Goal: Information Seeking & Learning: Check status

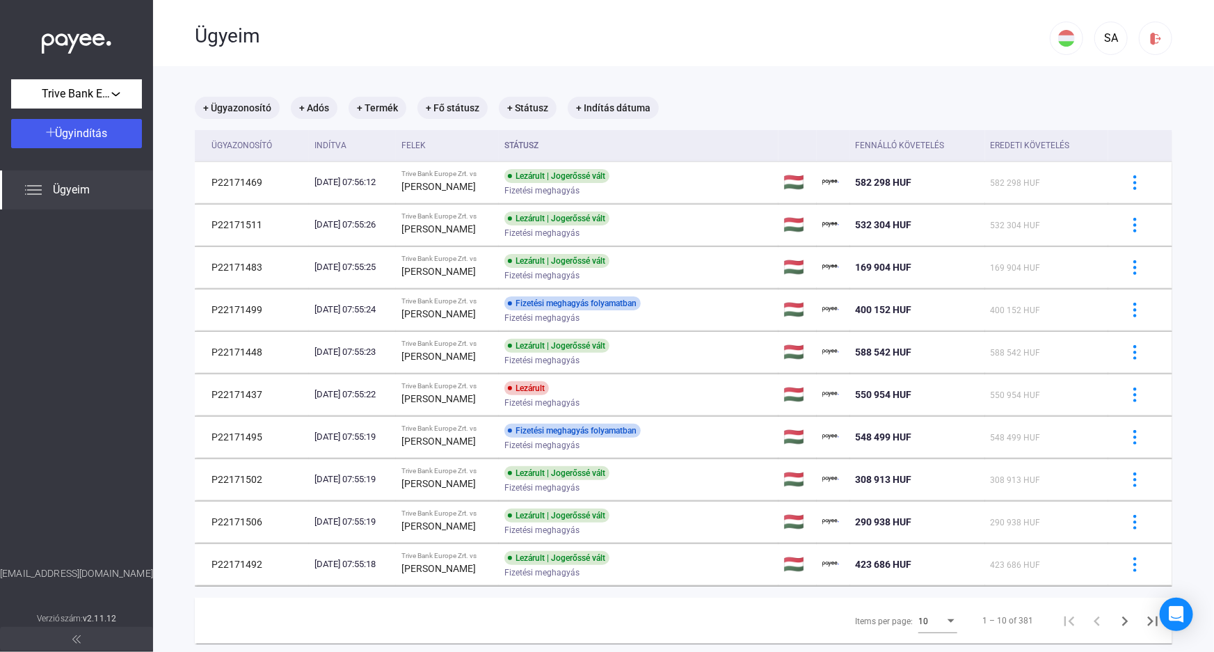
click at [925, 625] on div "10" at bounding box center [931, 621] width 26 height 17
click at [925, 615] on span "25" at bounding box center [930, 612] width 39 height 17
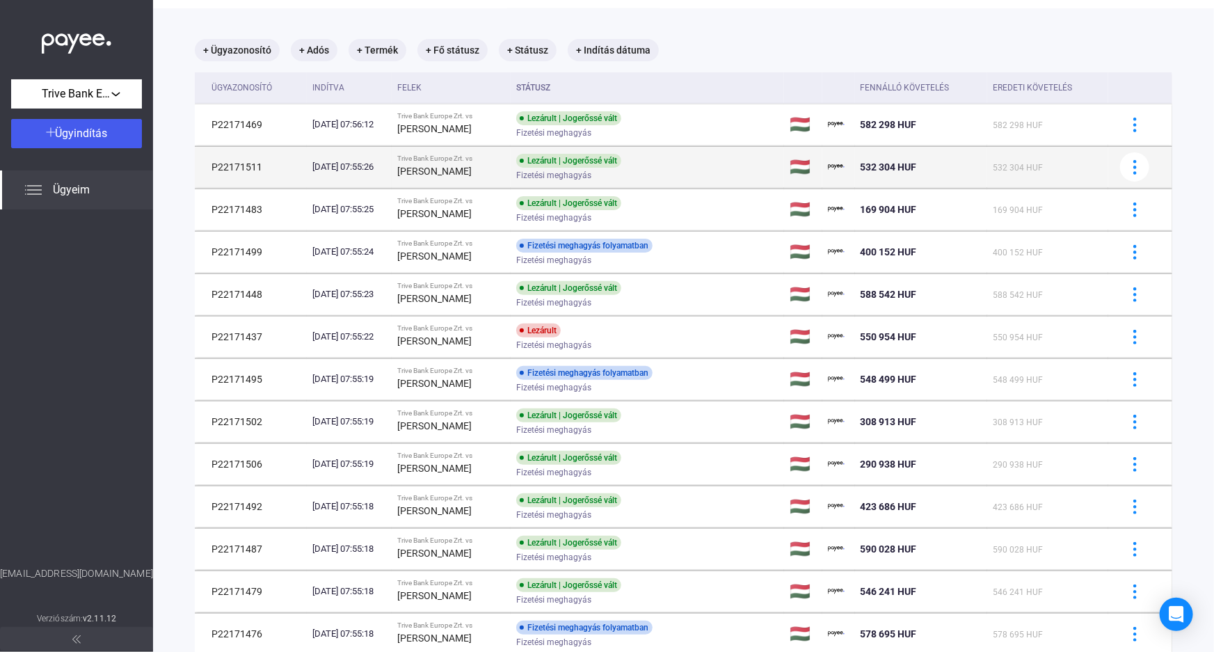
scroll to position [35, 0]
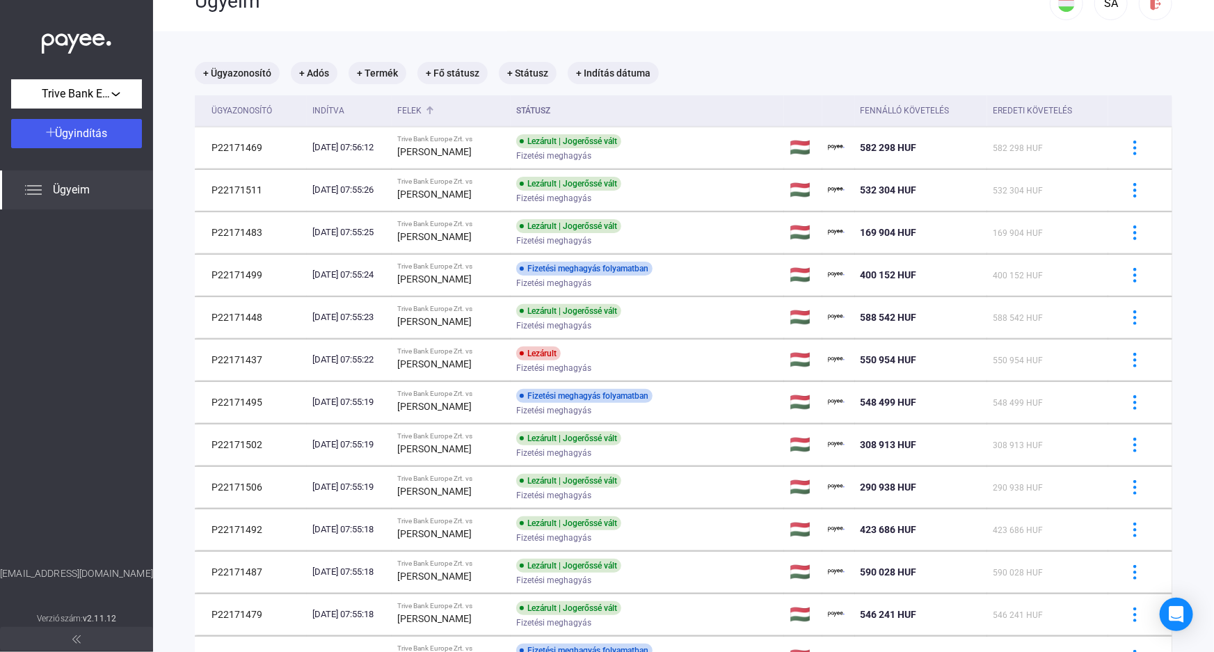
click at [422, 104] on div "Felek" at bounding box center [409, 110] width 24 height 17
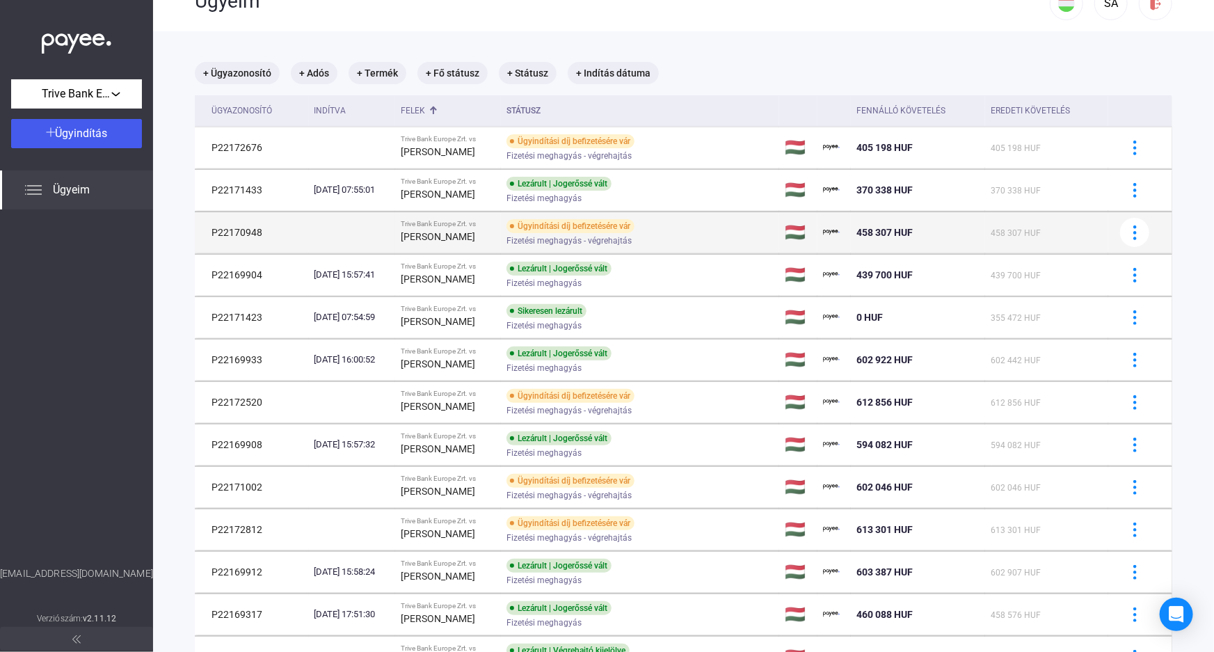
click at [613, 229] on div "Ügyindítási díj befizetésére vár" at bounding box center [571, 226] width 128 height 14
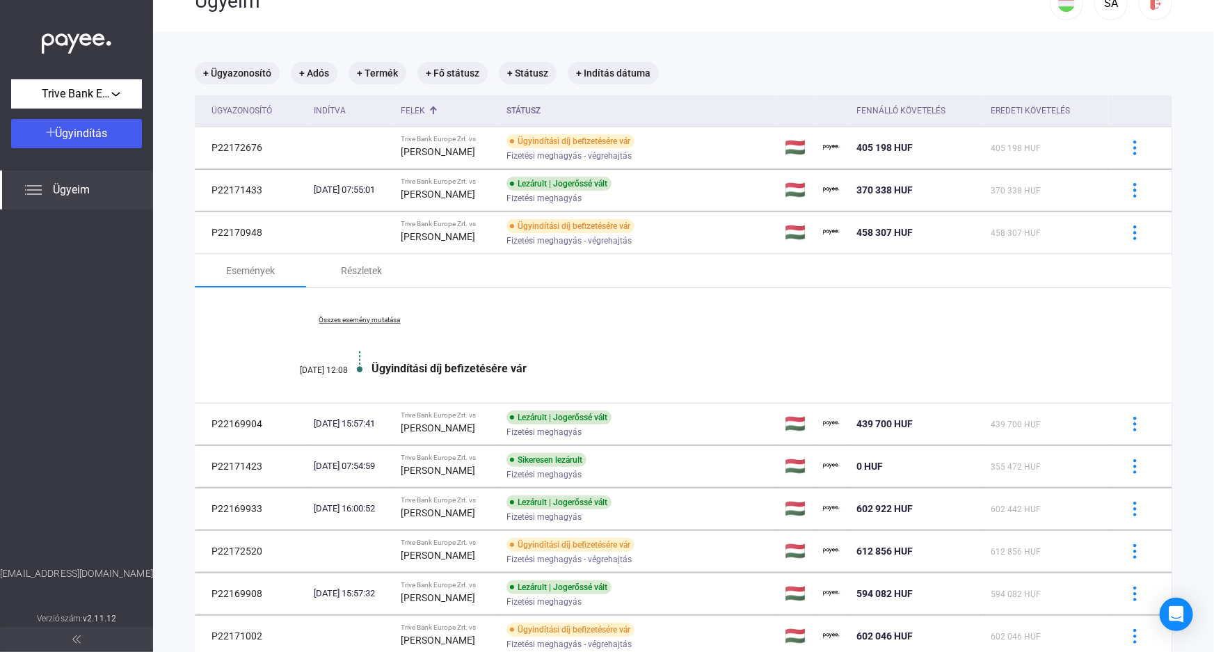
click at [362, 312] on div "Összes esemény mutatása [DATE] 12:08 Ügyindítási díj befizetésére vár" at bounding box center [684, 345] width 978 height 115
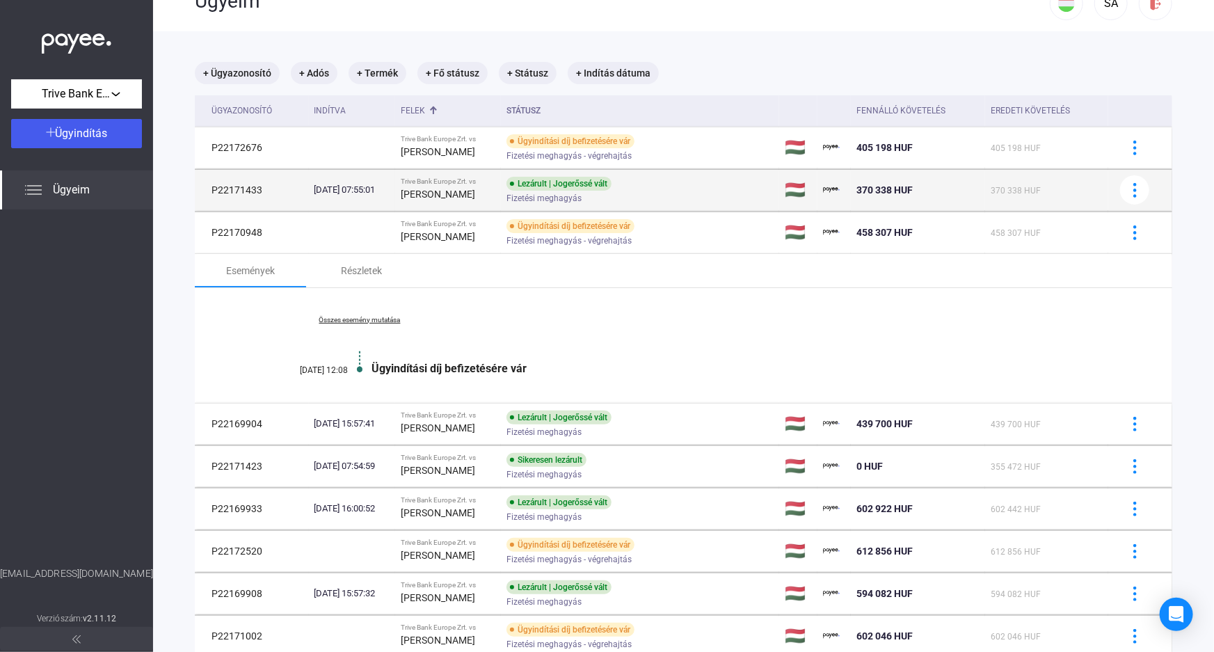
click at [597, 181] on div "Lezárult | Jogerőssé vált" at bounding box center [559, 184] width 105 height 14
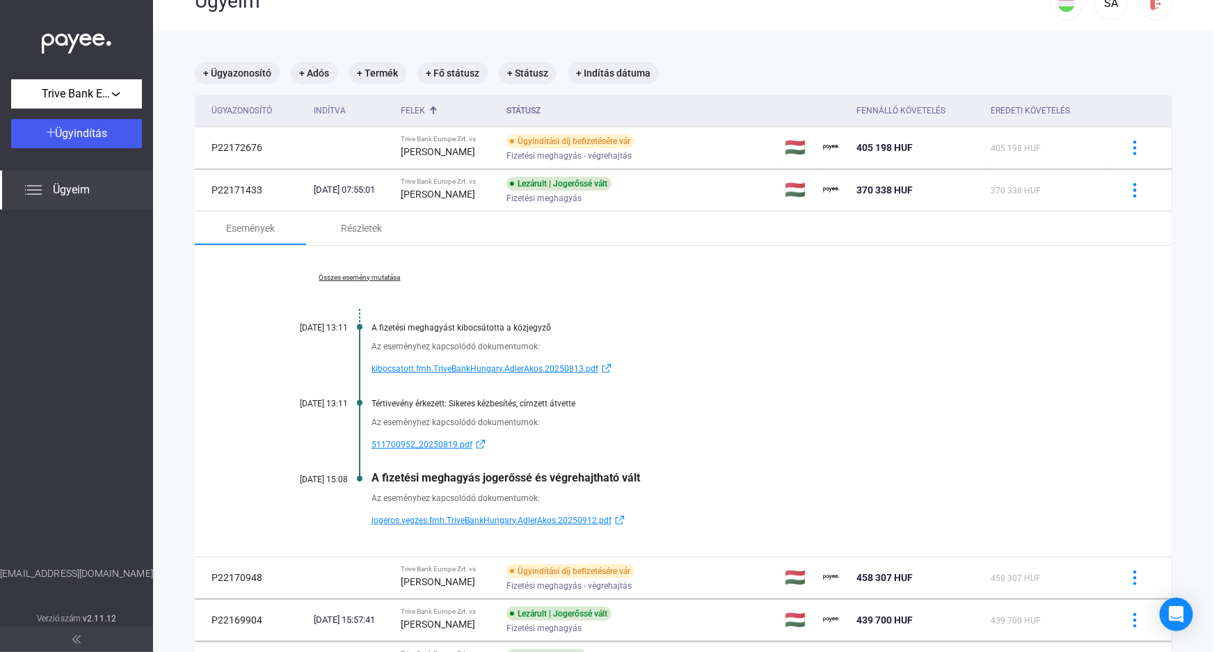
click at [350, 279] on link "Összes esemény mutatása" at bounding box center [359, 277] width 191 height 8
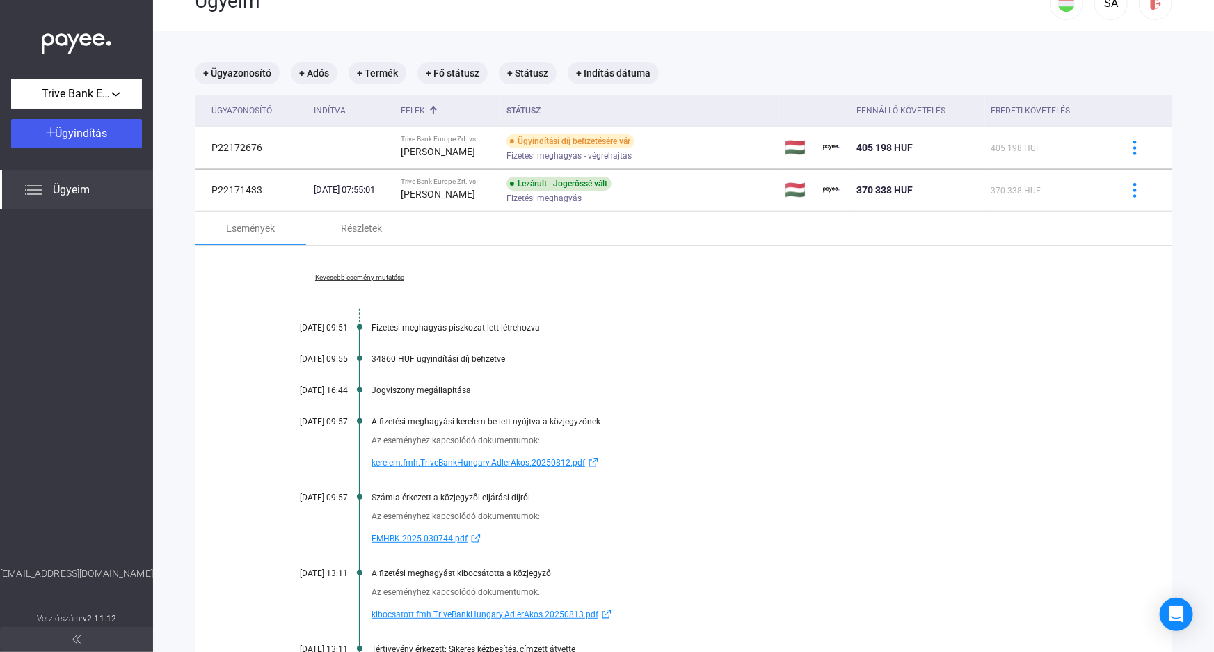
click at [426, 538] on span "FMHBK-2025-030744.pdf" at bounding box center [420, 538] width 96 height 17
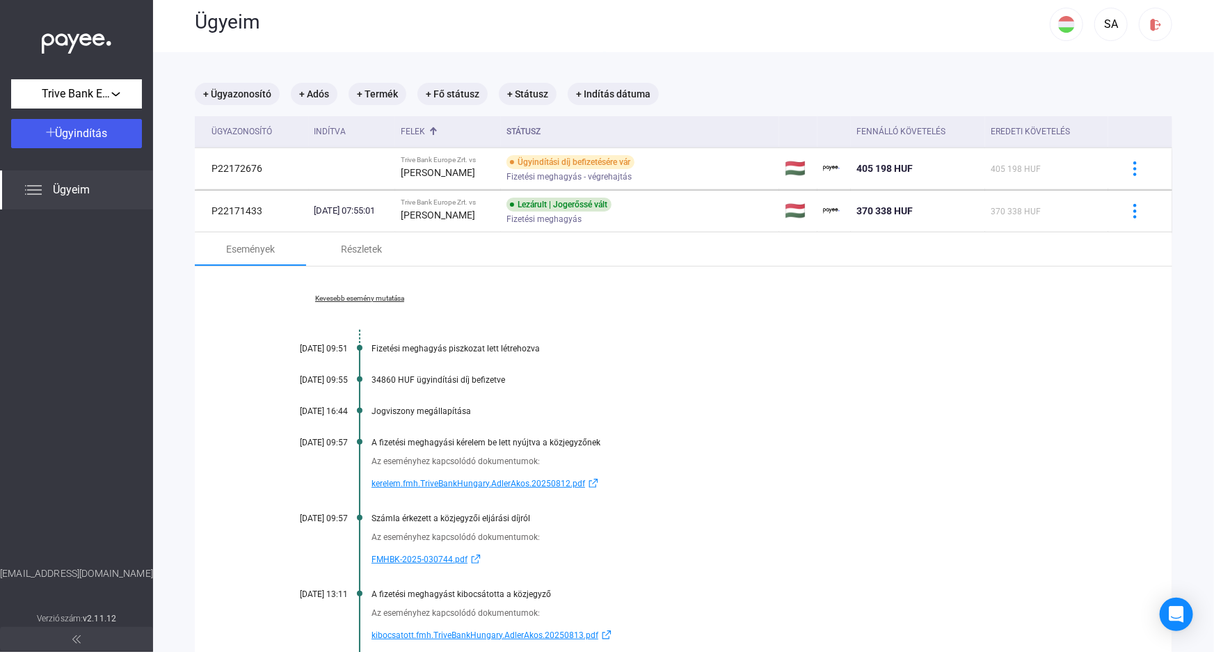
scroll to position [6, 0]
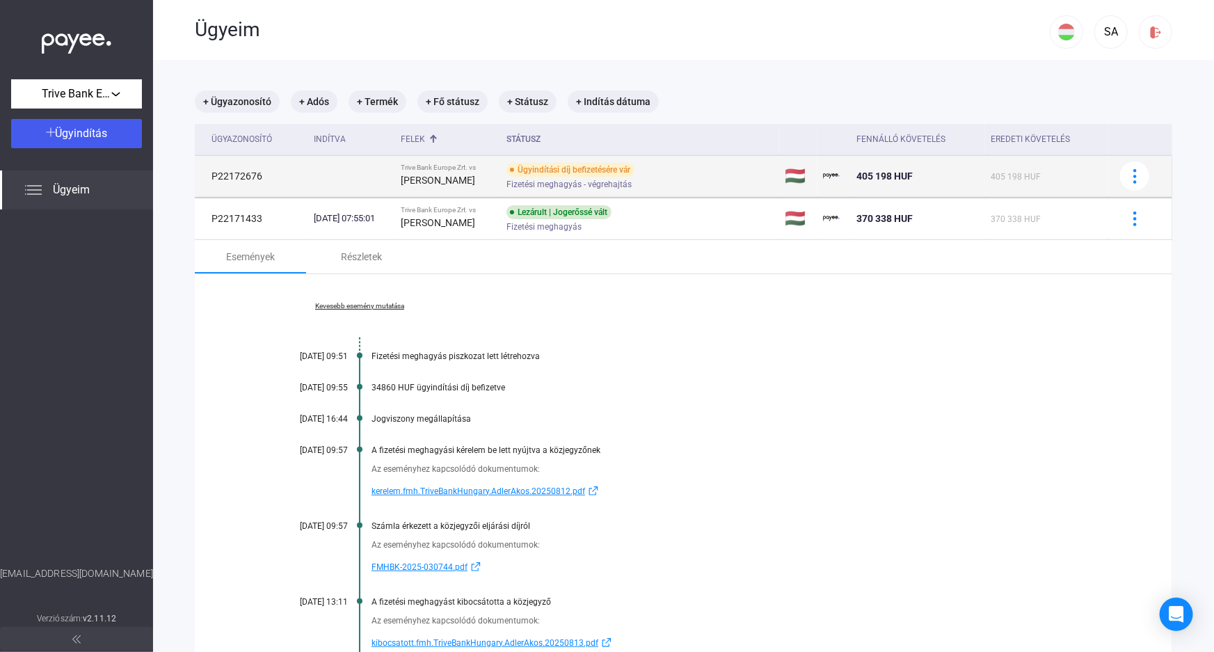
click at [449, 180] on strong "[PERSON_NAME]" at bounding box center [438, 180] width 74 height 11
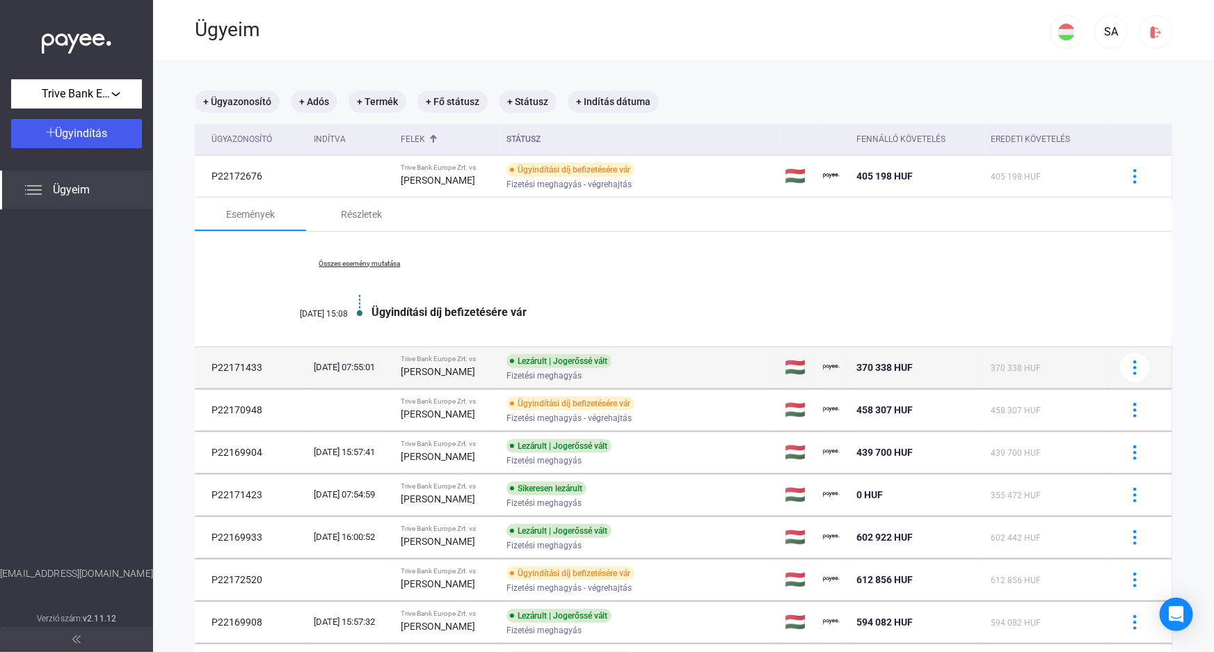
click at [496, 360] on div "Trive Bank Europe Zrt. vs" at bounding box center [448, 359] width 95 height 8
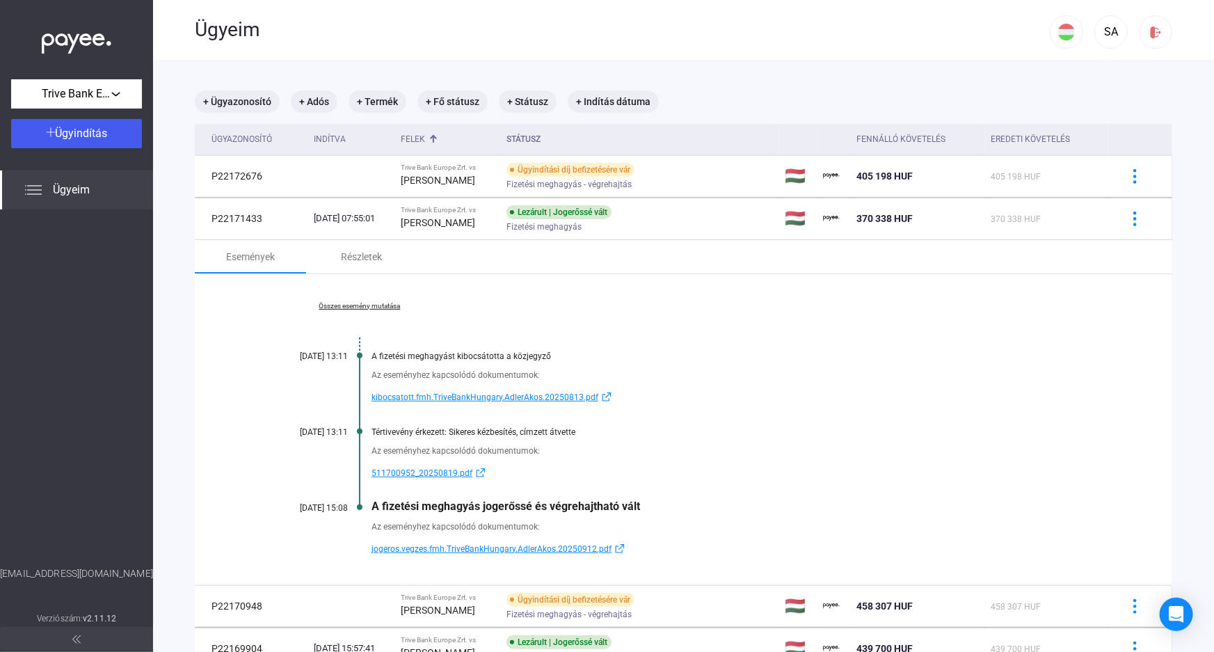
click at [354, 304] on link "Összes esemény mutatása" at bounding box center [359, 306] width 191 height 8
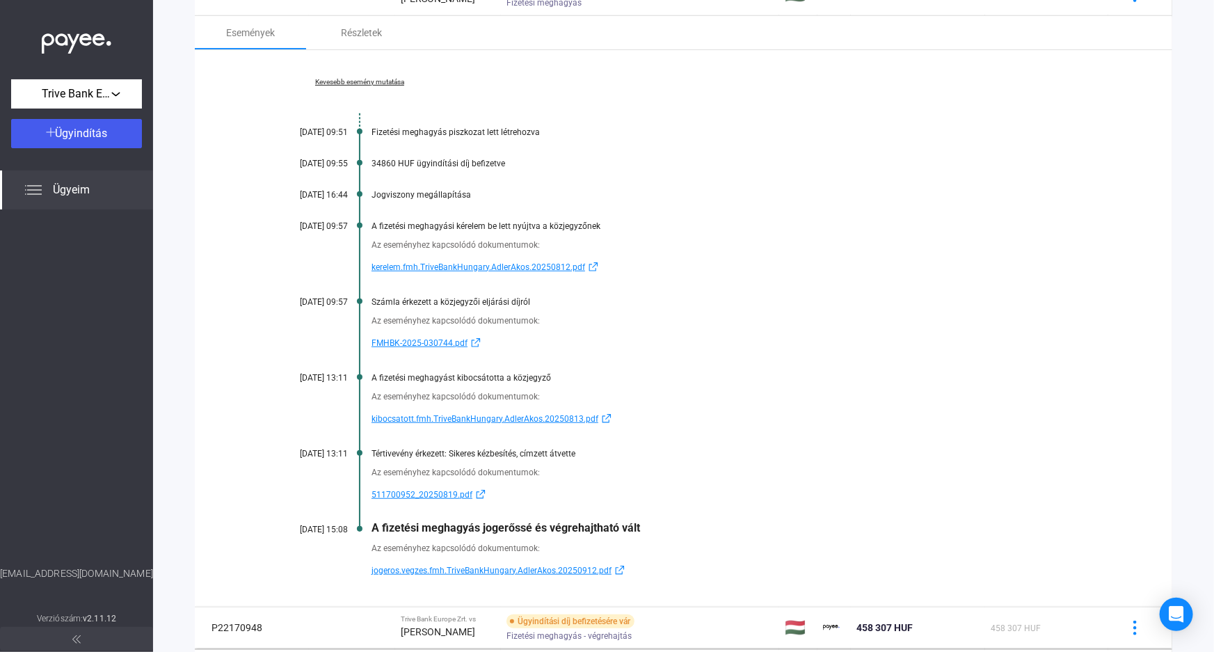
scroll to position [259, 0]
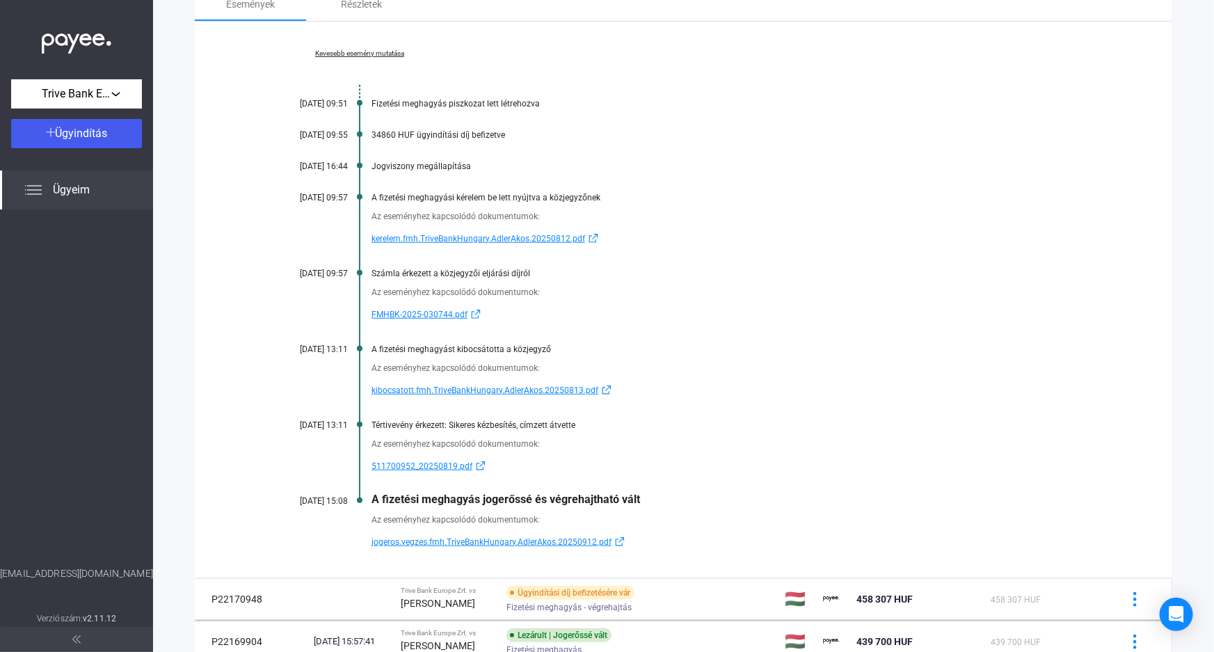
drag, startPoint x: 280, startPoint y: 224, endPoint x: 398, endPoint y: 173, distance: 128.7
click at [398, 173] on div "Kevesebb esemény mutatása [DATE] 09:51 Fizetési meghagyás piszkozat lett létreh…" at bounding box center [684, 300] width 978 height 557
click at [485, 168] on div "Jogviszony megállapítása" at bounding box center [737, 166] width 731 height 10
click at [424, 461] on span "511700952_20250819.pdf" at bounding box center [422, 466] width 101 height 17
click at [403, 233] on span "kerelem.fmh.TriveBankHungary.AdlerAkos.20250812.pdf" at bounding box center [479, 238] width 214 height 17
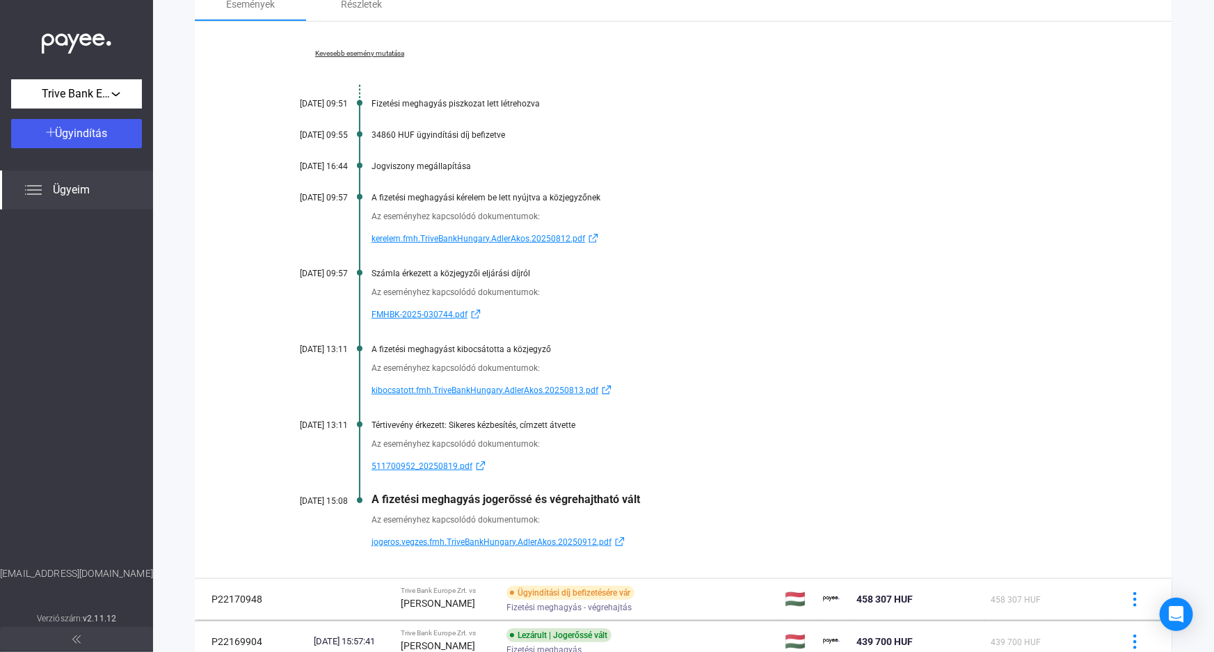
scroll to position [6, 0]
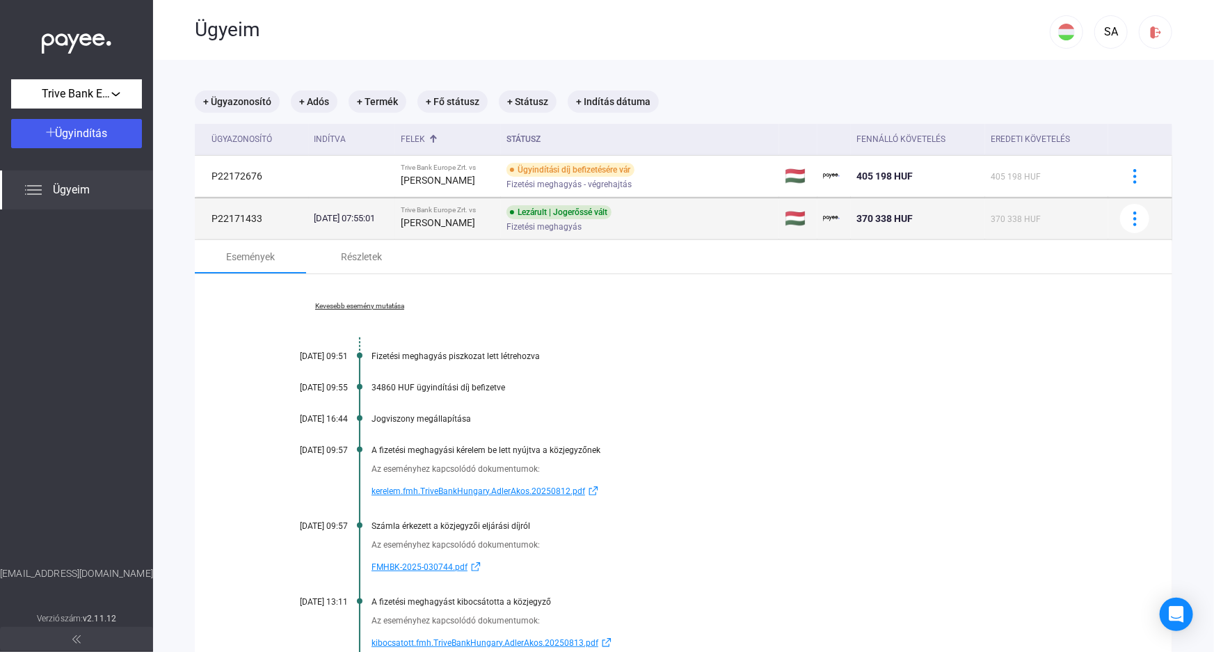
click at [438, 227] on strong "[PERSON_NAME]" at bounding box center [438, 222] width 74 height 11
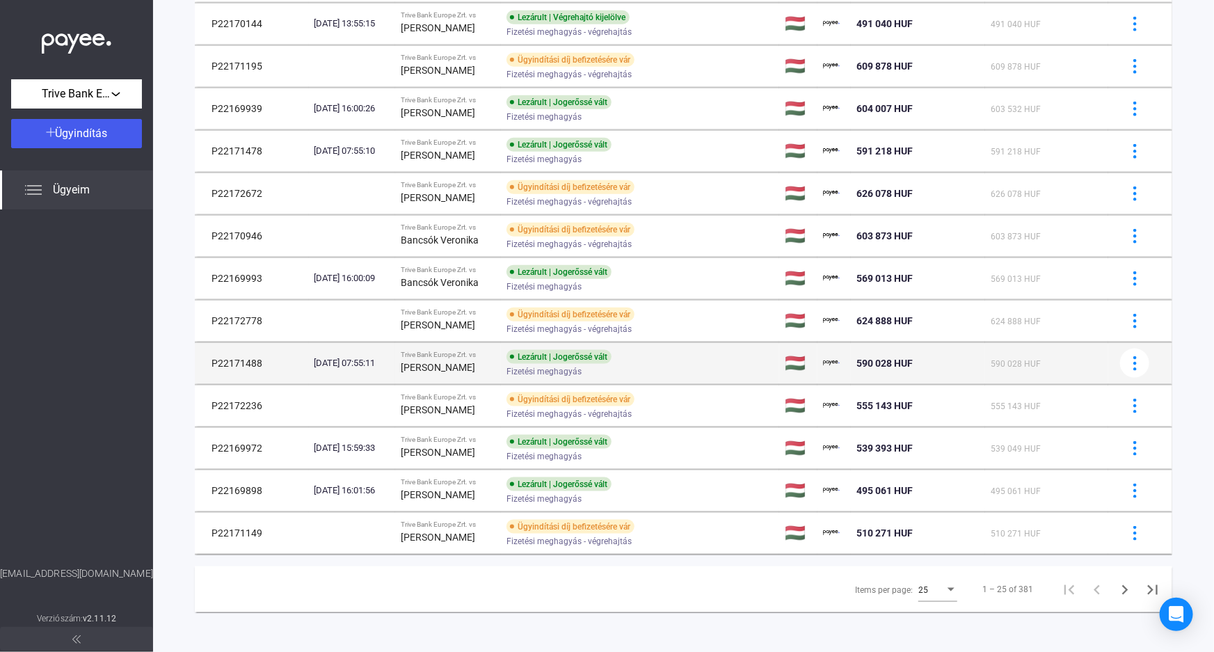
scroll to position [668, 0]
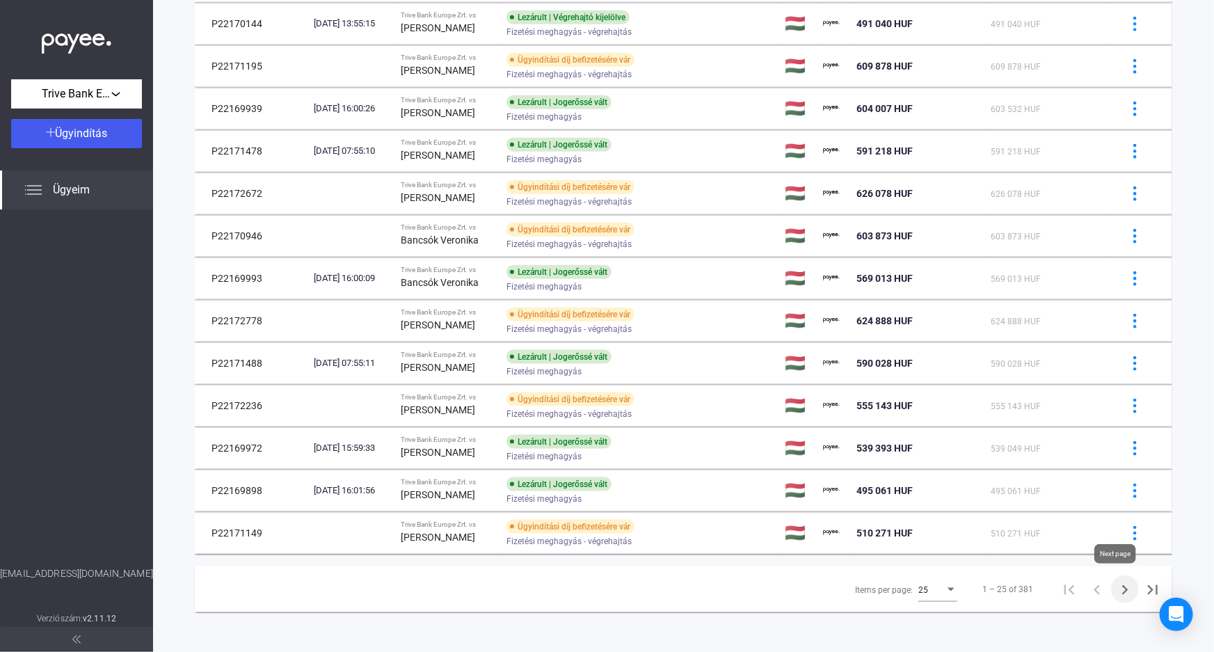
click at [1122, 588] on icon "Next page" at bounding box center [1125, 590] width 6 height 10
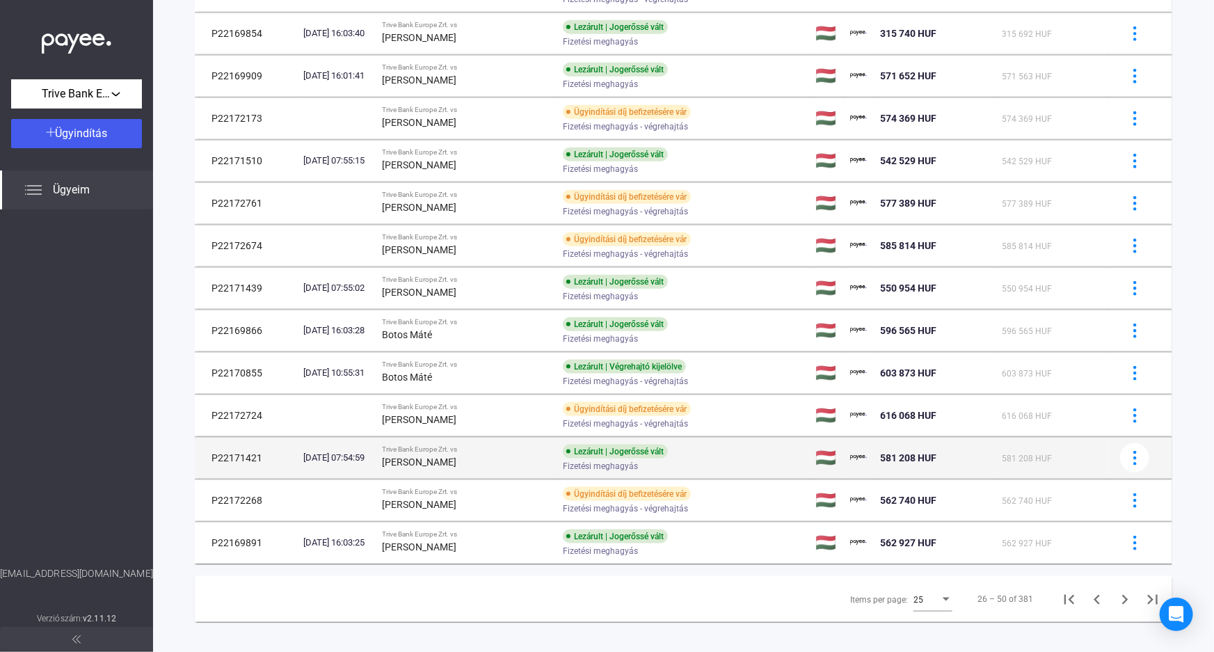
scroll to position [668, 0]
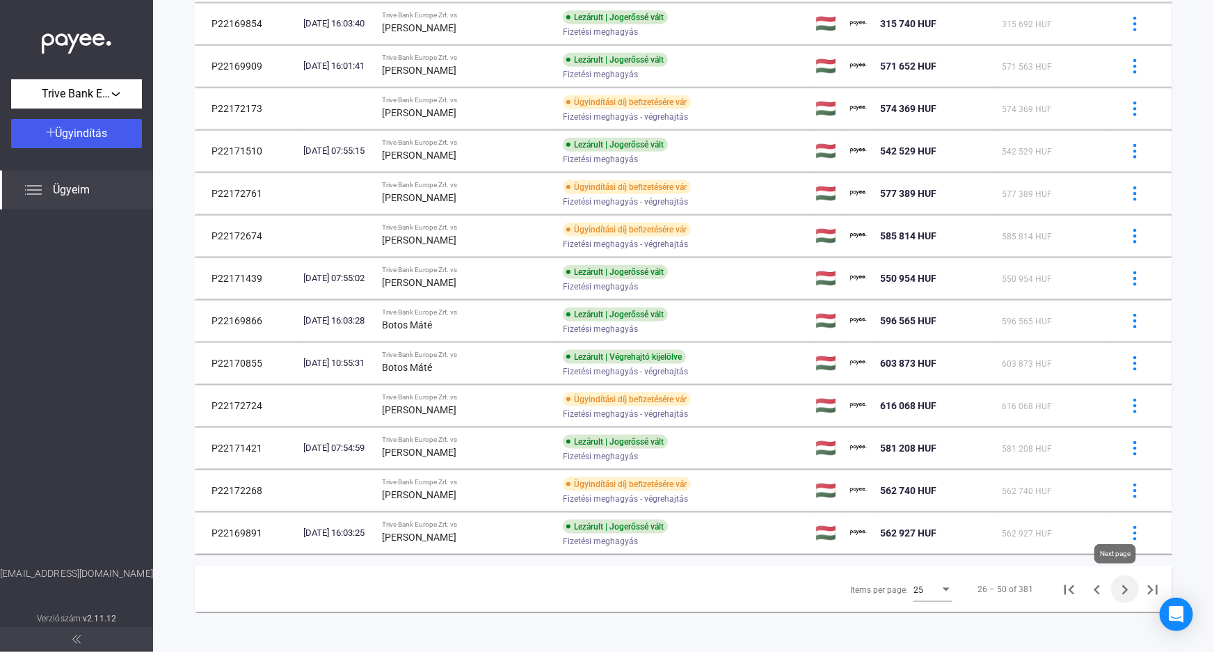
click at [1120, 588] on icon "Next page" at bounding box center [1124, 589] width 19 height 19
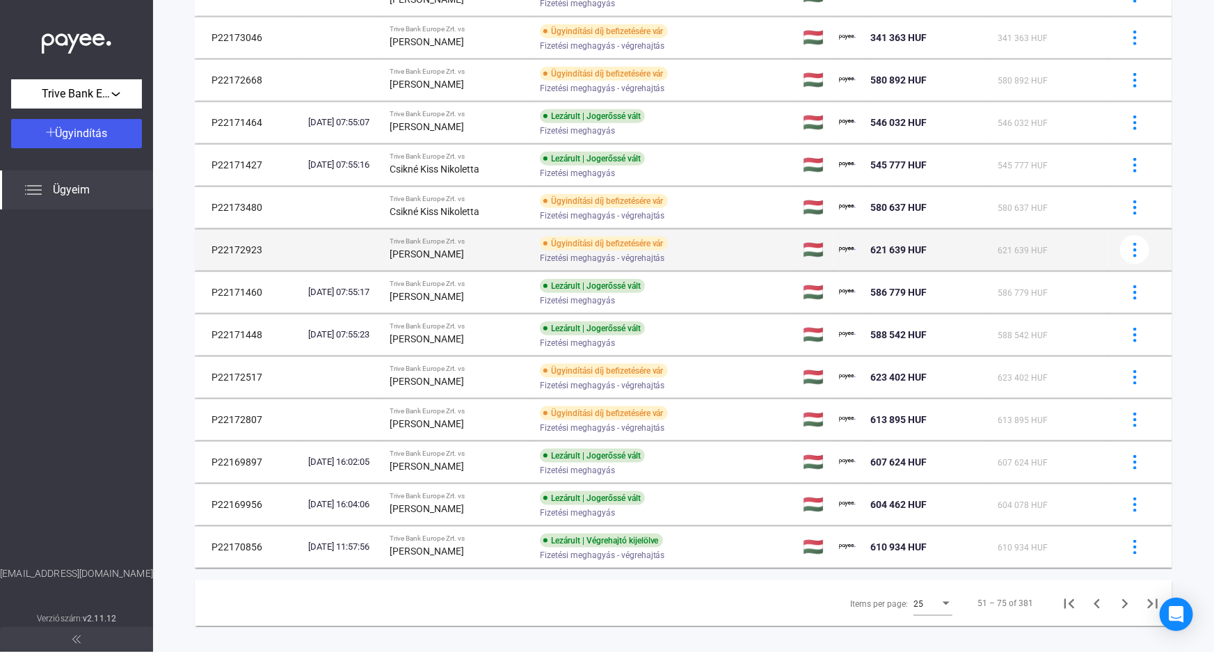
scroll to position [668, 0]
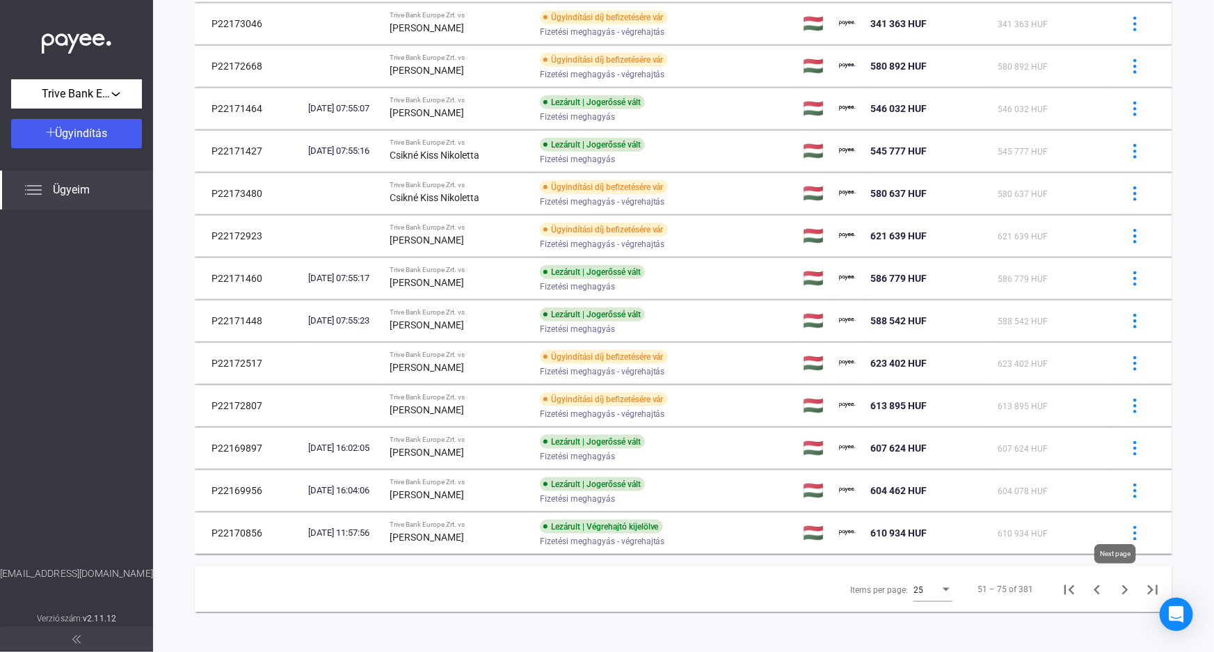
click at [1115, 587] on icon "Next page" at bounding box center [1124, 589] width 19 height 19
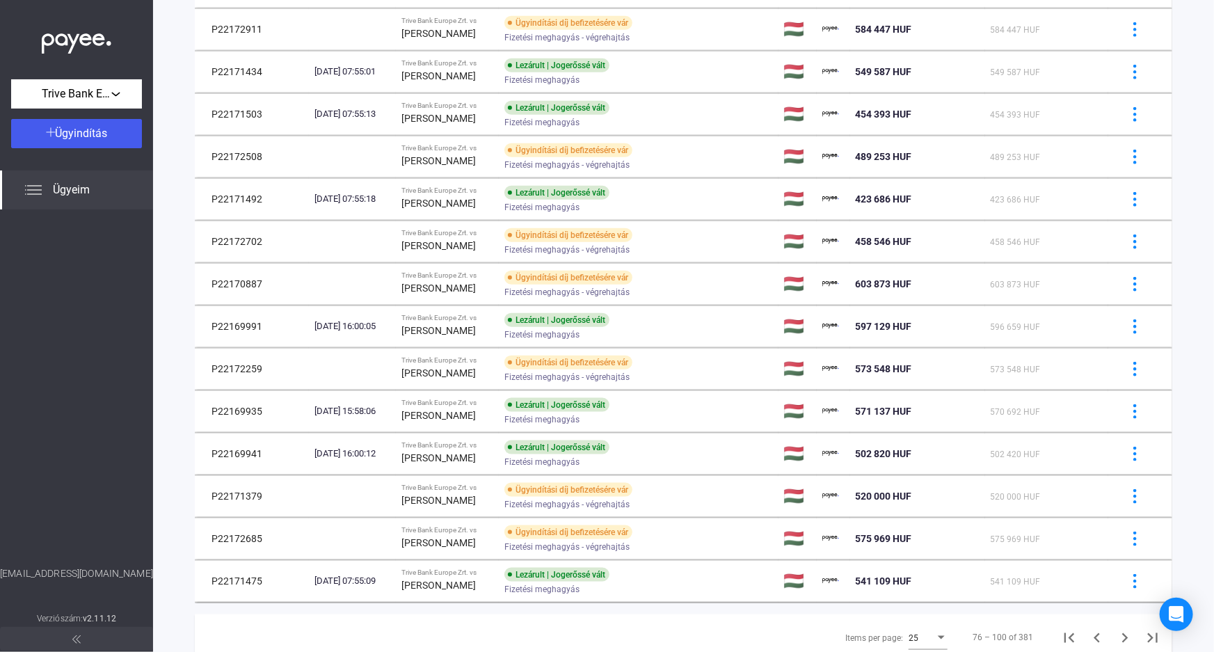
scroll to position [668, 0]
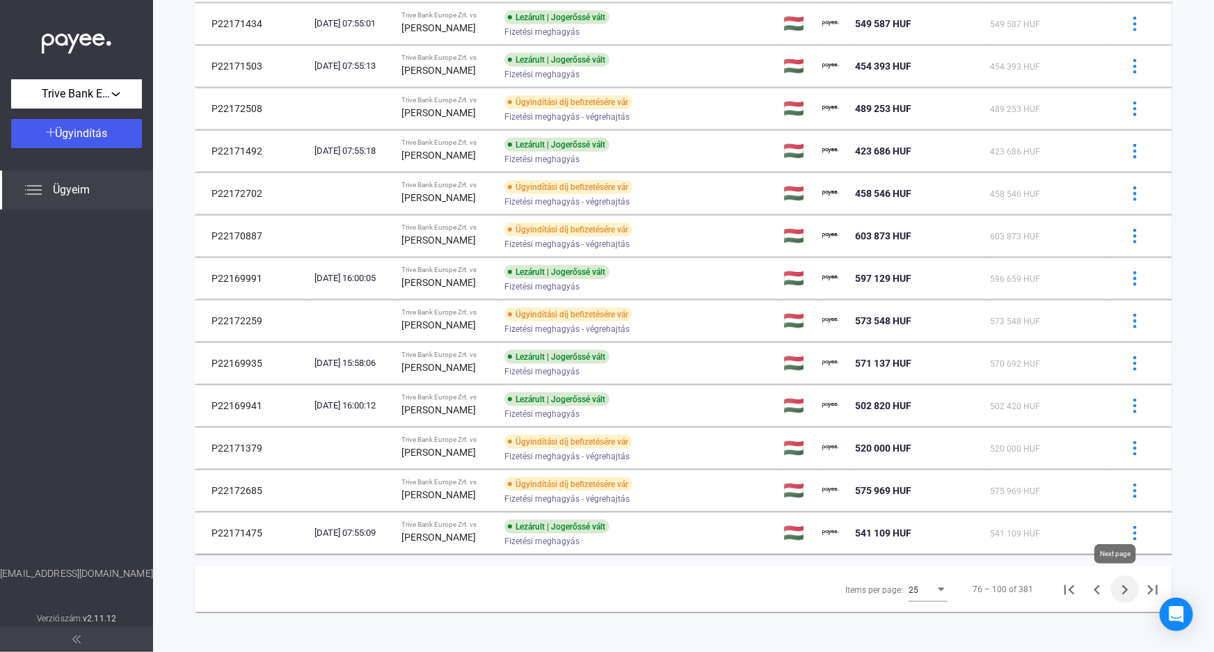
click at [1115, 586] on icon "Next page" at bounding box center [1124, 589] width 19 height 19
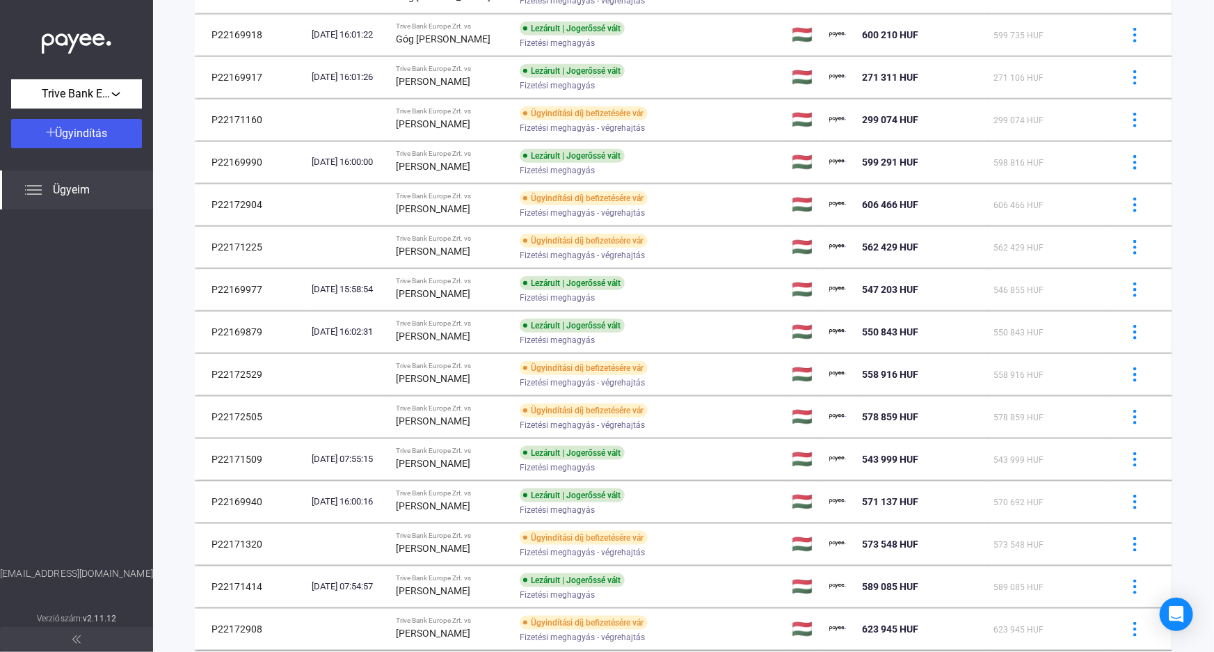
scroll to position [668, 0]
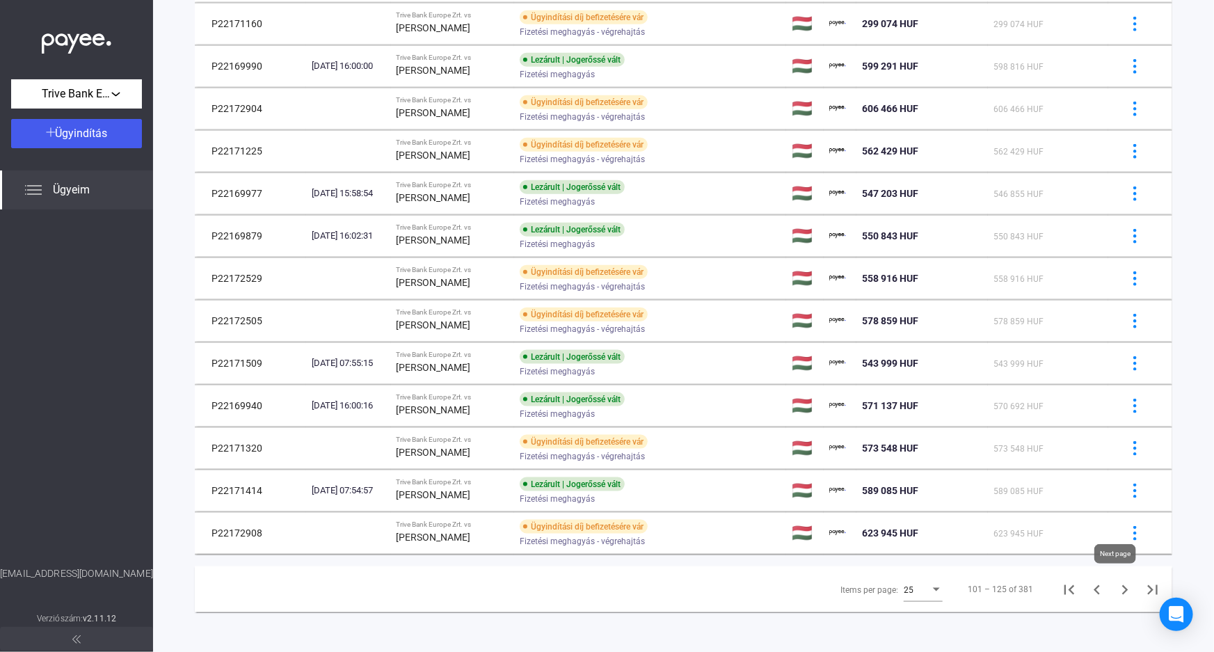
click at [1115, 589] on icon "Next page" at bounding box center [1124, 589] width 19 height 19
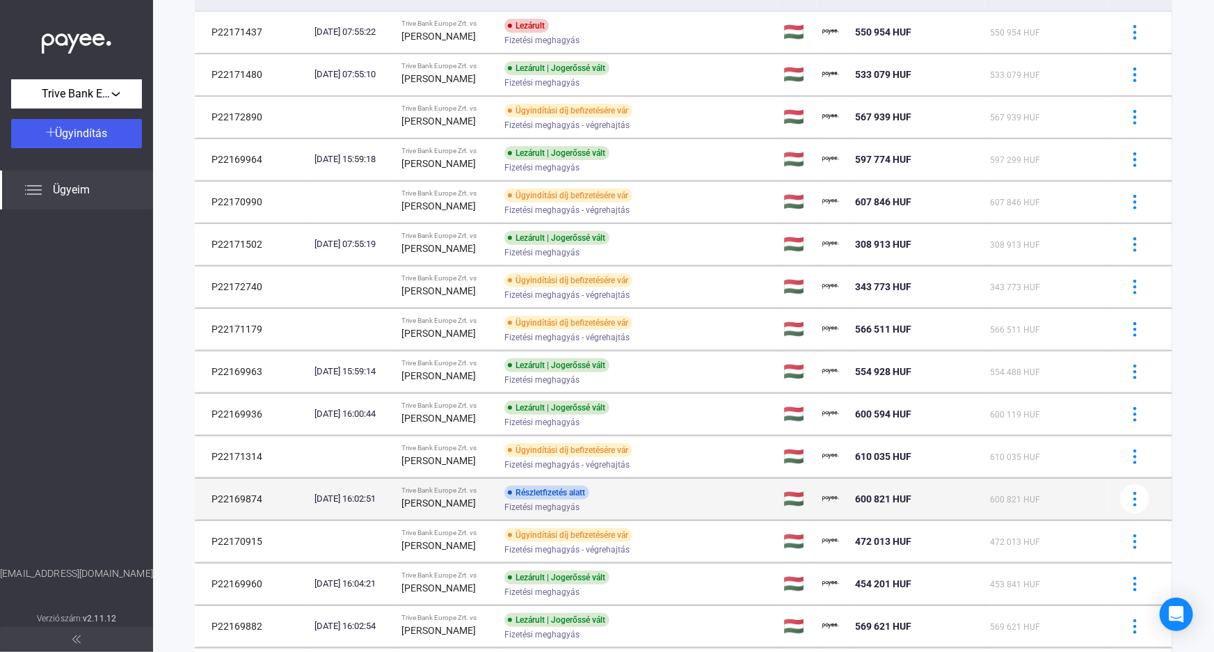
scroll to position [193, 0]
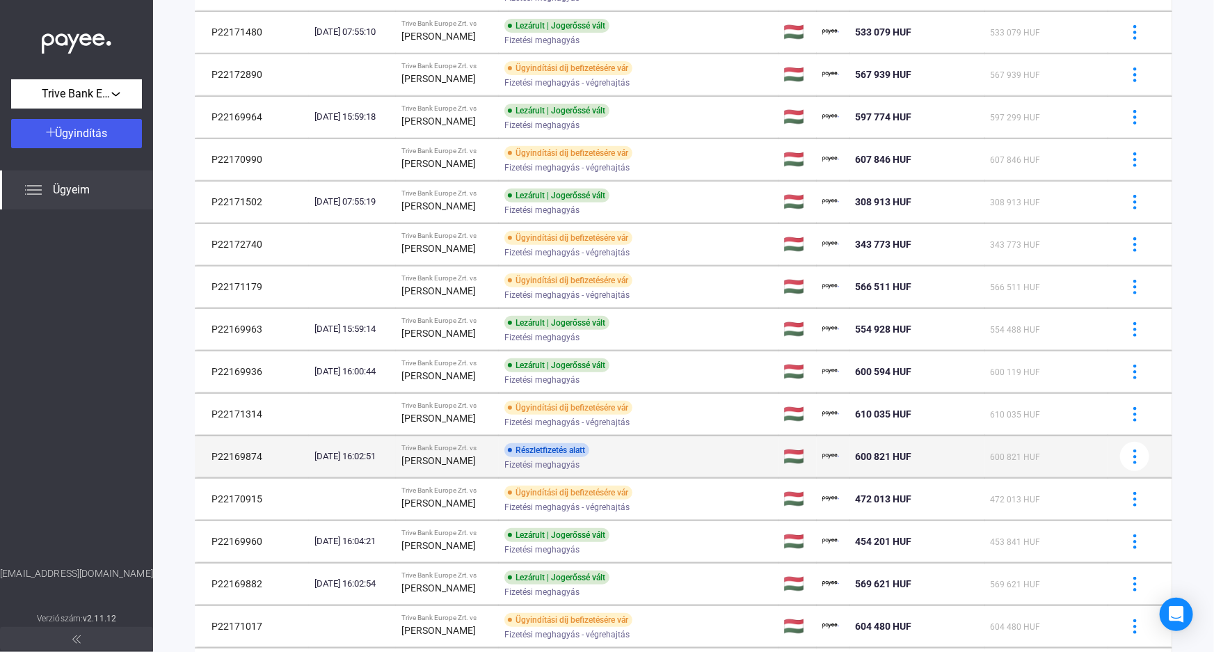
click at [244, 454] on td "P22169874" at bounding box center [252, 457] width 114 height 42
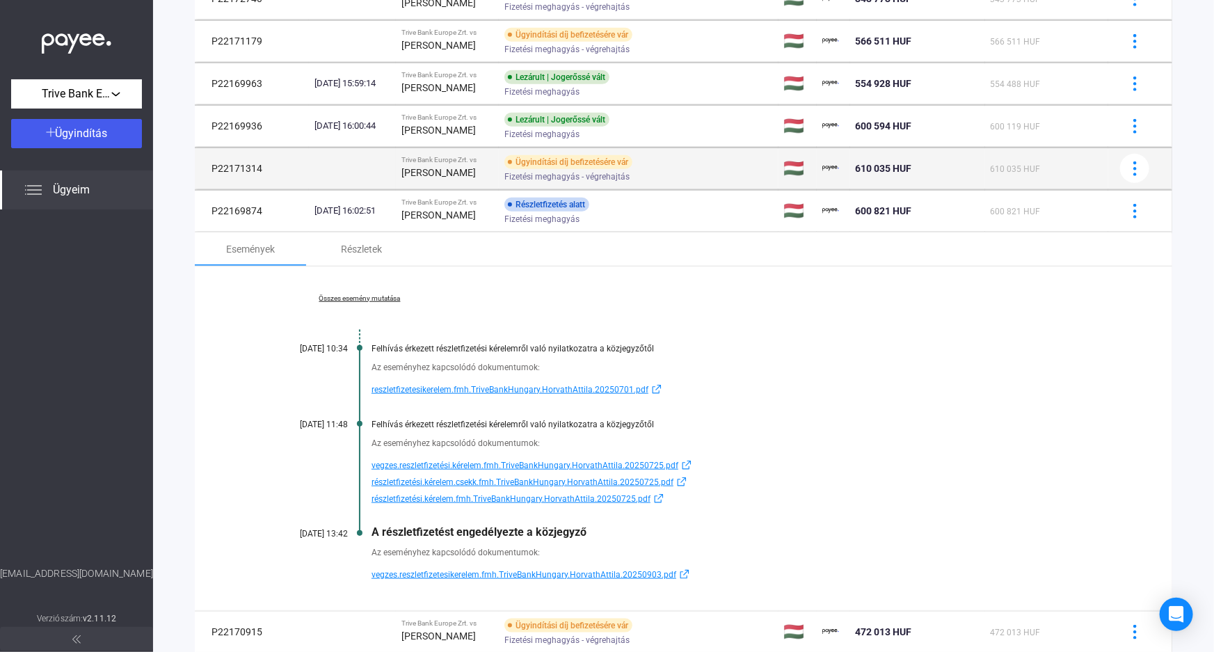
scroll to position [445, 0]
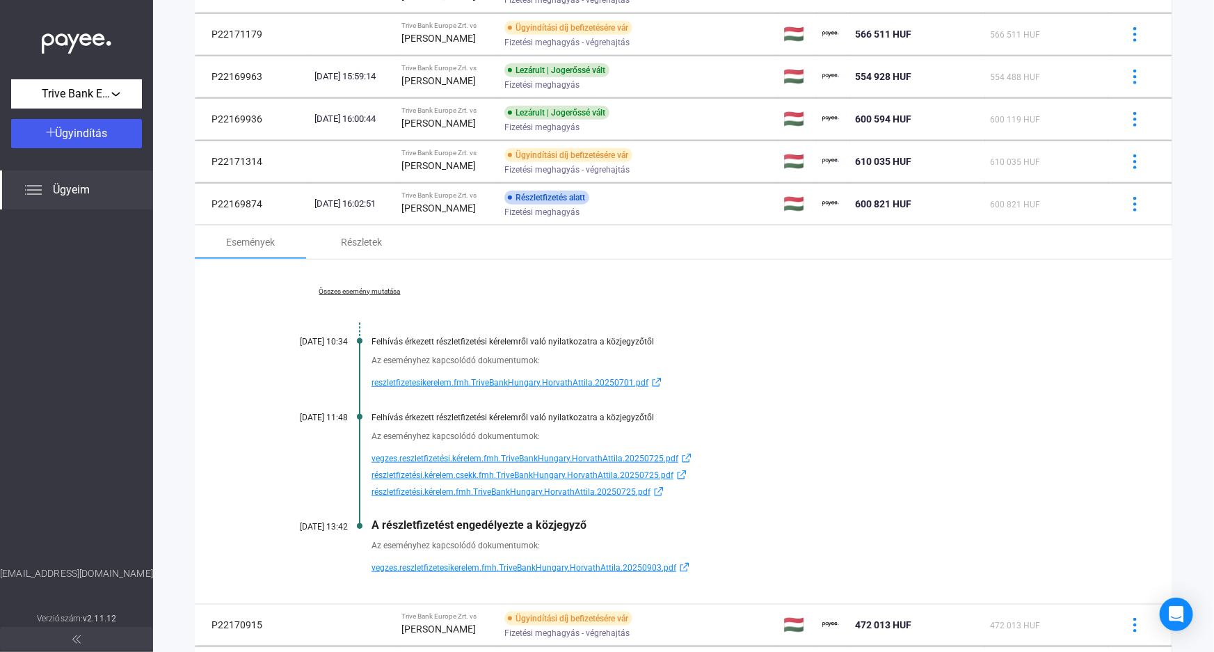
click at [365, 287] on link "Összes esemény mutatása" at bounding box center [359, 291] width 191 height 8
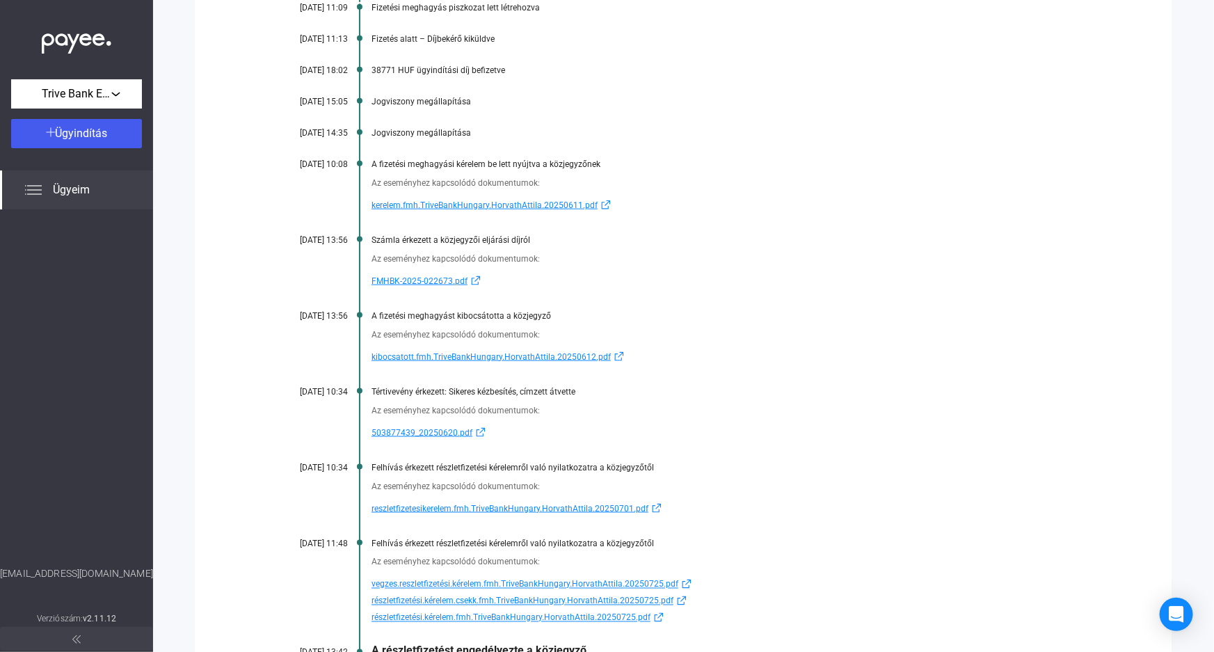
scroll to position [825, 0]
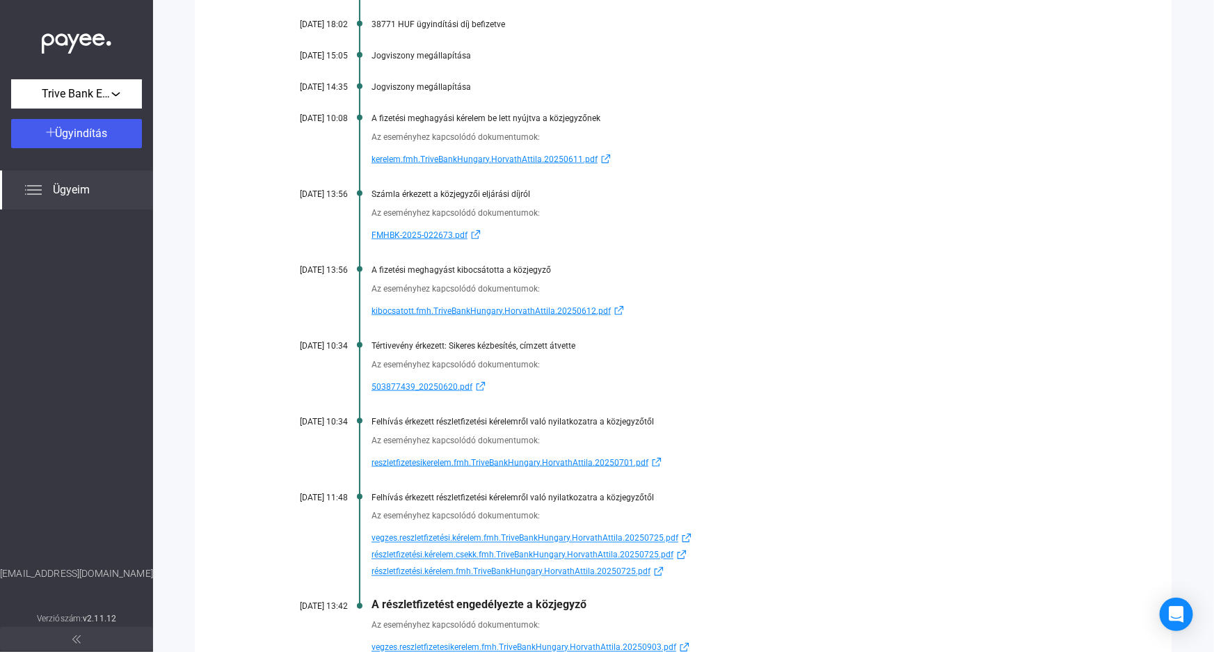
click at [452, 461] on span "reszletfizetesikerelem.fmh.TriveBankHungary.HorvathAttila.20250701.pdf" at bounding box center [510, 462] width 277 height 17
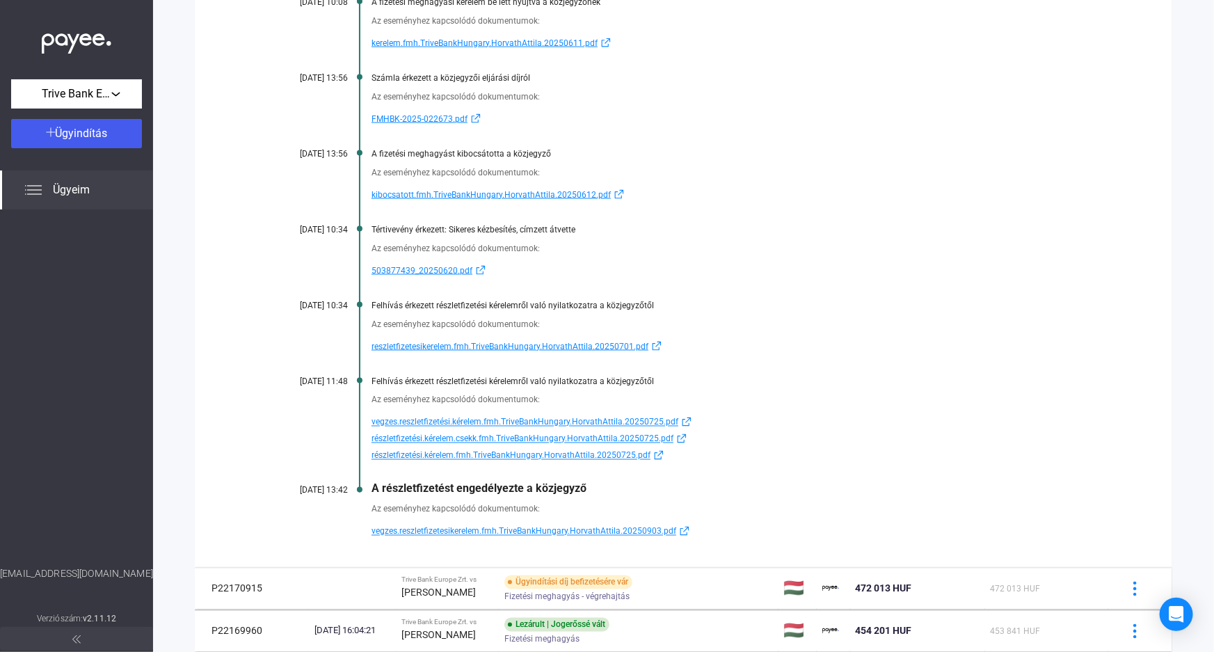
scroll to position [952, 0]
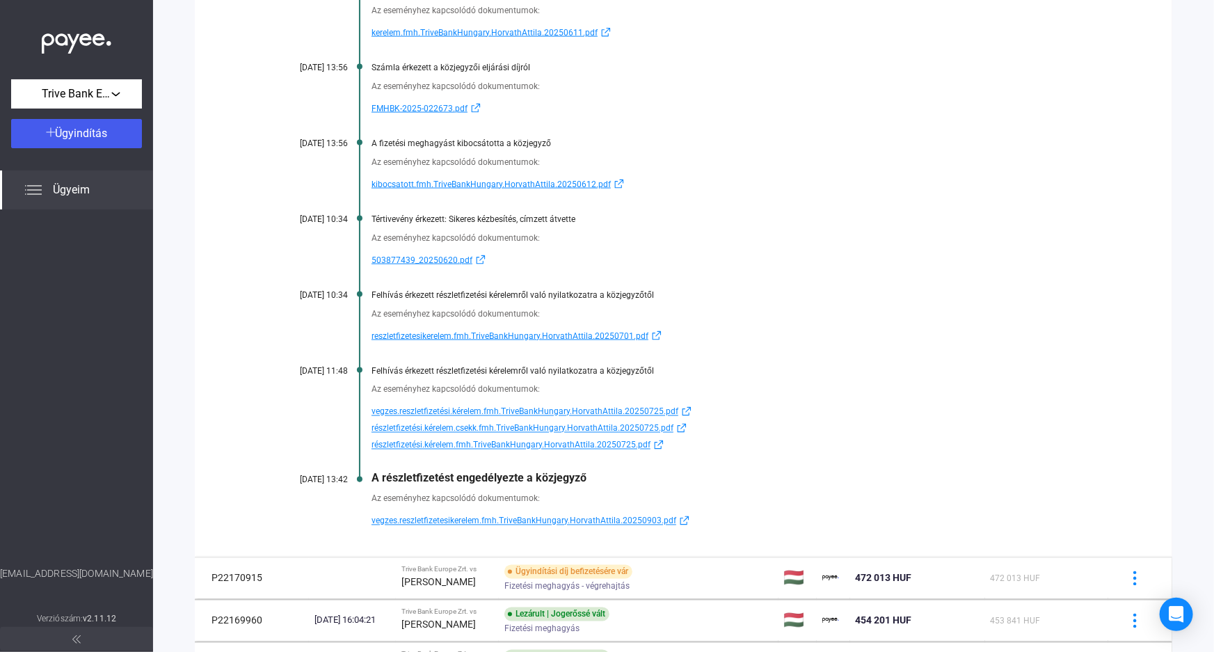
click at [437, 408] on span "vegzes.reszletfizetési.kérelem.fmh.TriveBankHungary.HorvathAttila.20250725.pdf" at bounding box center [525, 412] width 307 height 17
click at [410, 522] on span "vegzes.reszletfizetesikerelem.fmh.TriveBankHungary.HorvathAttila.20250903.pdf" at bounding box center [524, 521] width 305 height 17
click at [473, 518] on span "vegzes.reszletfizetesikerelem.fmh.TriveBankHungary.HorvathAttila.20250903.pdf" at bounding box center [524, 521] width 305 height 17
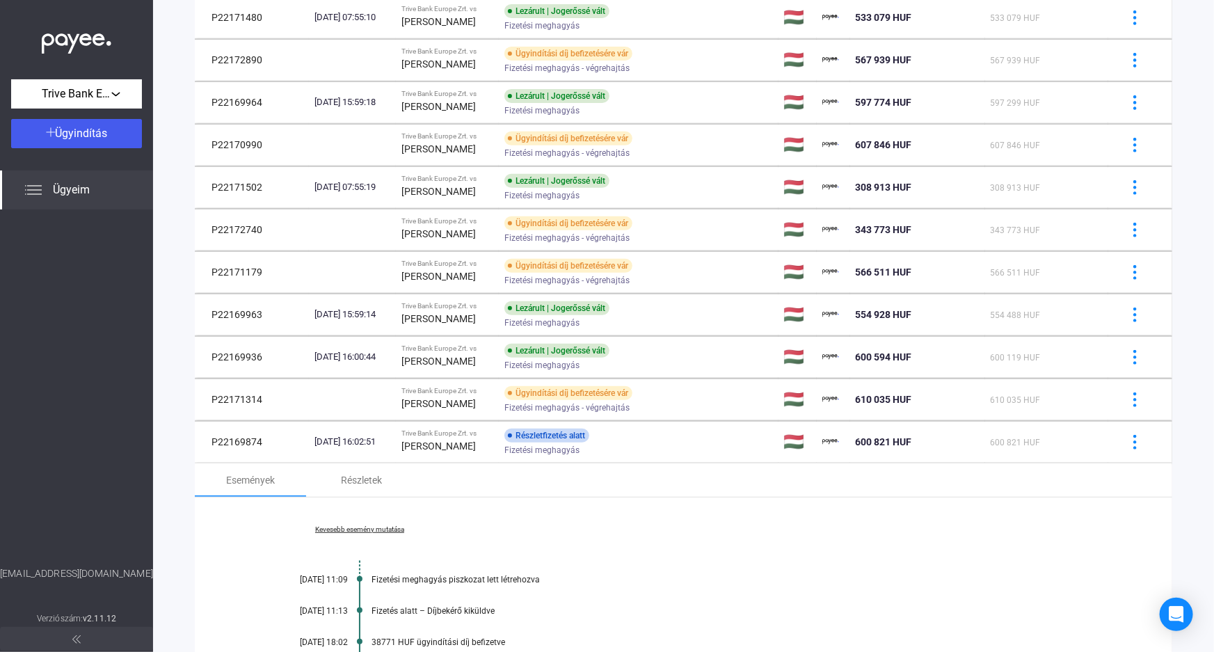
scroll to position [193, 0]
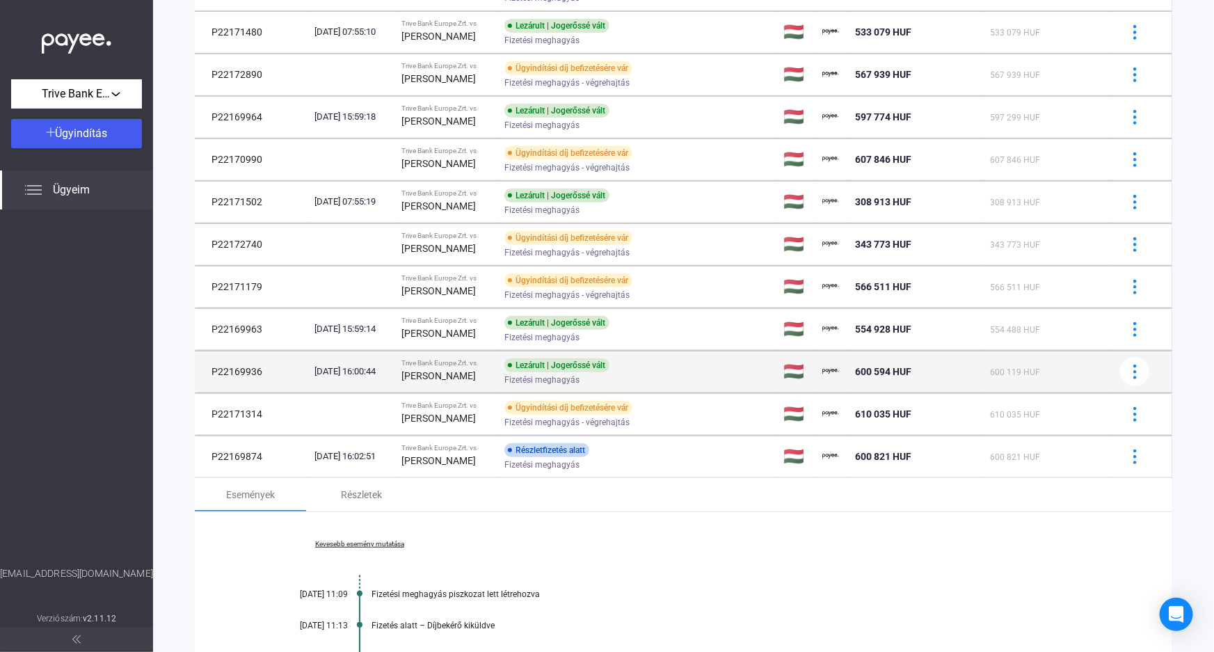
click at [456, 365] on div "Trive Bank Europe Zrt. vs" at bounding box center [447, 363] width 93 height 8
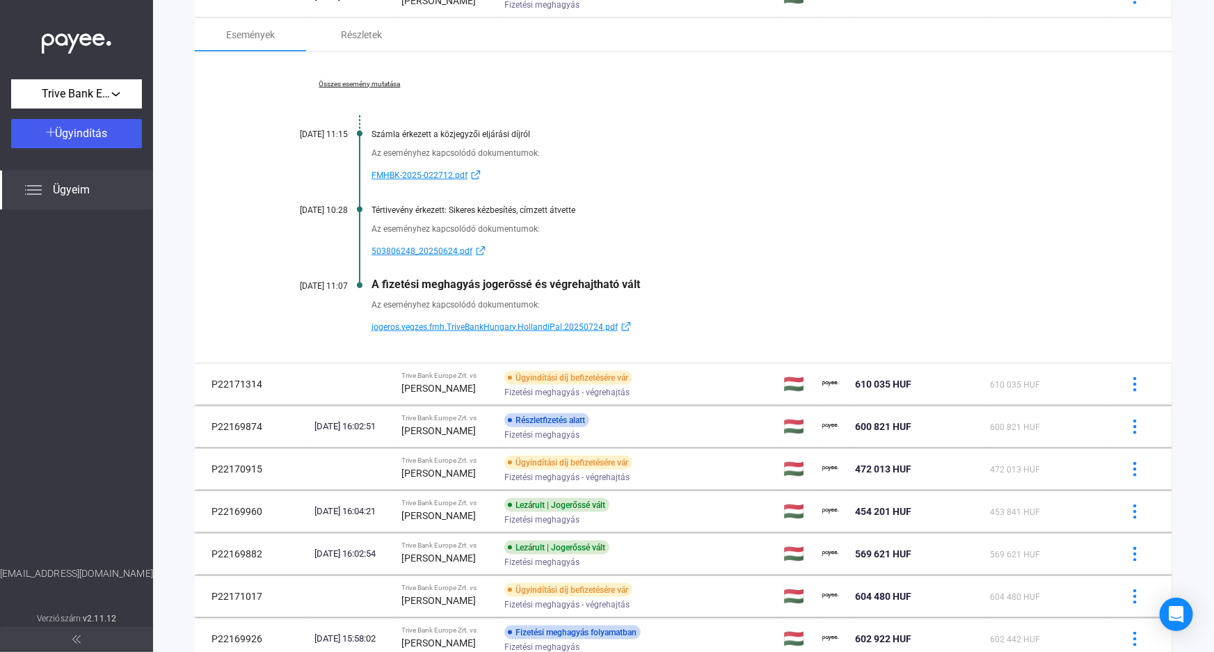
scroll to position [572, 0]
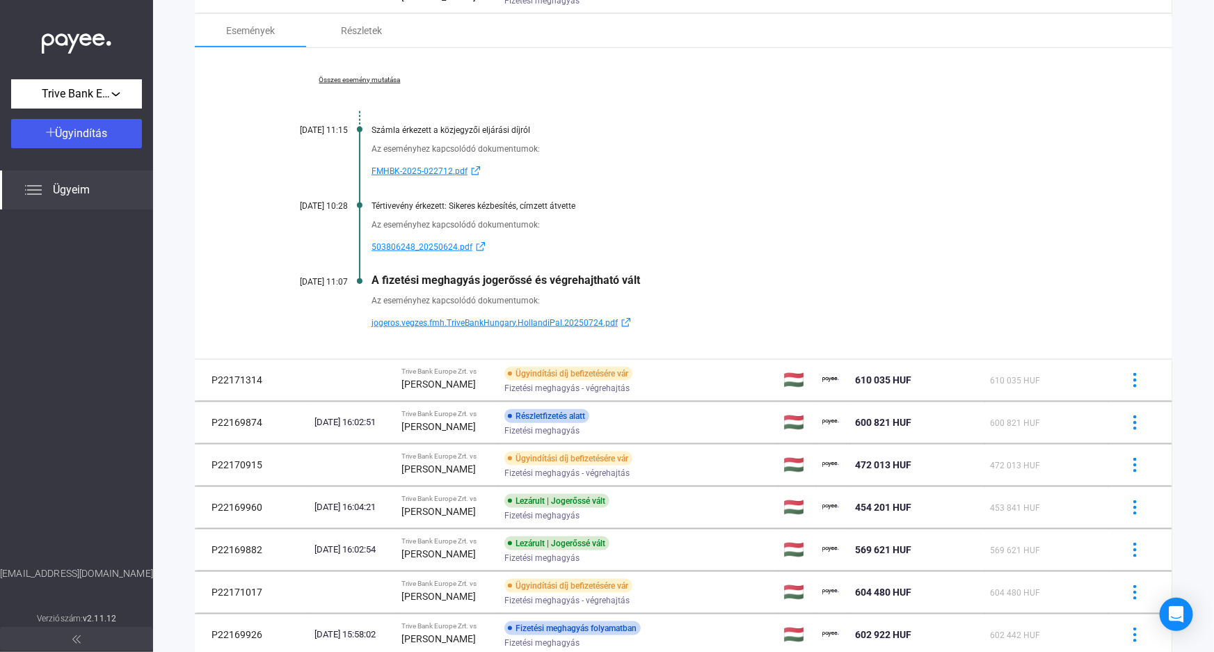
click at [369, 77] on link "Összes esemény mutatása" at bounding box center [359, 80] width 191 height 8
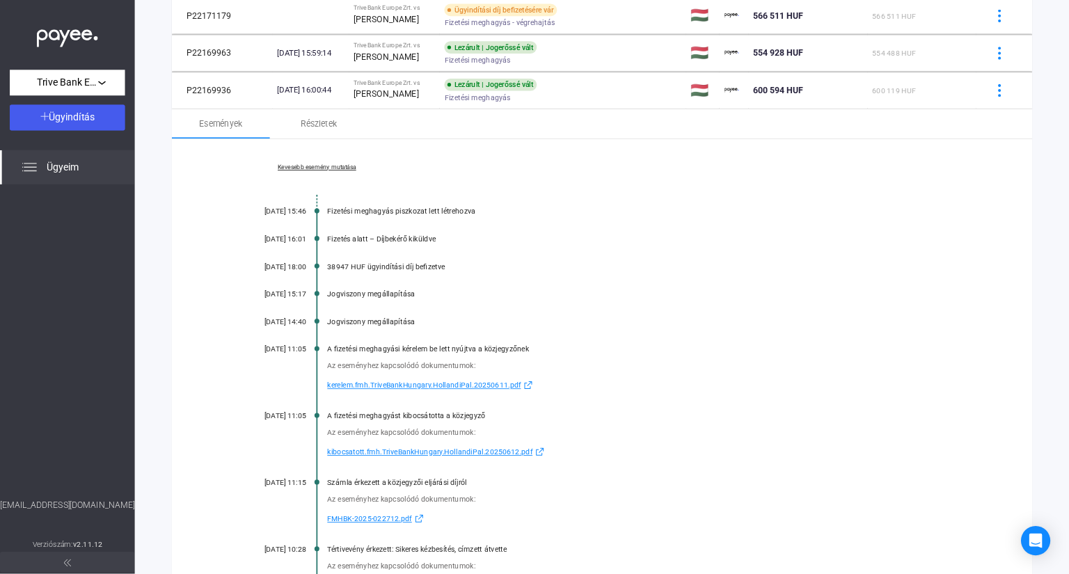
scroll to position [383, 0]
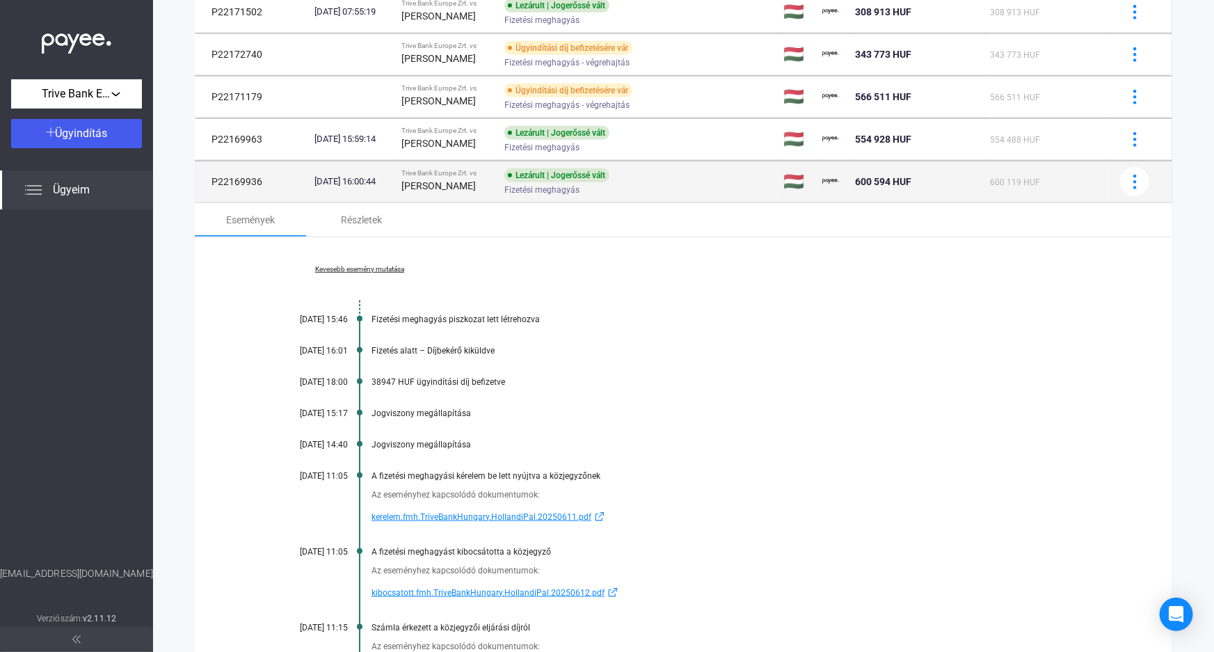
click at [358, 181] on div "[DATE] 16:00:44" at bounding box center [352, 182] width 76 height 14
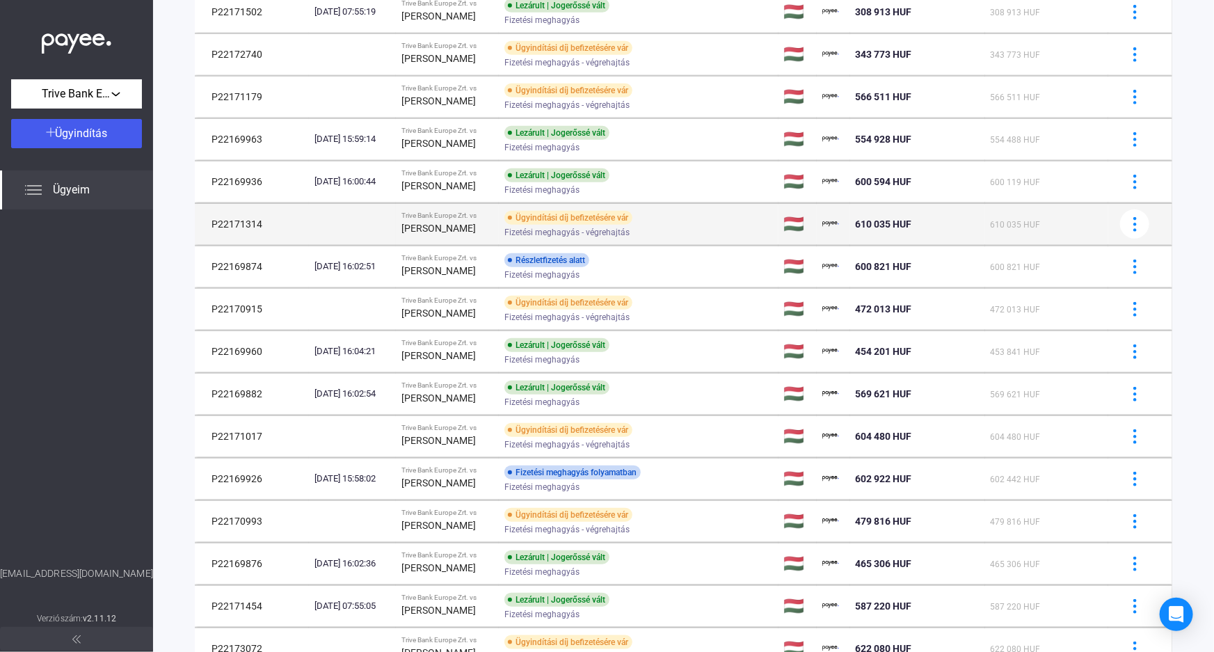
click at [414, 223] on td "Trive Bank Europe Zrt. vs [PERSON_NAME]" at bounding box center [448, 224] width 104 height 42
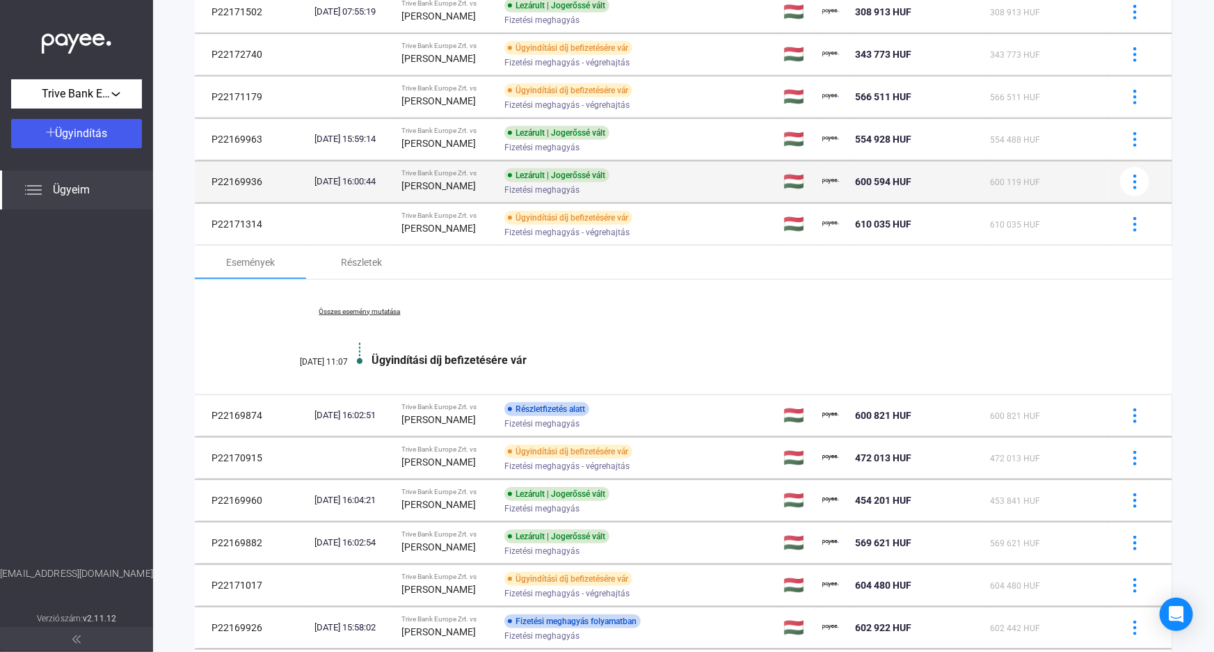
click at [390, 182] on div "[DATE] 16:00:44" at bounding box center [352, 182] width 76 height 14
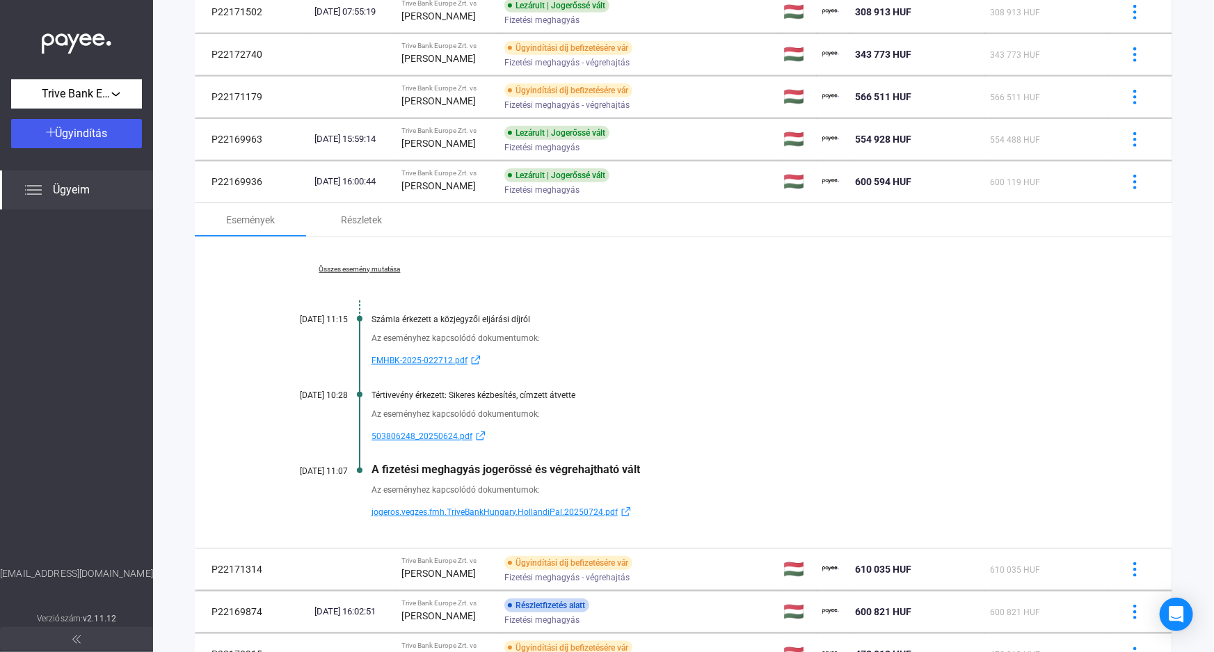
click at [354, 262] on div "Összes esemény mutatása [DATE] 11:15 Számla érkezett a közjegyzői eljárási díjr…" at bounding box center [684, 392] width 978 height 311
click at [354, 271] on link "Összes esemény mutatása" at bounding box center [359, 269] width 191 height 8
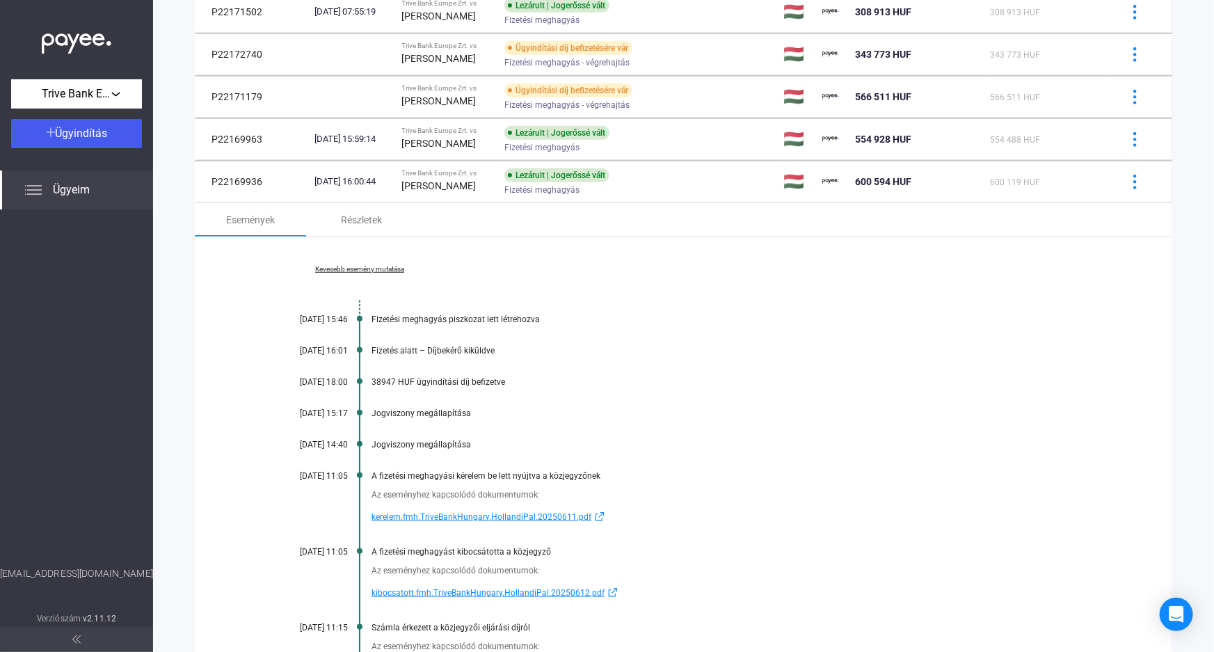
click at [439, 516] on span "kerelem.fmh.TriveBankHungary.HollandiPal.20250611.pdf" at bounding box center [482, 517] width 220 height 17
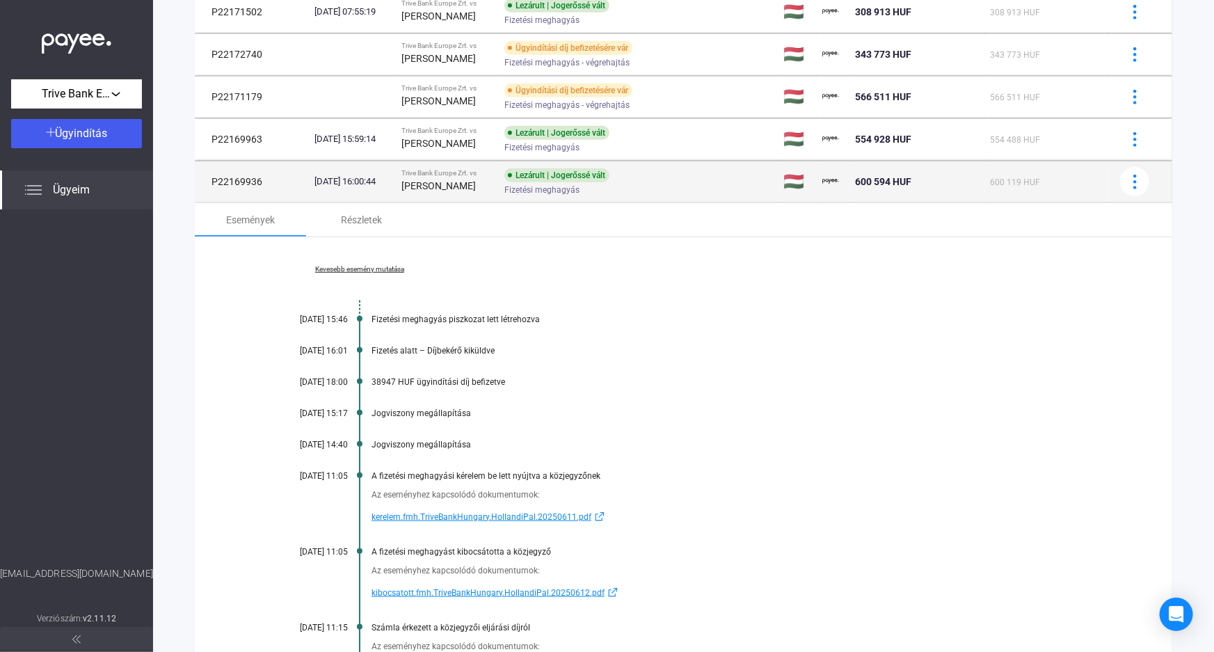
click at [477, 186] on div "[PERSON_NAME]" at bounding box center [447, 185] width 93 height 17
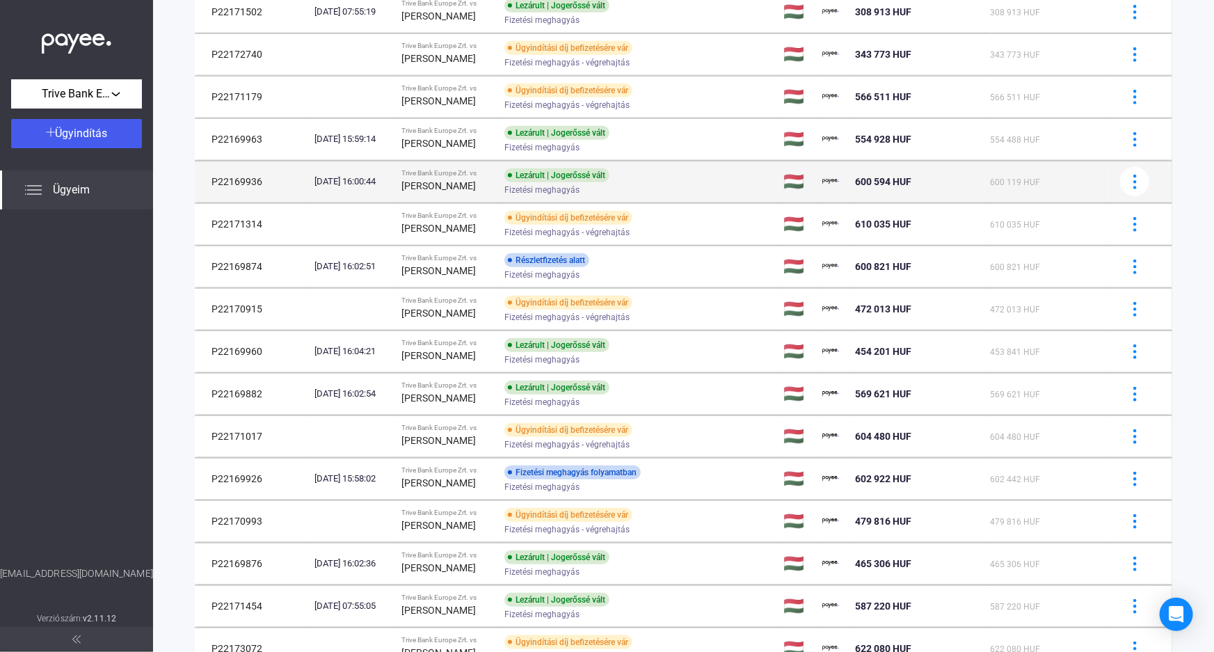
click at [359, 184] on div "[DATE] 16:00:44" at bounding box center [352, 182] width 76 height 14
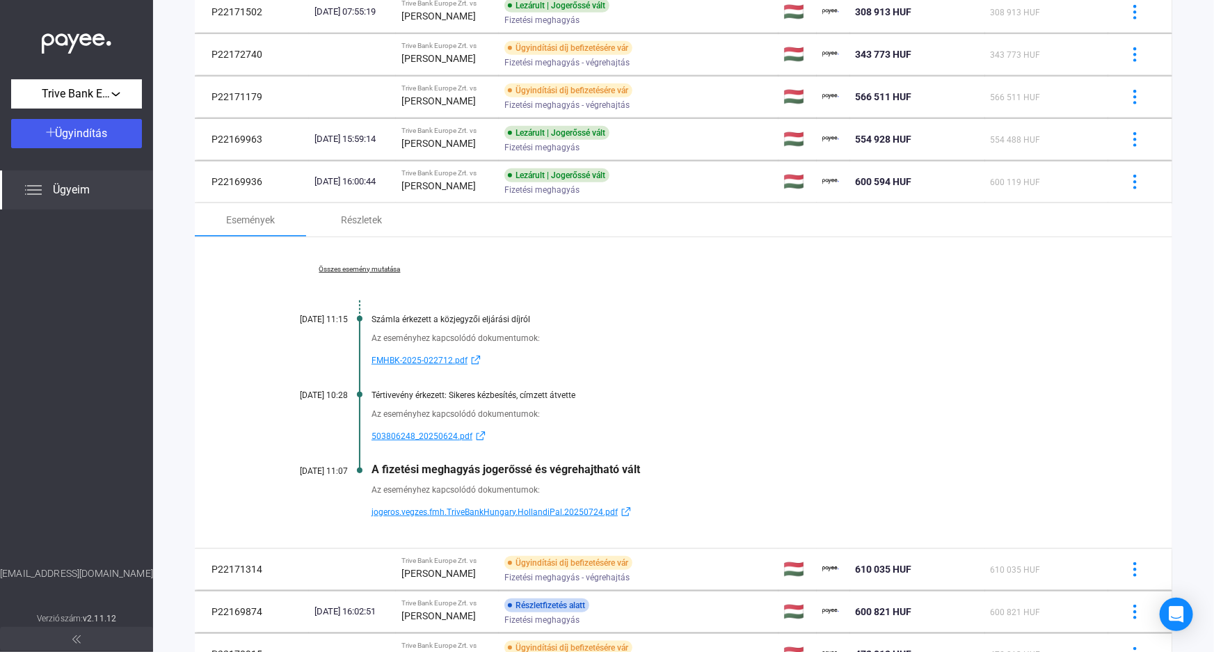
click at [385, 266] on link "Összes esemény mutatása" at bounding box center [359, 269] width 191 height 8
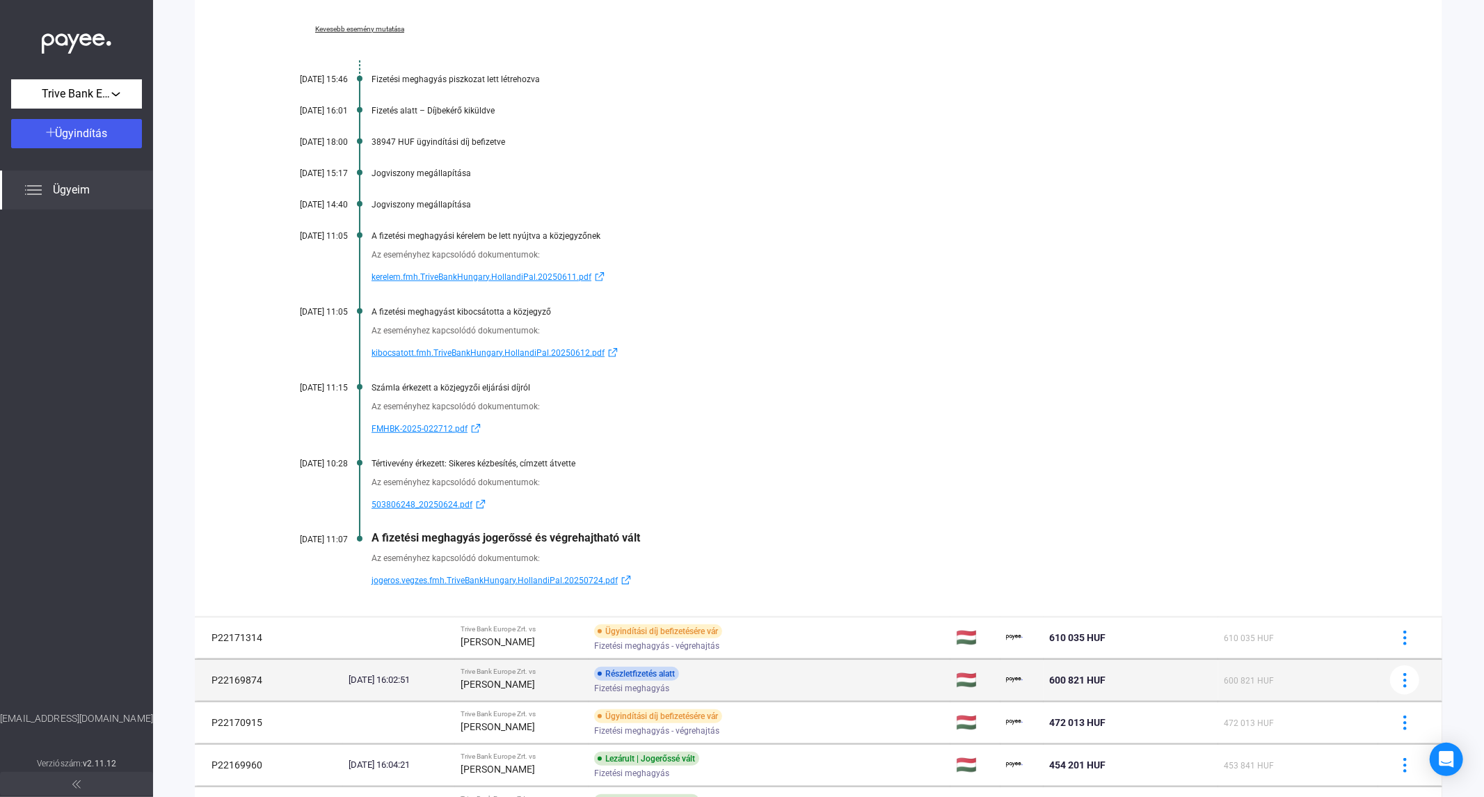
scroll to position [615, 0]
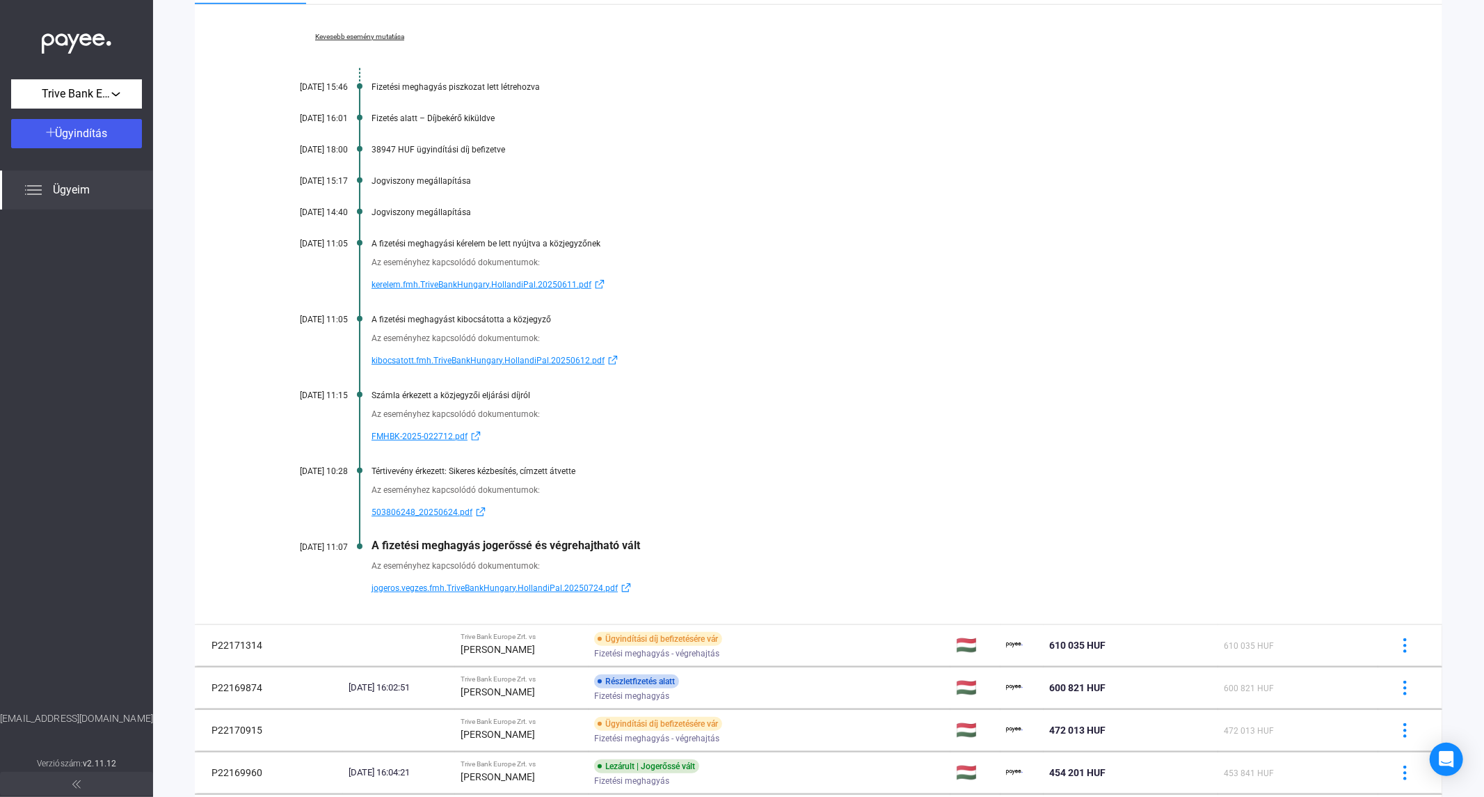
click at [455, 589] on span "jogeros.vegzes.fmh.TriveBankHungary.HollandiPal.20250724.pdf" at bounding box center [495, 588] width 246 height 17
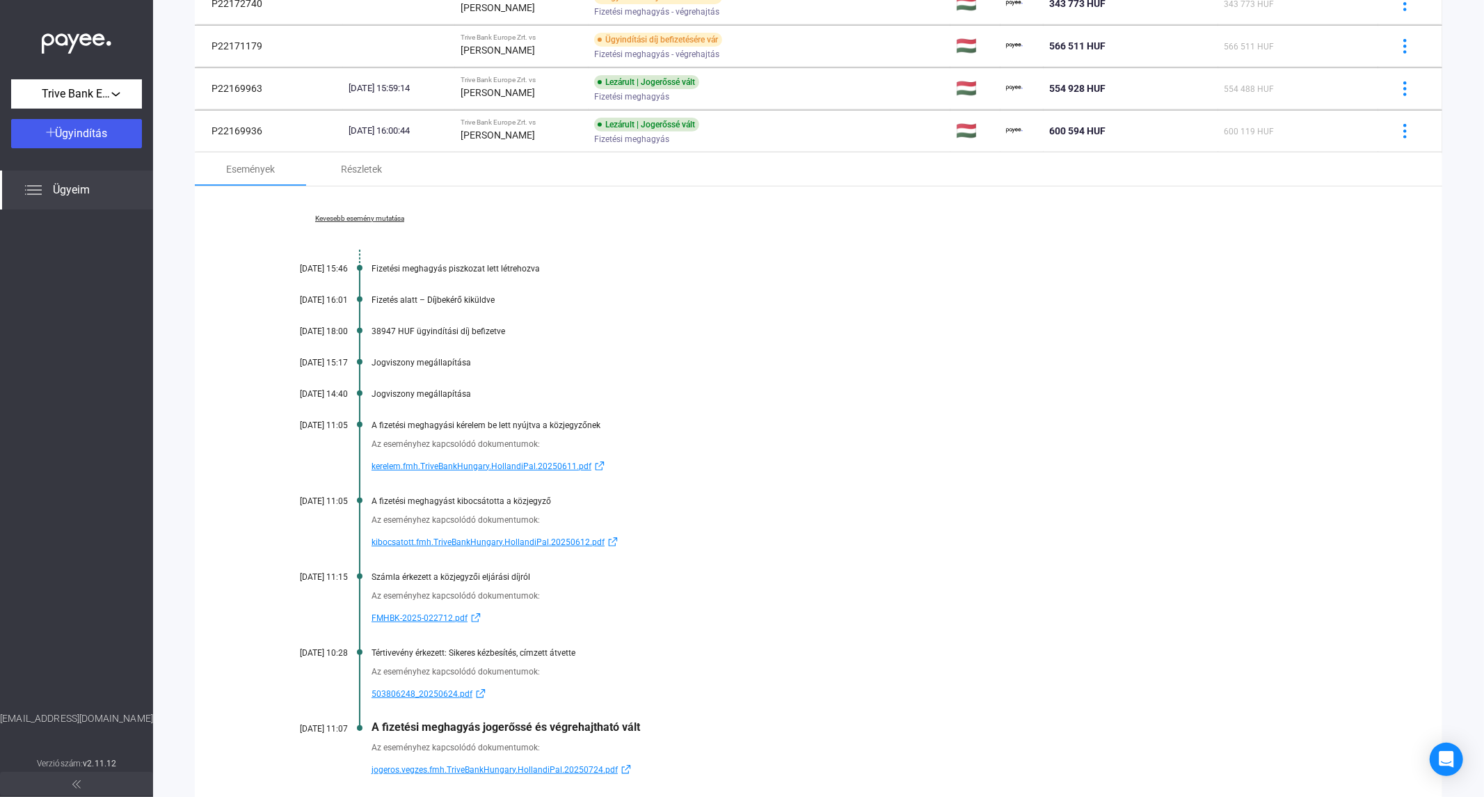
scroll to position [383, 0]
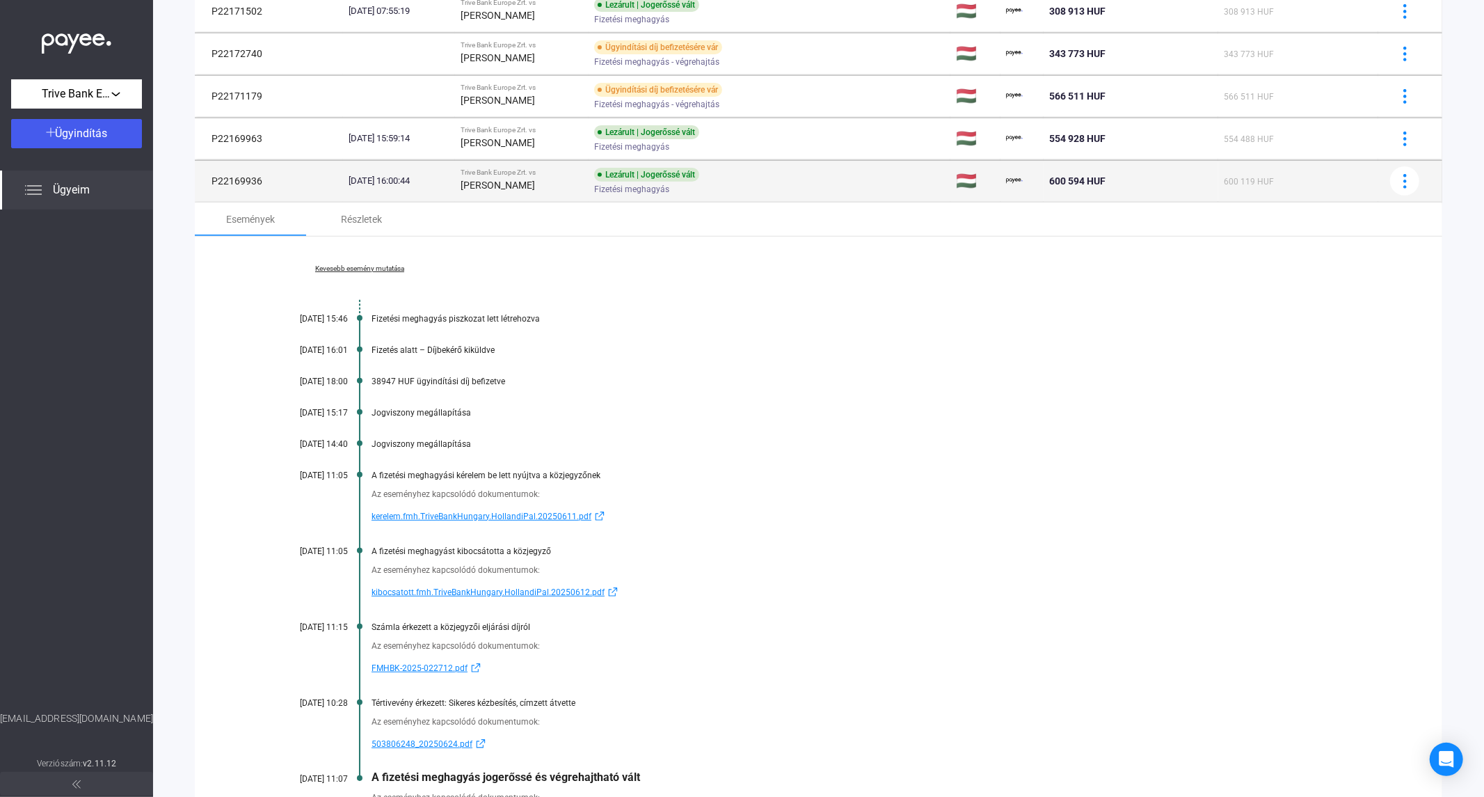
click at [434, 199] on td "[DATE] 16:00:44" at bounding box center [399, 181] width 112 height 42
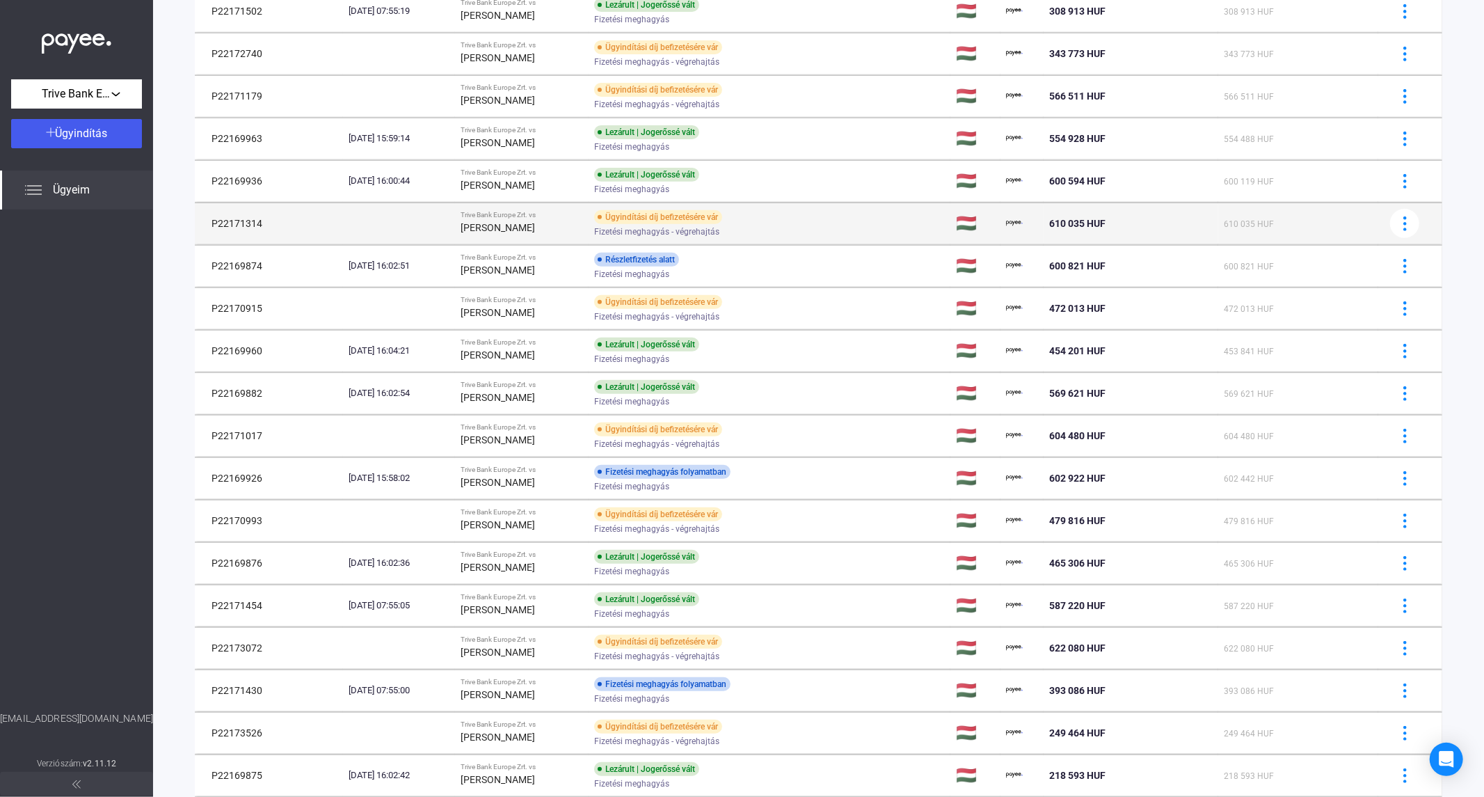
click at [455, 234] on td at bounding box center [399, 223] width 112 height 42
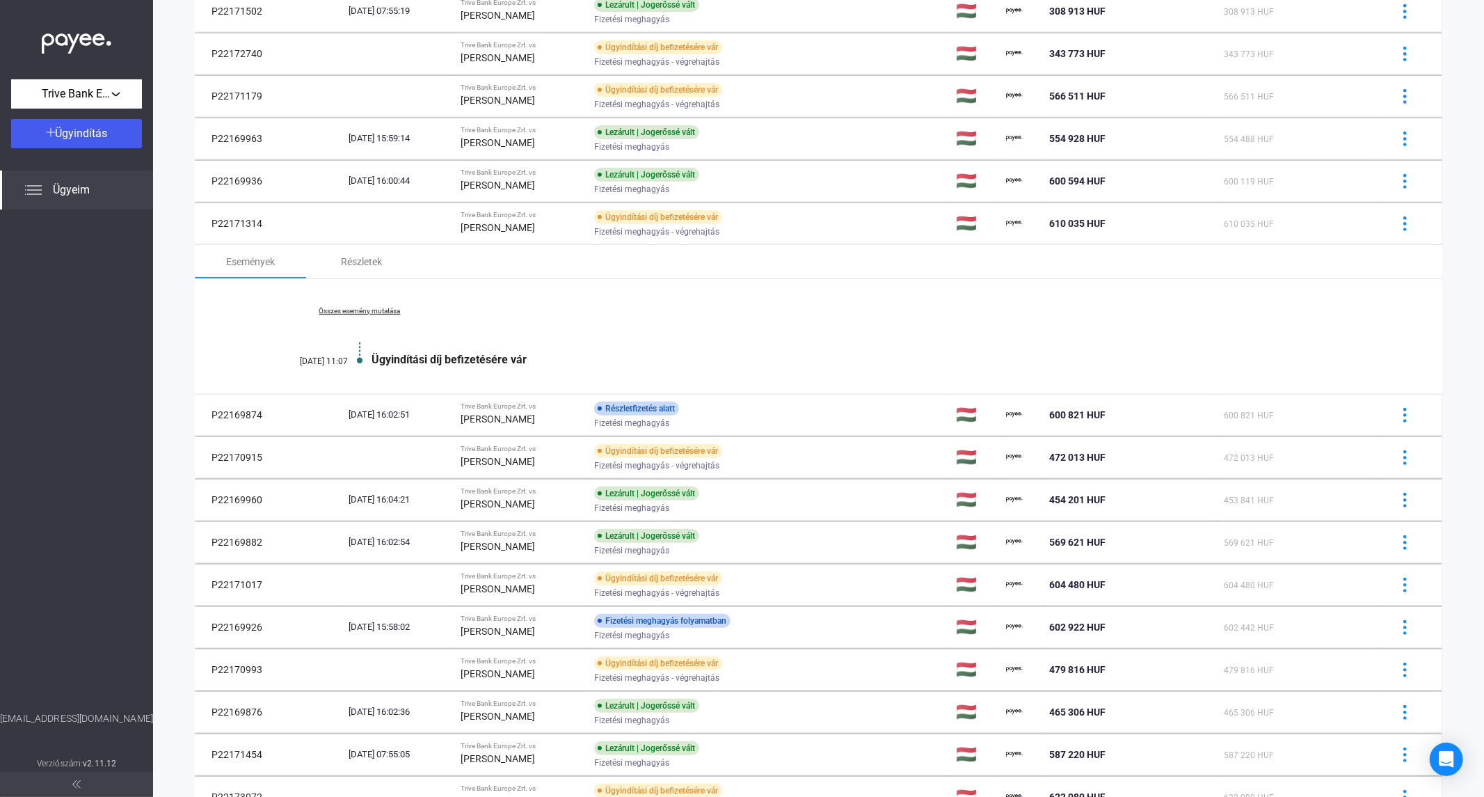
drag, startPoint x: 373, startPoint y: 358, endPoint x: 550, endPoint y: 370, distance: 177.9
click at [550, 370] on div "Összes esemény mutatása [DATE] 11:07 Ügyindítási díj befizetésére vár" at bounding box center [818, 336] width 1247 height 115
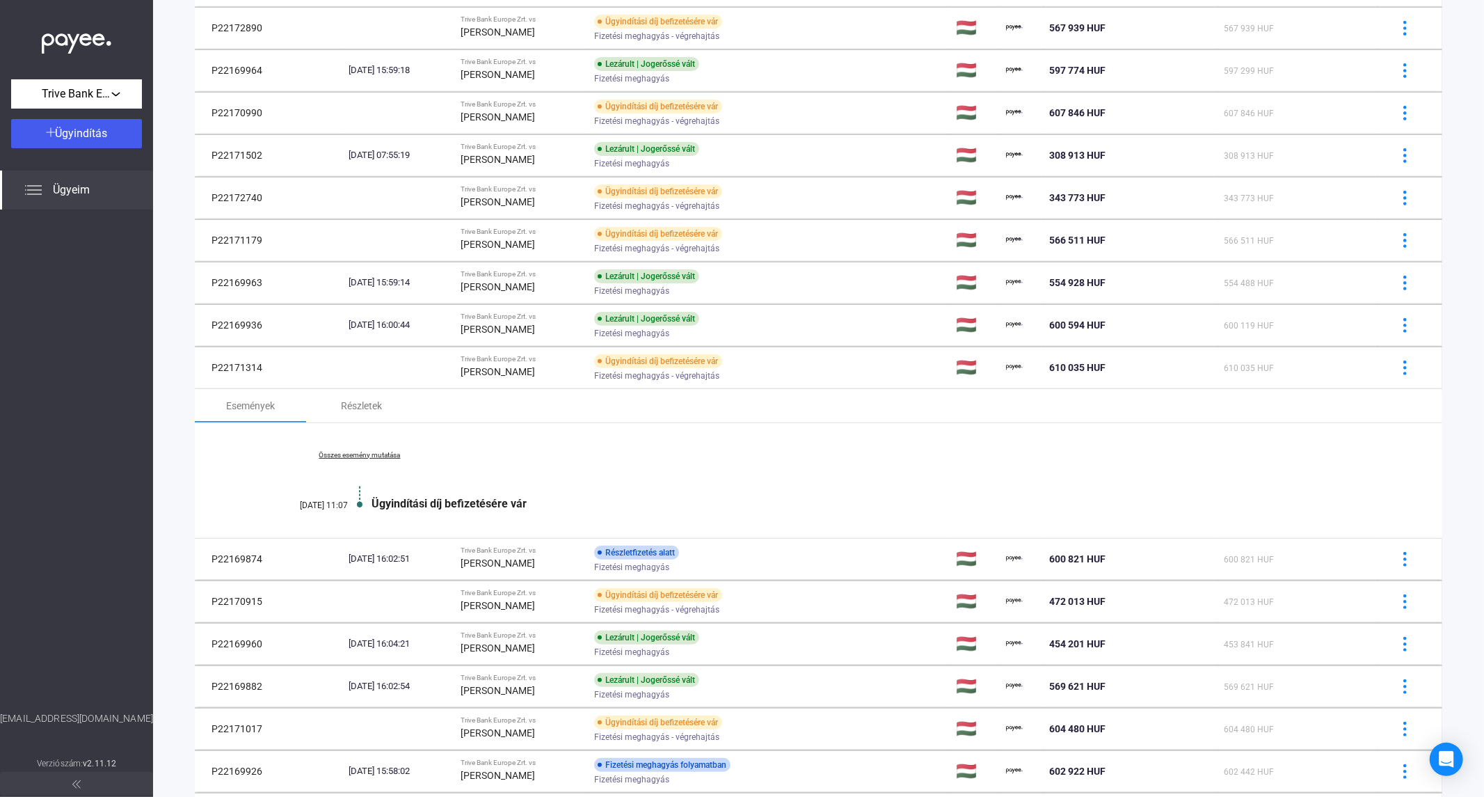
scroll to position [228, 0]
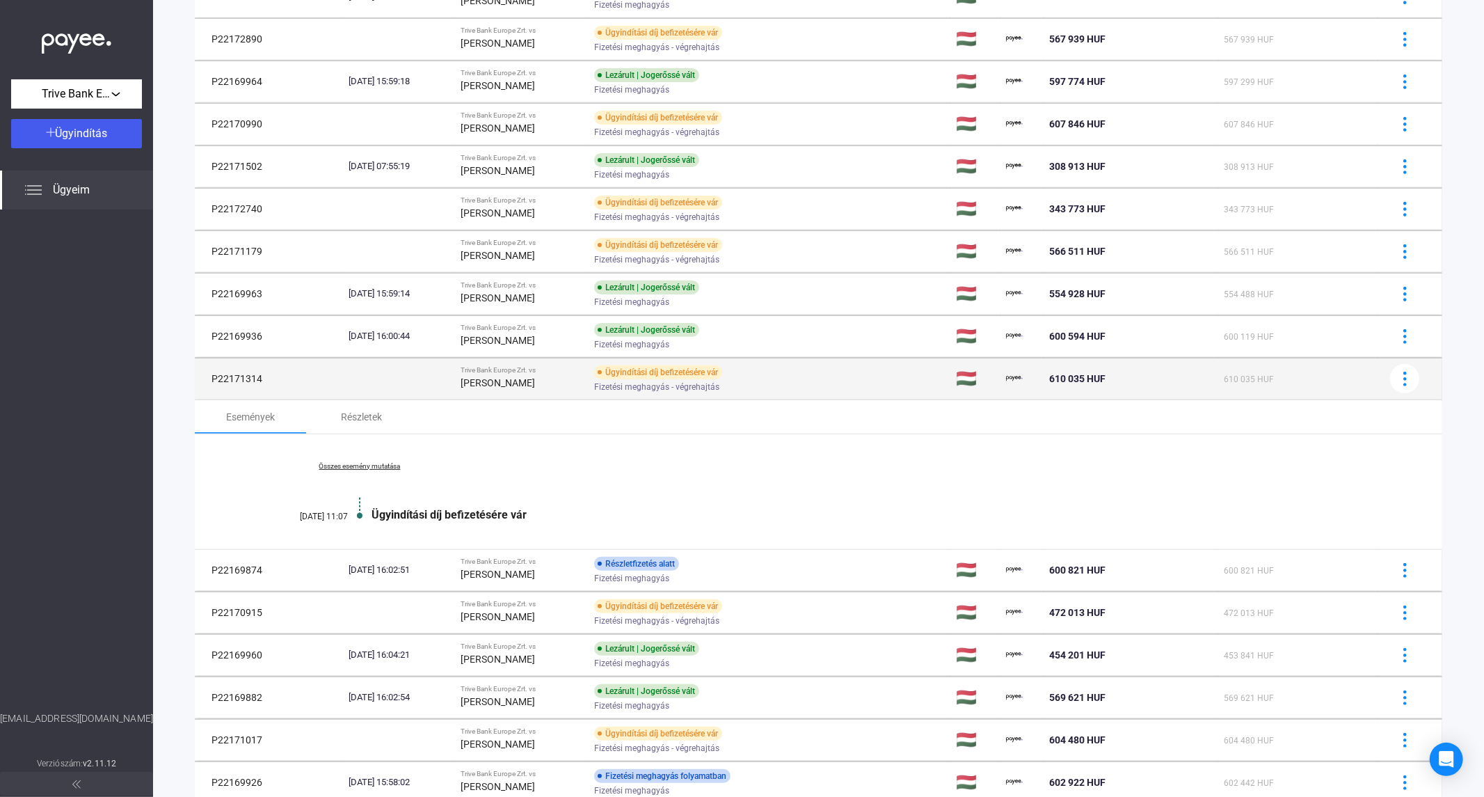
drag, startPoint x: 207, startPoint y: 380, endPoint x: 274, endPoint y: 386, distance: 67.1
click at [274, 386] on td "P22171314" at bounding box center [269, 379] width 148 height 42
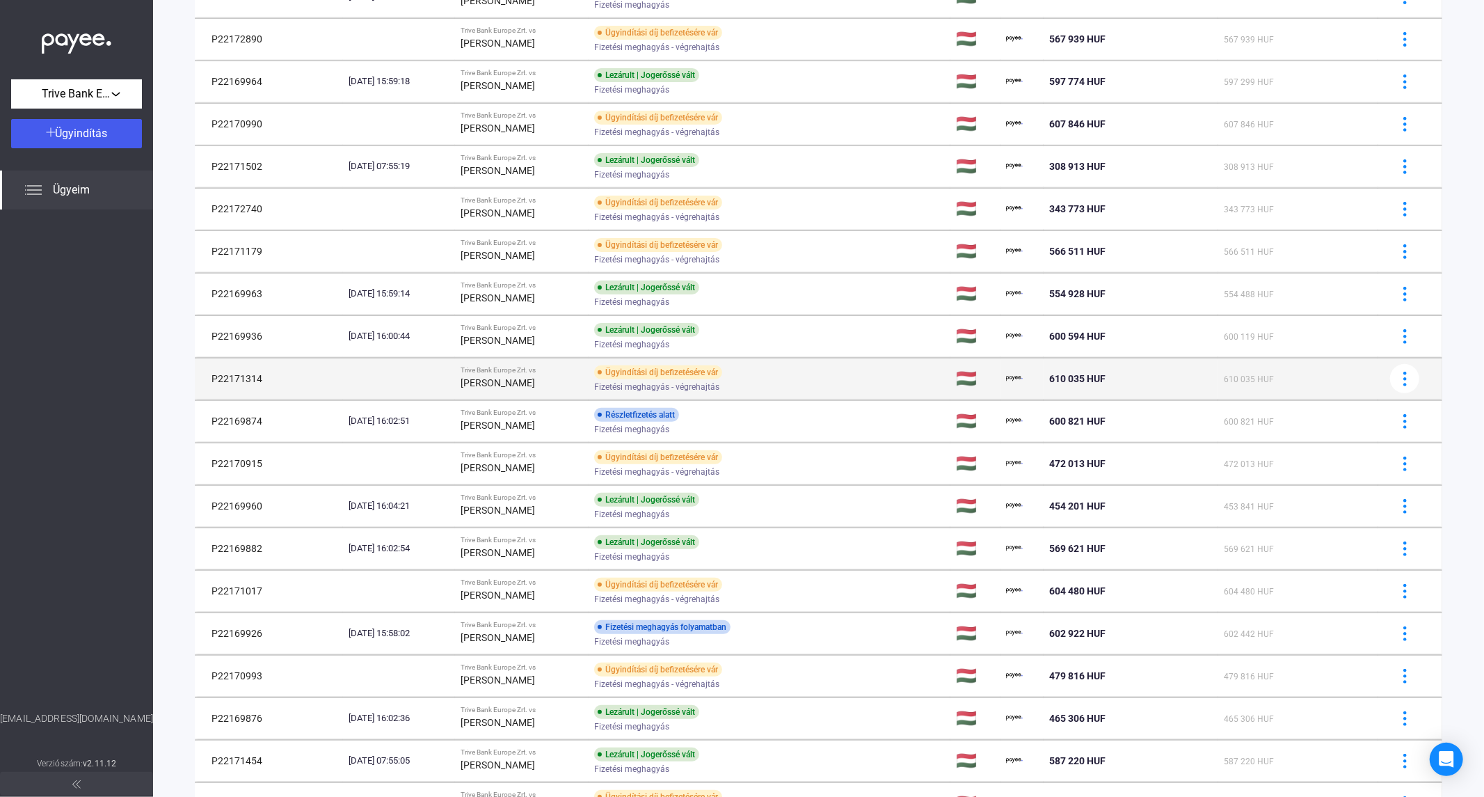
click at [210, 367] on td "P22171314" at bounding box center [269, 379] width 148 height 42
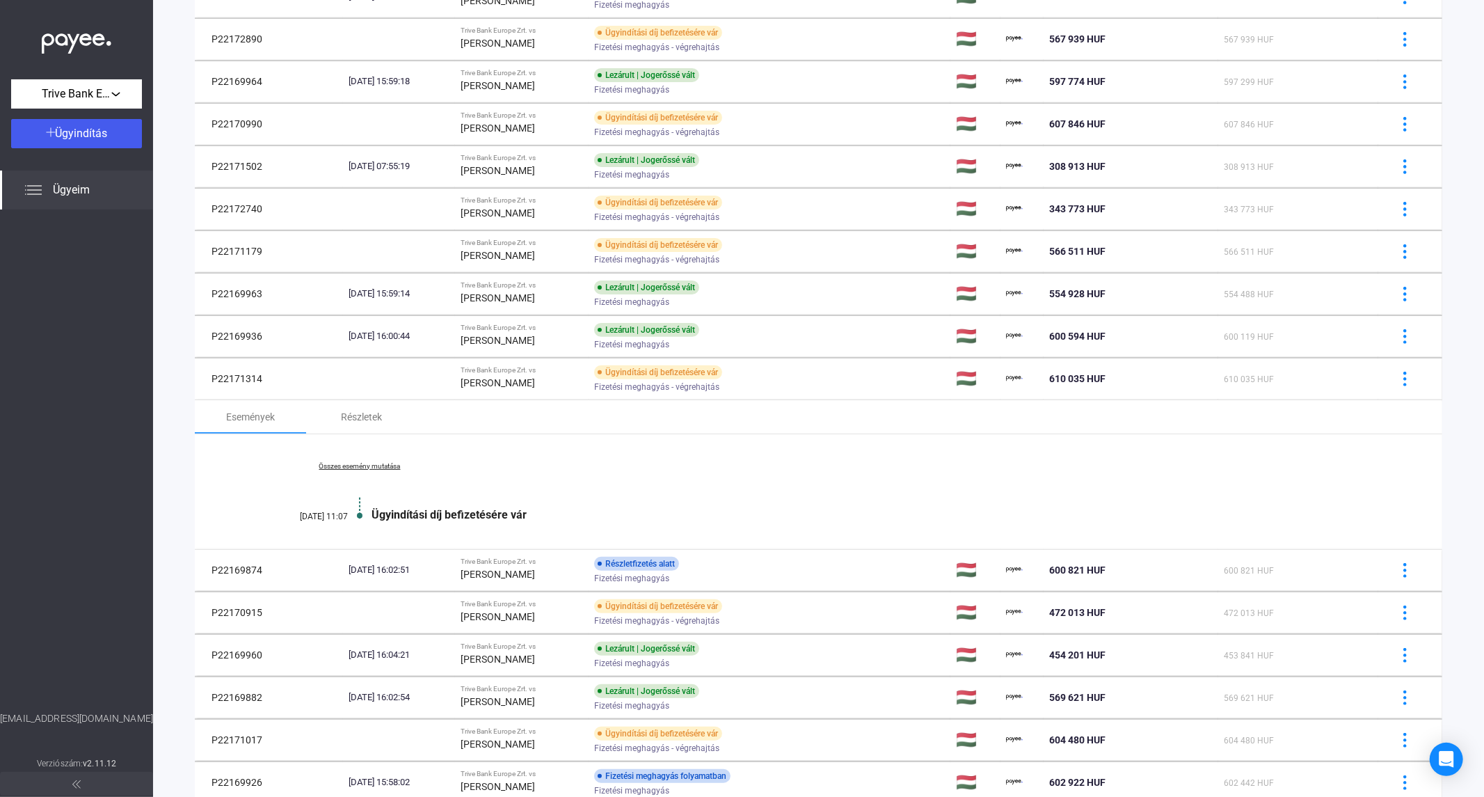
drag, startPoint x: 374, startPoint y: 511, endPoint x: 527, endPoint y: 504, distance: 153.3
click at [527, 504] on div "Összes esemény mutatása [DATE] 11:07 Ügyindítási díj befizetésére vár" at bounding box center [818, 491] width 1247 height 115
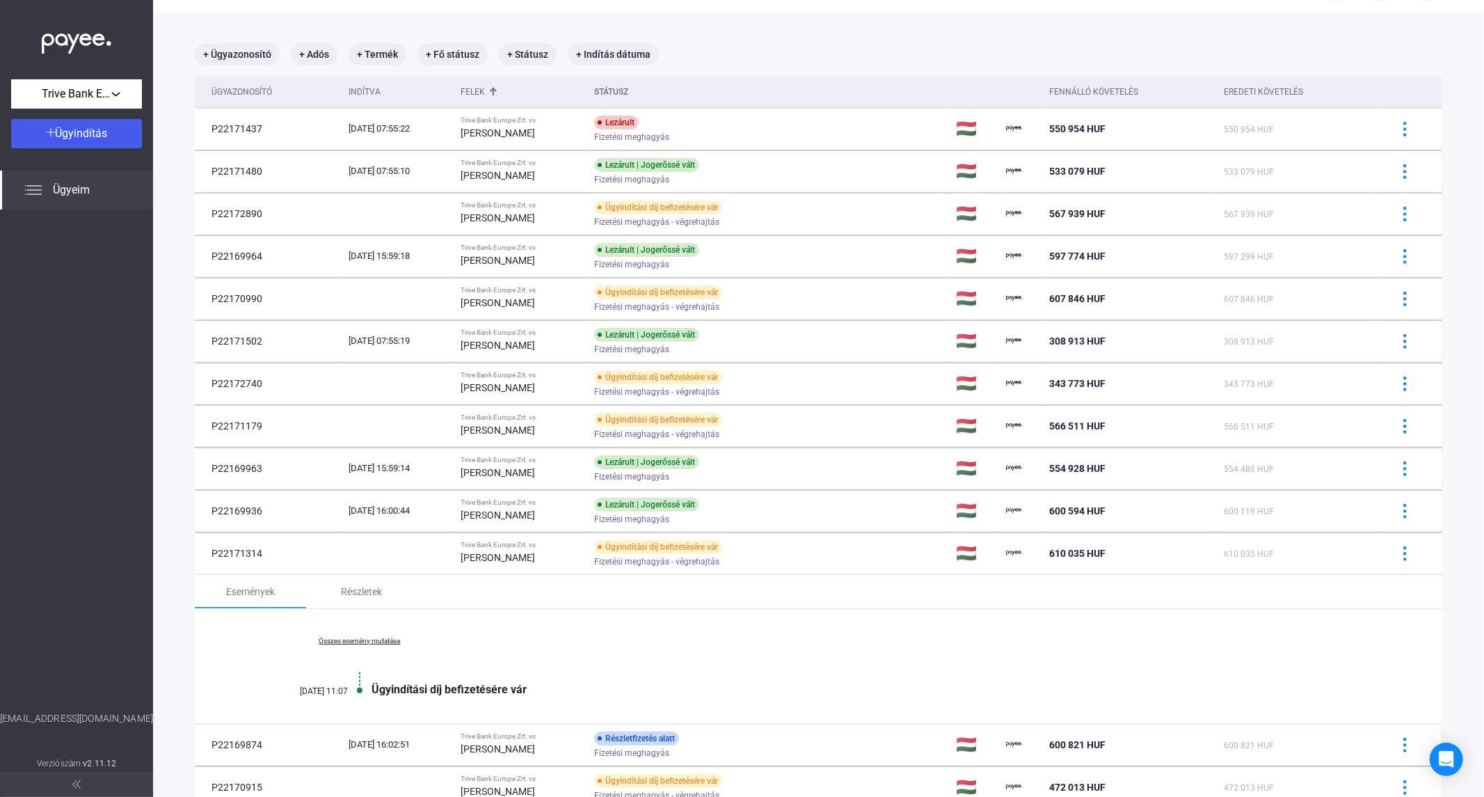
scroll to position [77, 0]
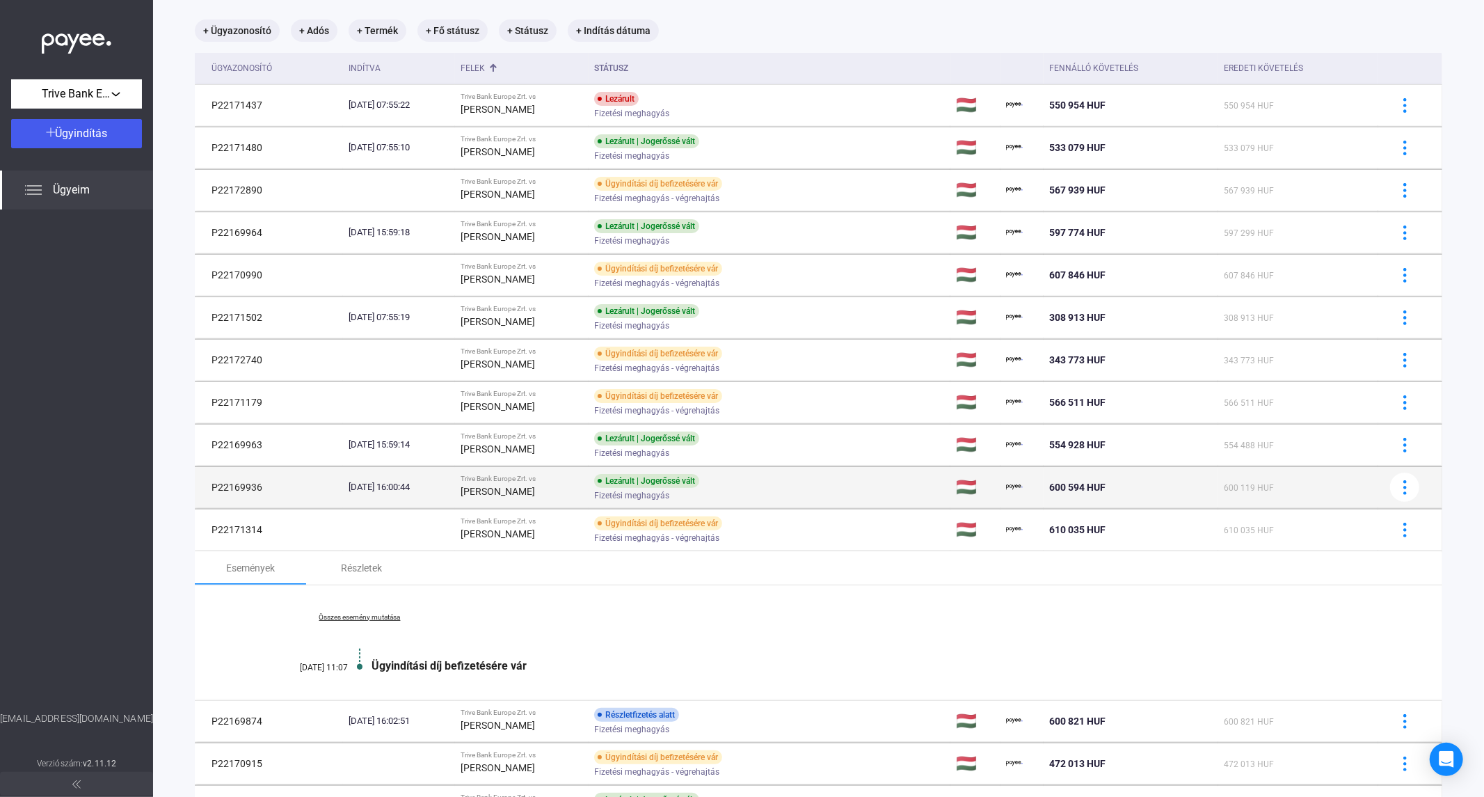
click at [261, 492] on td "P22169936" at bounding box center [269, 487] width 148 height 42
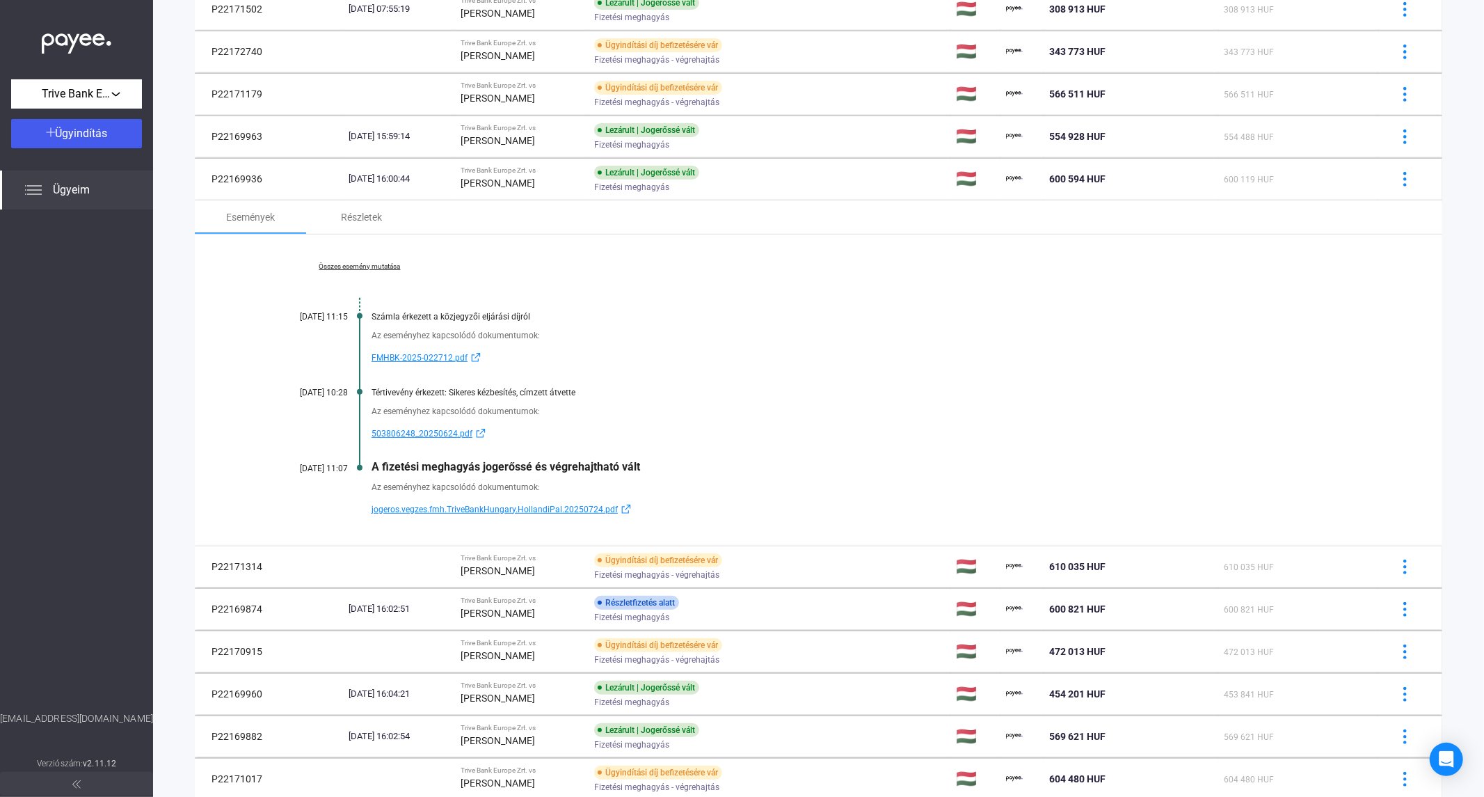
scroll to position [386, 0]
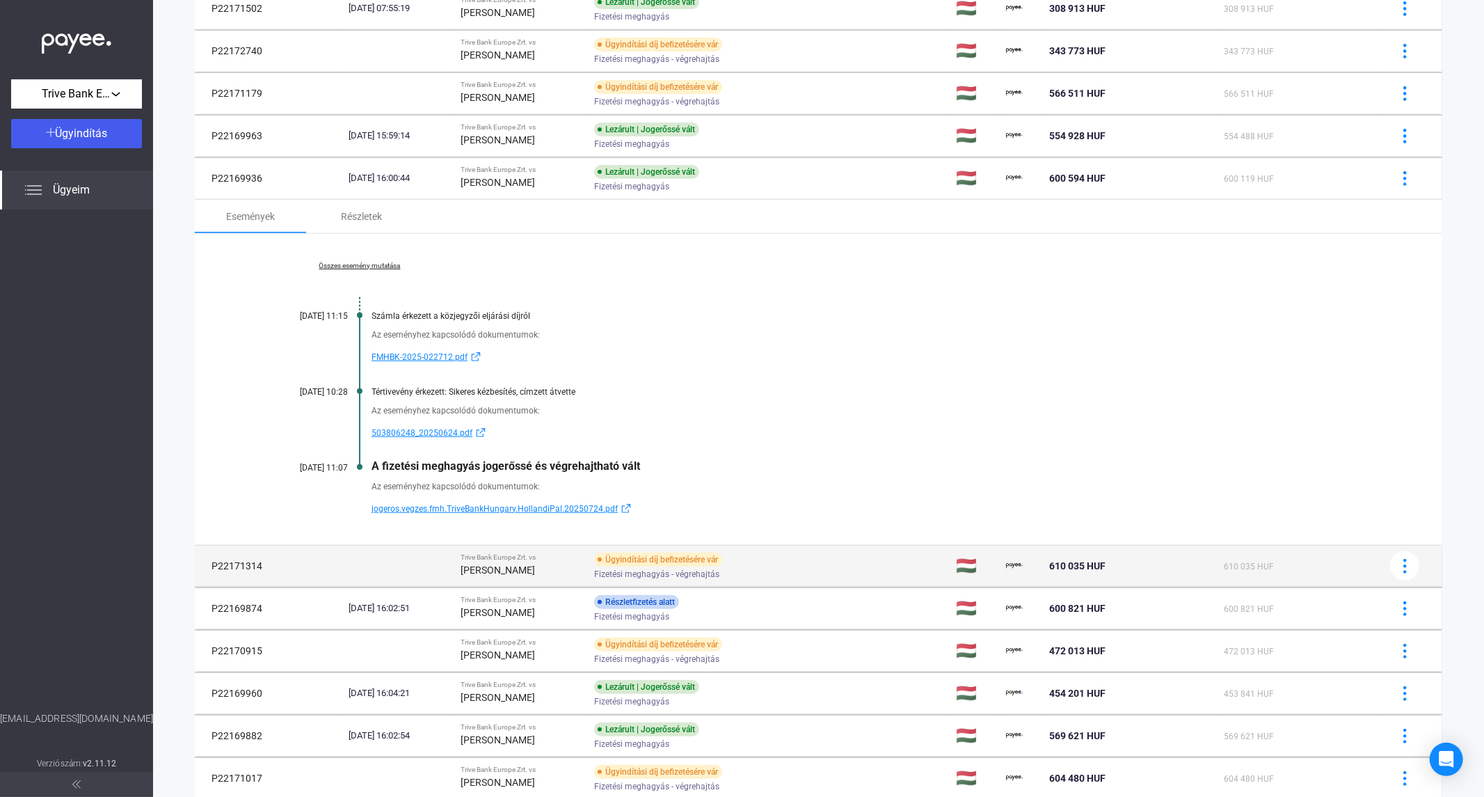
click at [239, 567] on td "P22171314" at bounding box center [269, 566] width 148 height 42
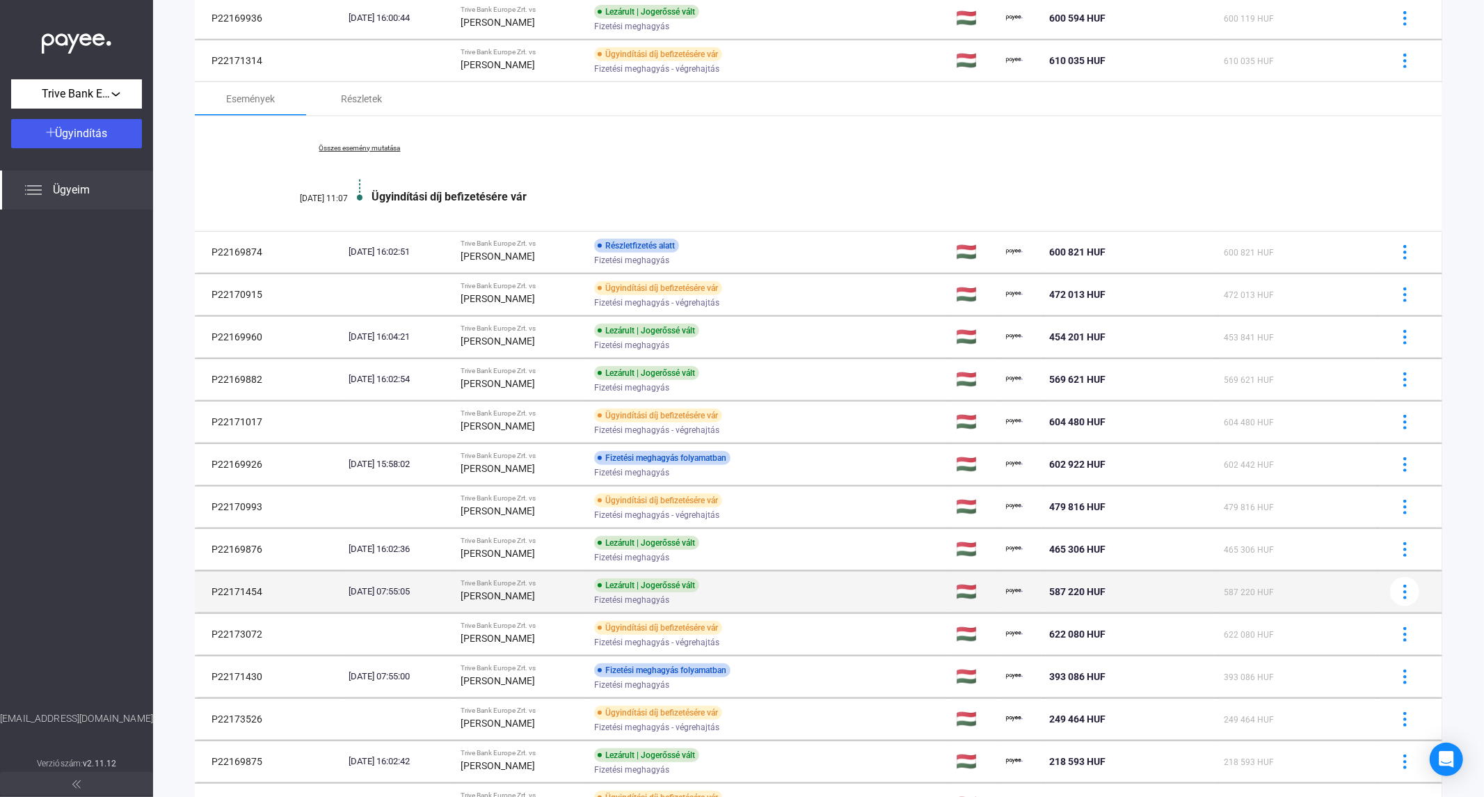
scroll to position [676, 0]
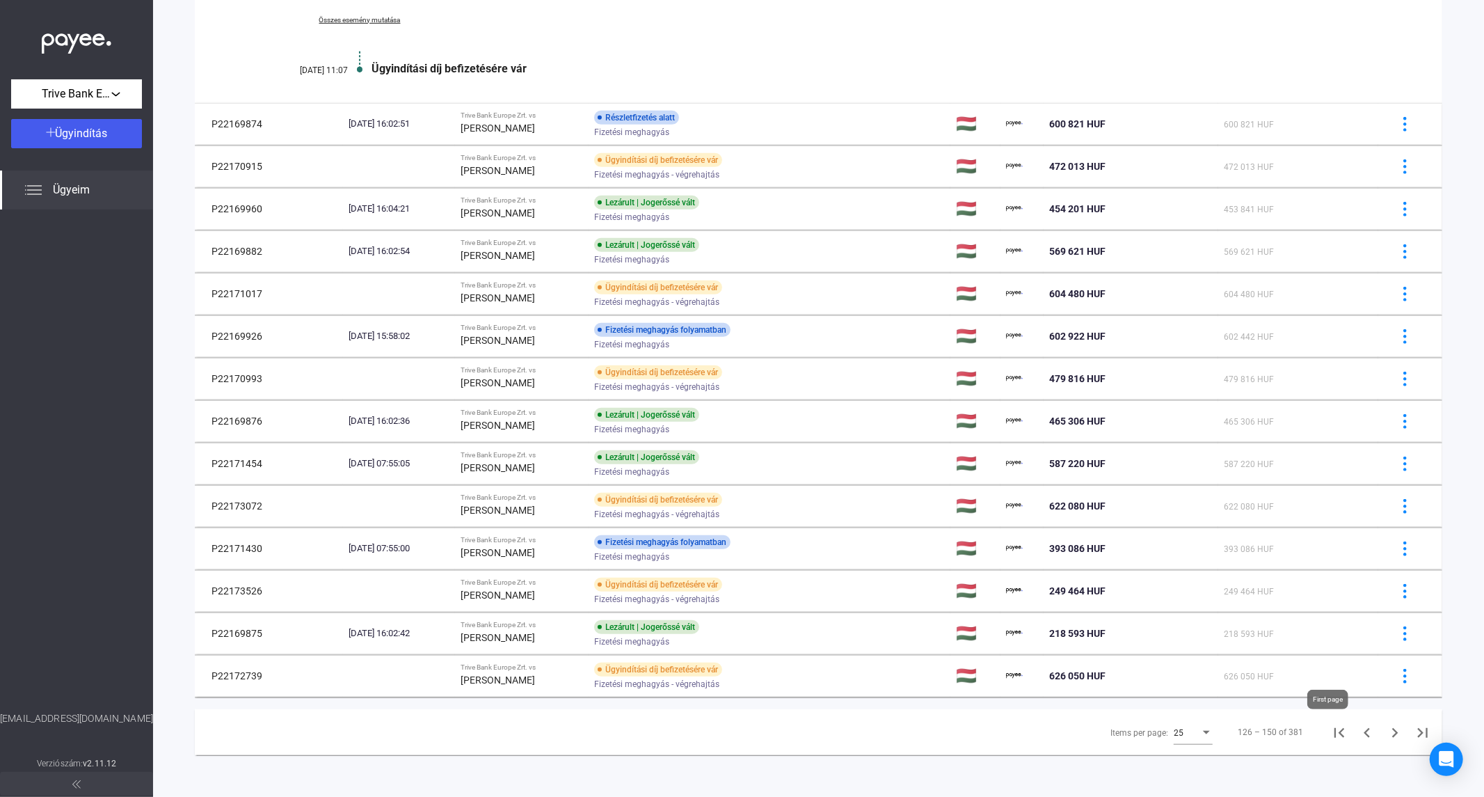
click at [1334, 735] on icon "First page" at bounding box center [1339, 732] width 19 height 19
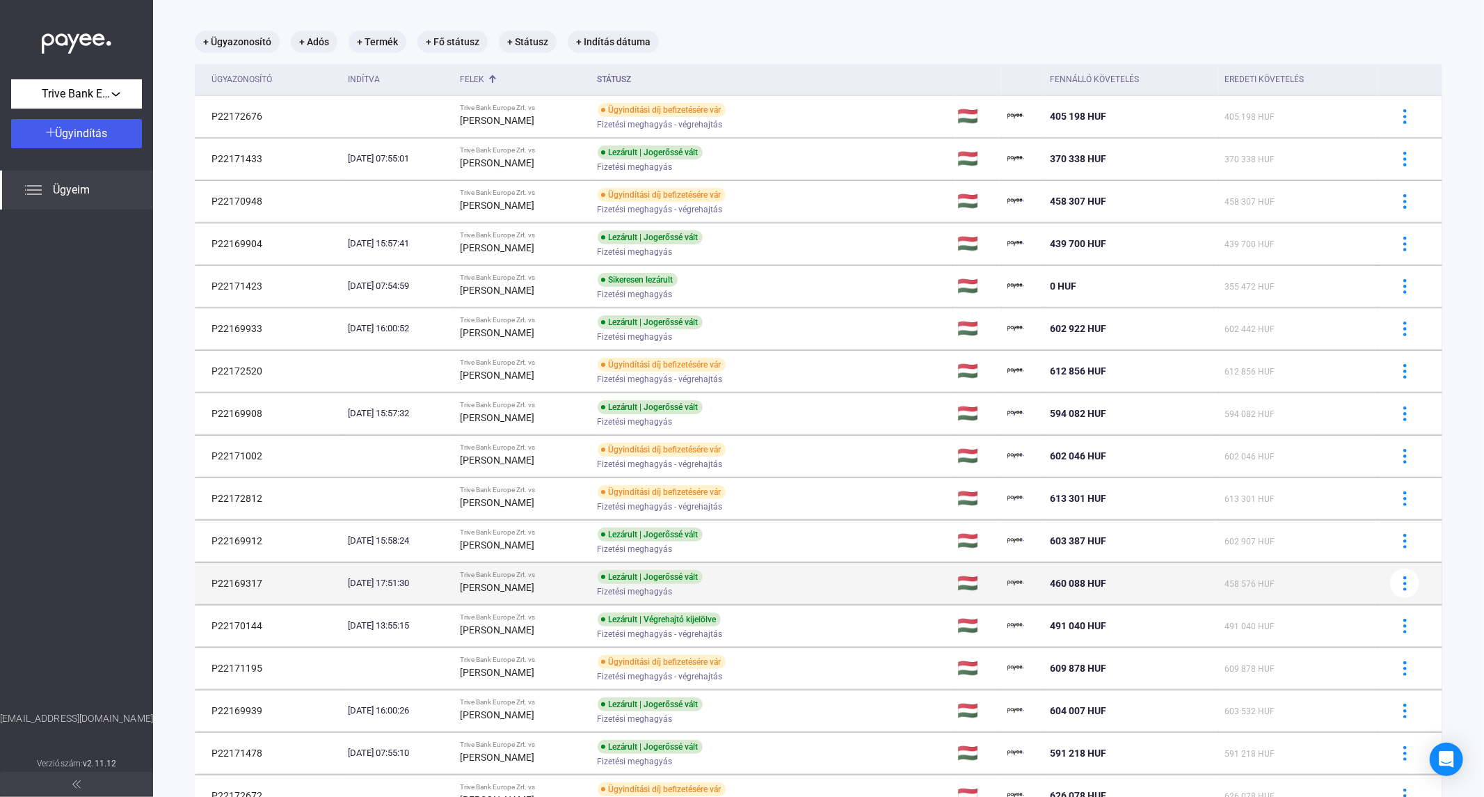
scroll to position [143, 0]
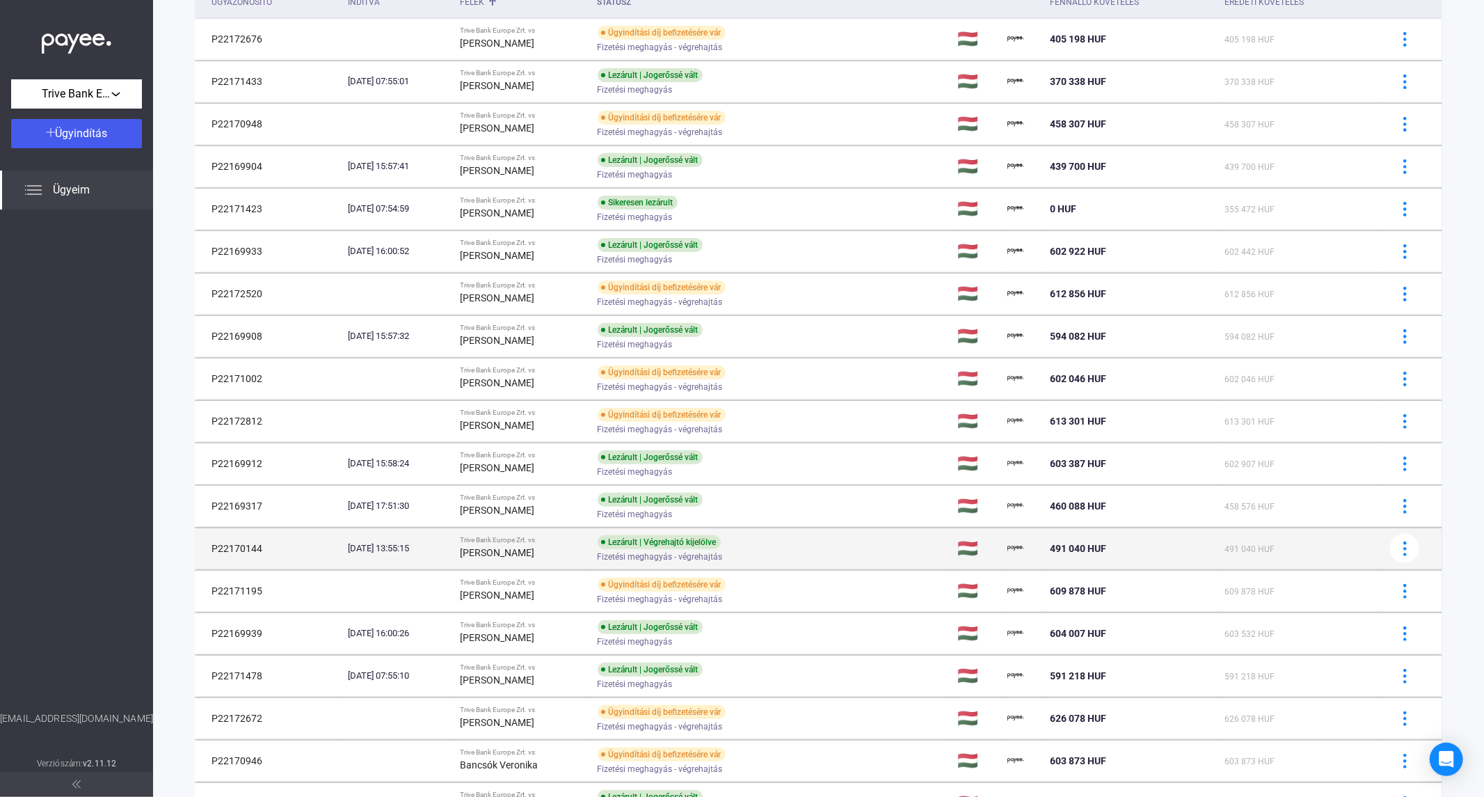
click at [262, 550] on td "P22170144" at bounding box center [268, 548] width 147 height 42
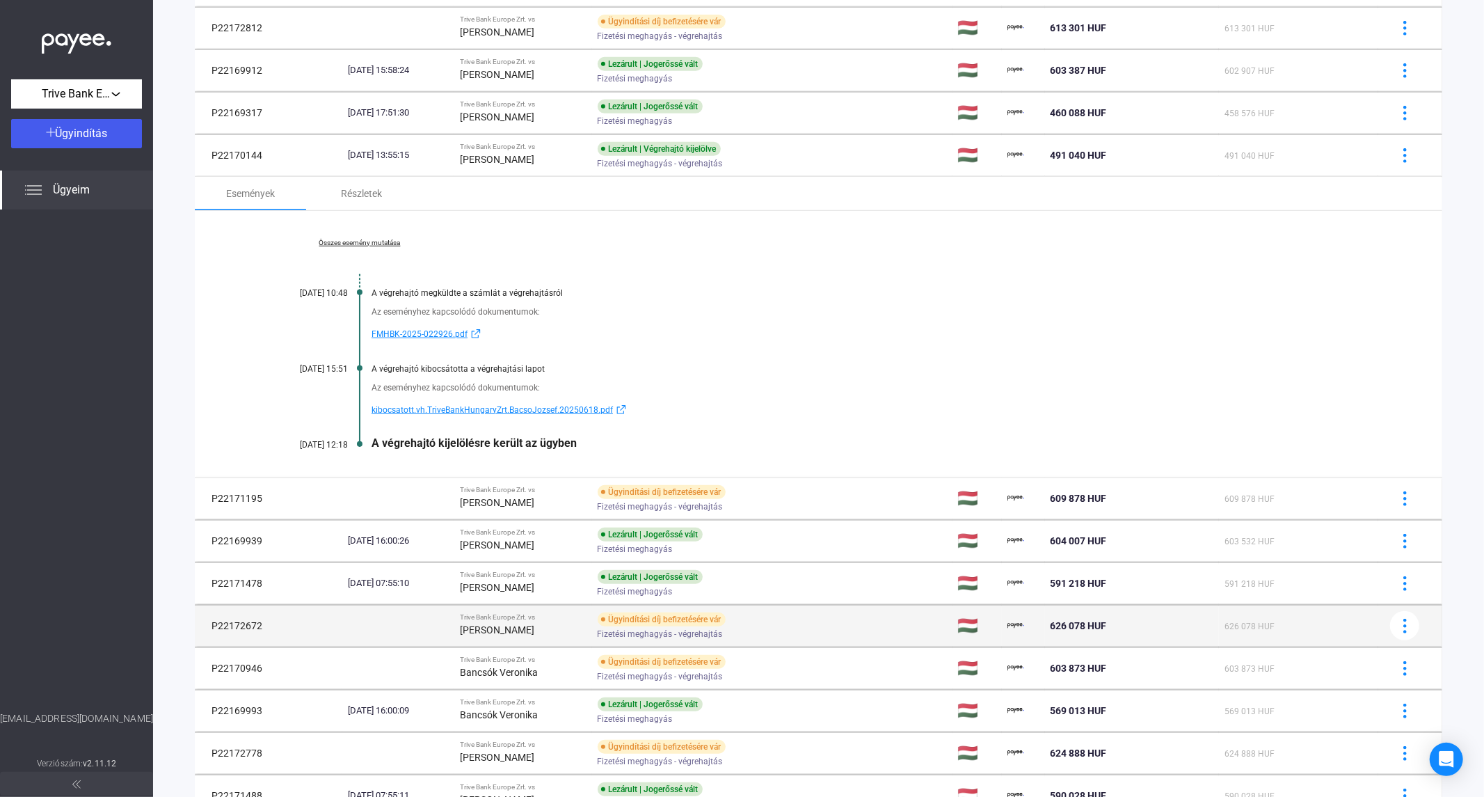
scroll to position [607, 0]
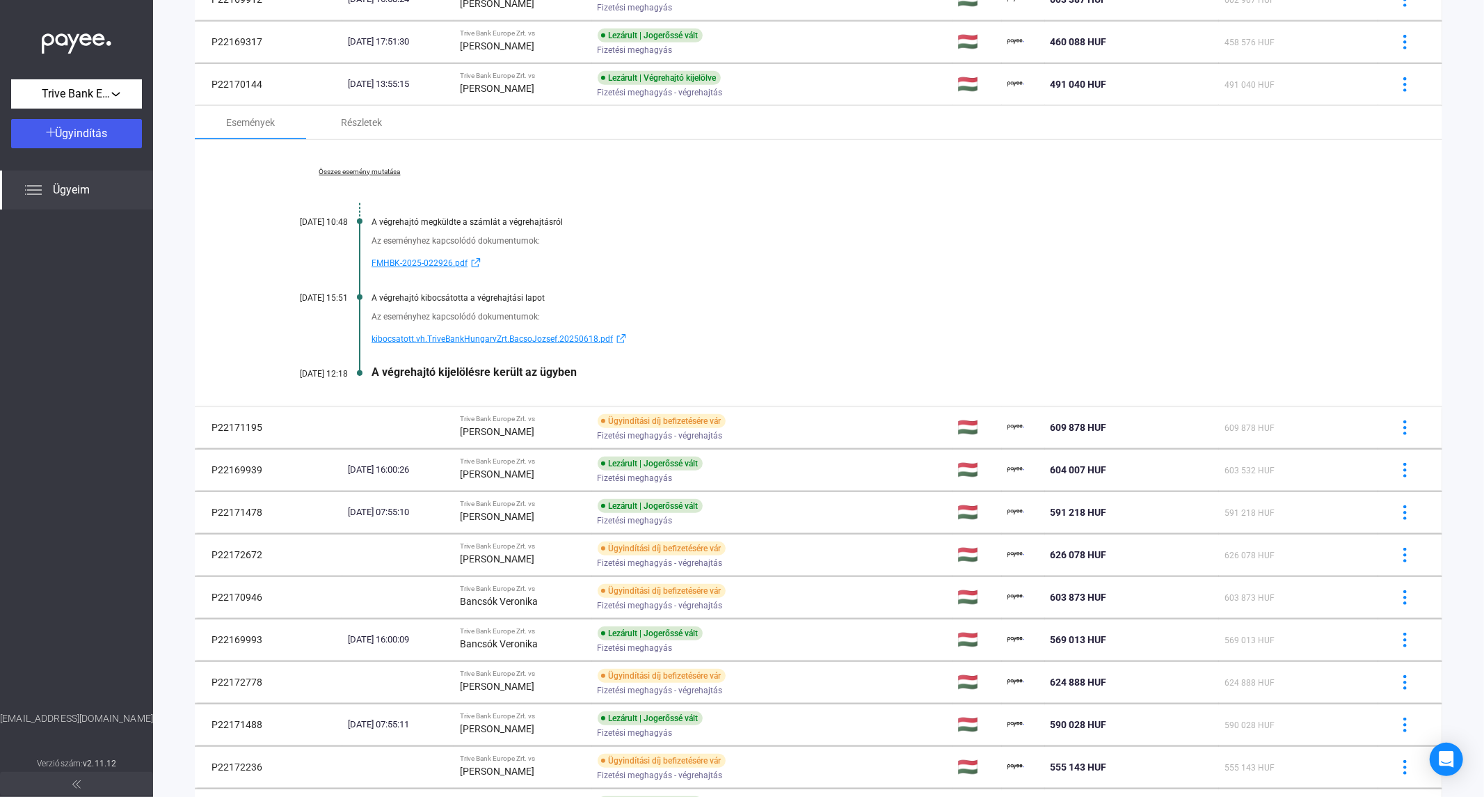
click at [372, 170] on link "Összes esemény mutatása" at bounding box center [359, 172] width 191 height 8
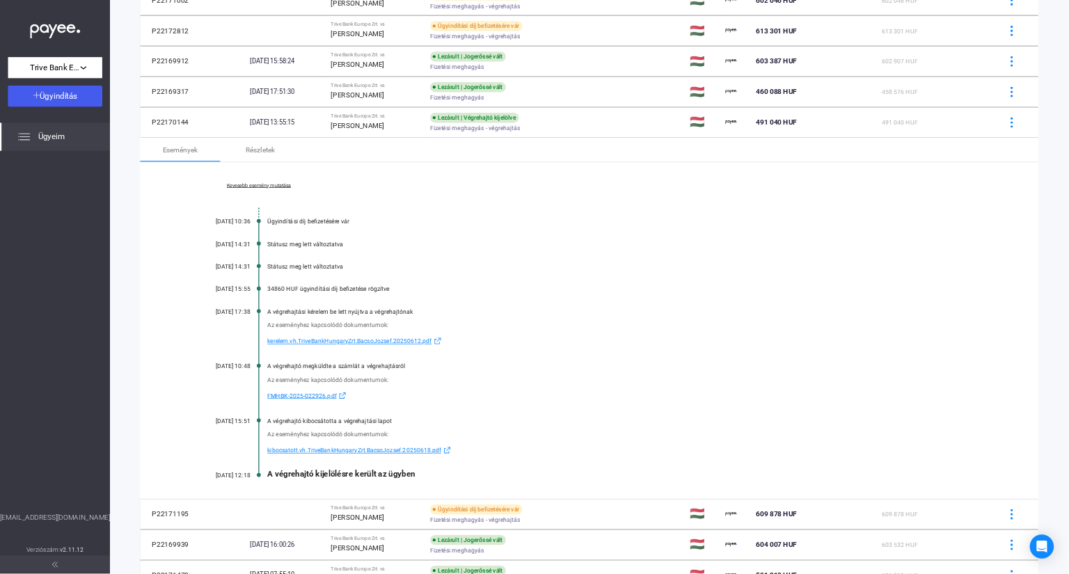
scroll to position [453, 0]
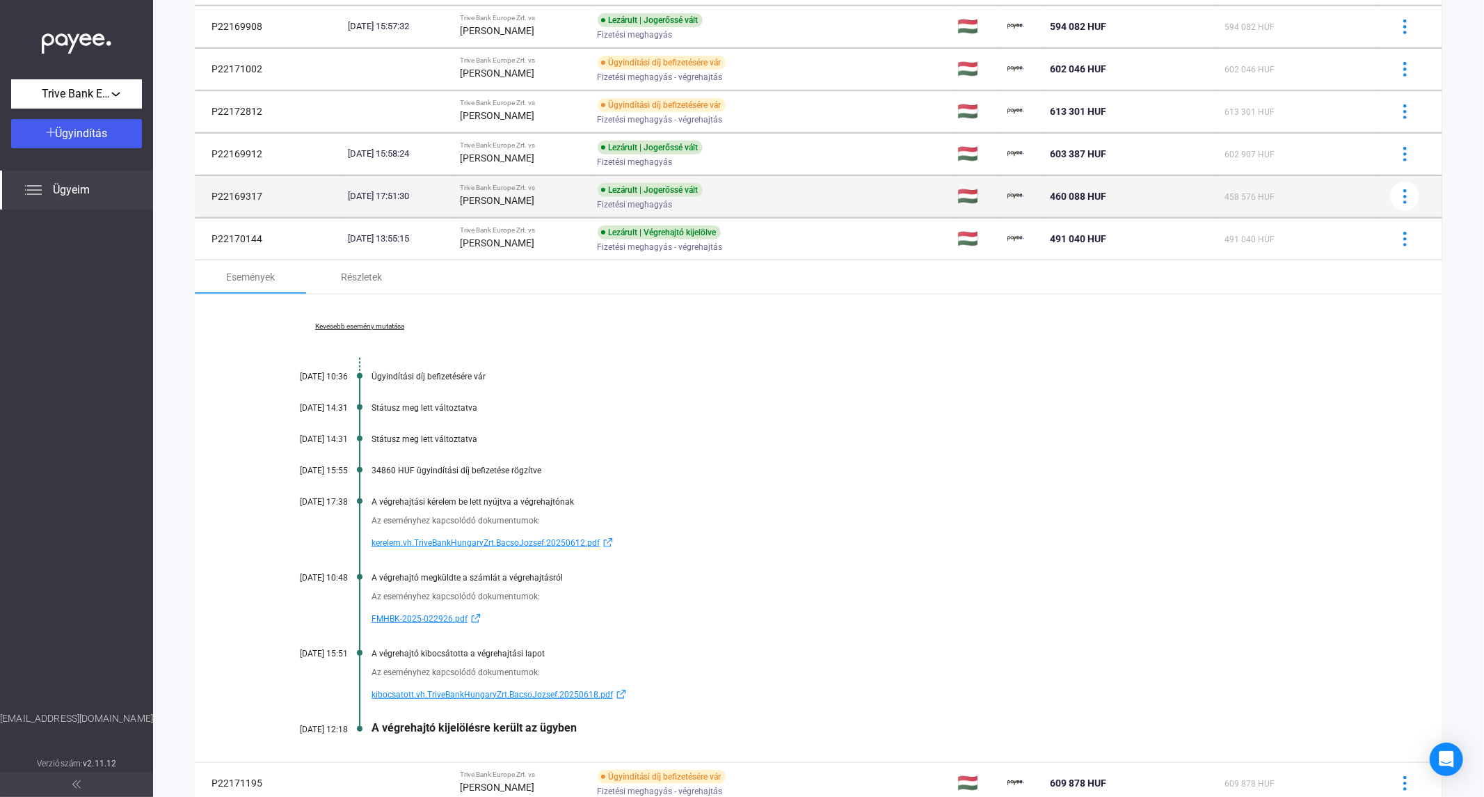
click at [448, 202] on div "[DATE] 17:51:30" at bounding box center [398, 196] width 101 height 14
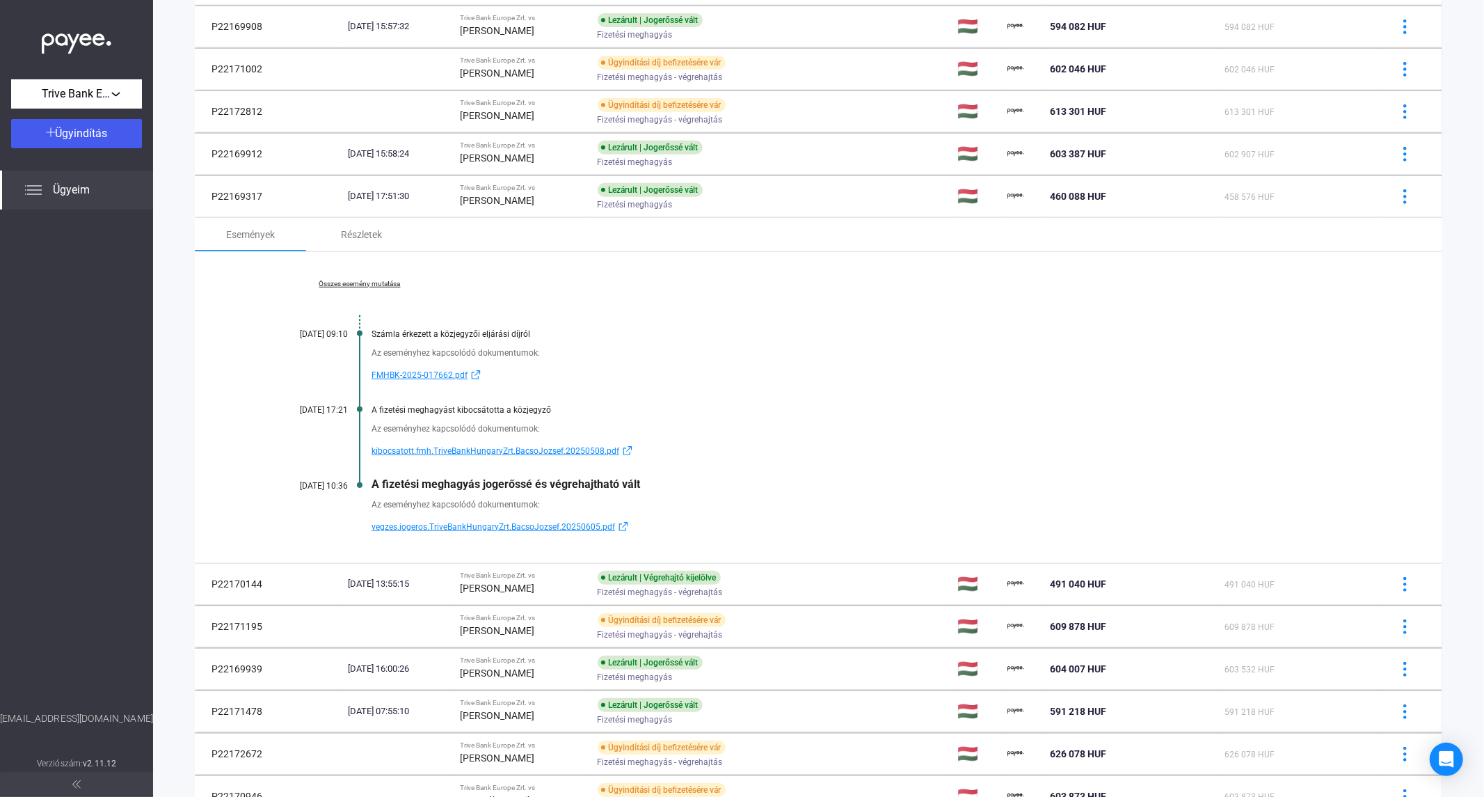
click at [418, 372] on span "FMHBK-2025-017662.pdf" at bounding box center [420, 375] width 96 height 17
click at [391, 282] on link "Összes esemény mutatása" at bounding box center [359, 284] width 191 height 8
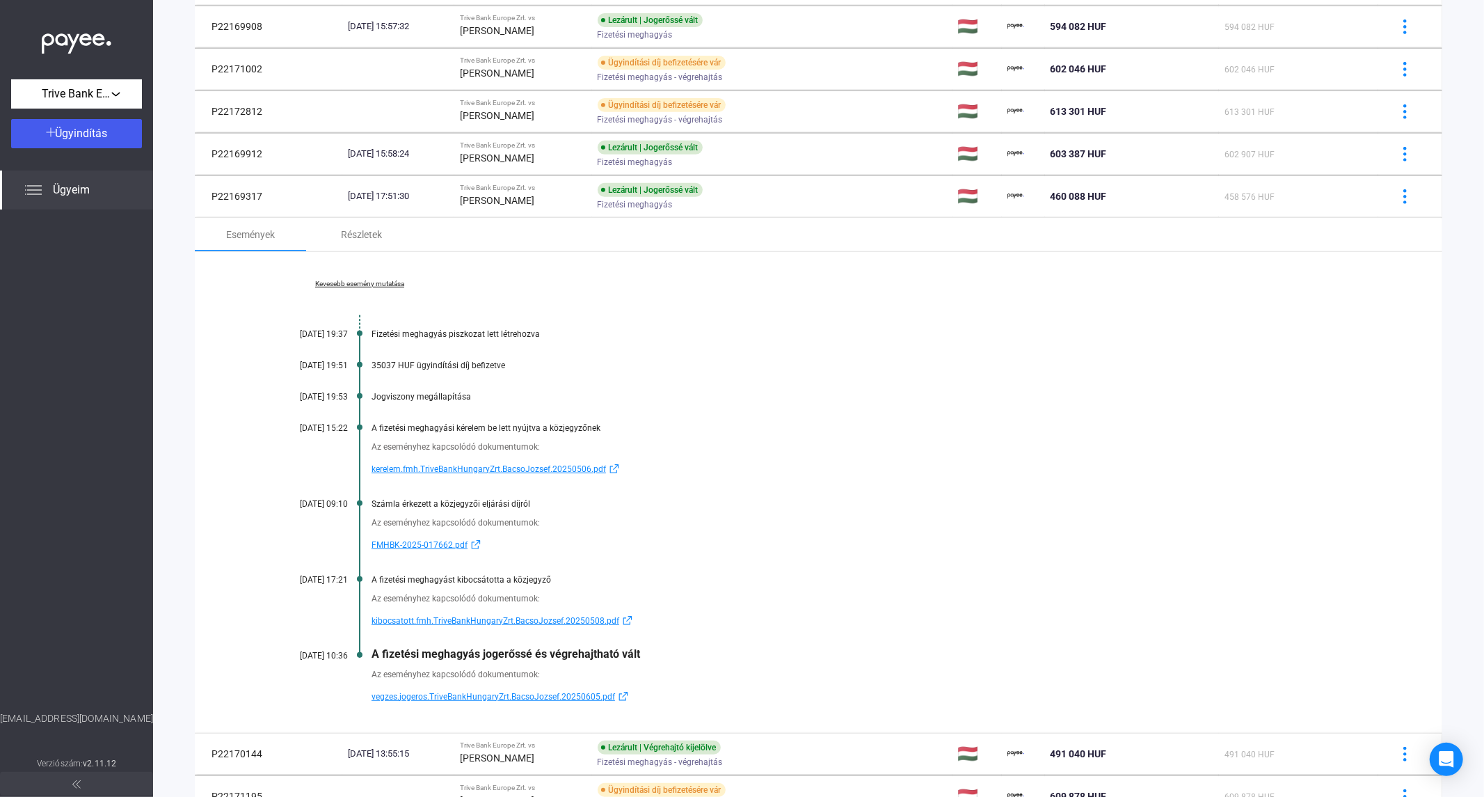
click at [440, 468] on span "kerelem.fmh.TriveBankHungaryZrt.BacsoJozsef.20250506.pdf" at bounding box center [489, 469] width 234 height 17
click at [454, 620] on span "kibocsatott.fmh.TriveBankHungaryZrt.BacsoJozsef.20250508.pdf" at bounding box center [496, 620] width 248 height 17
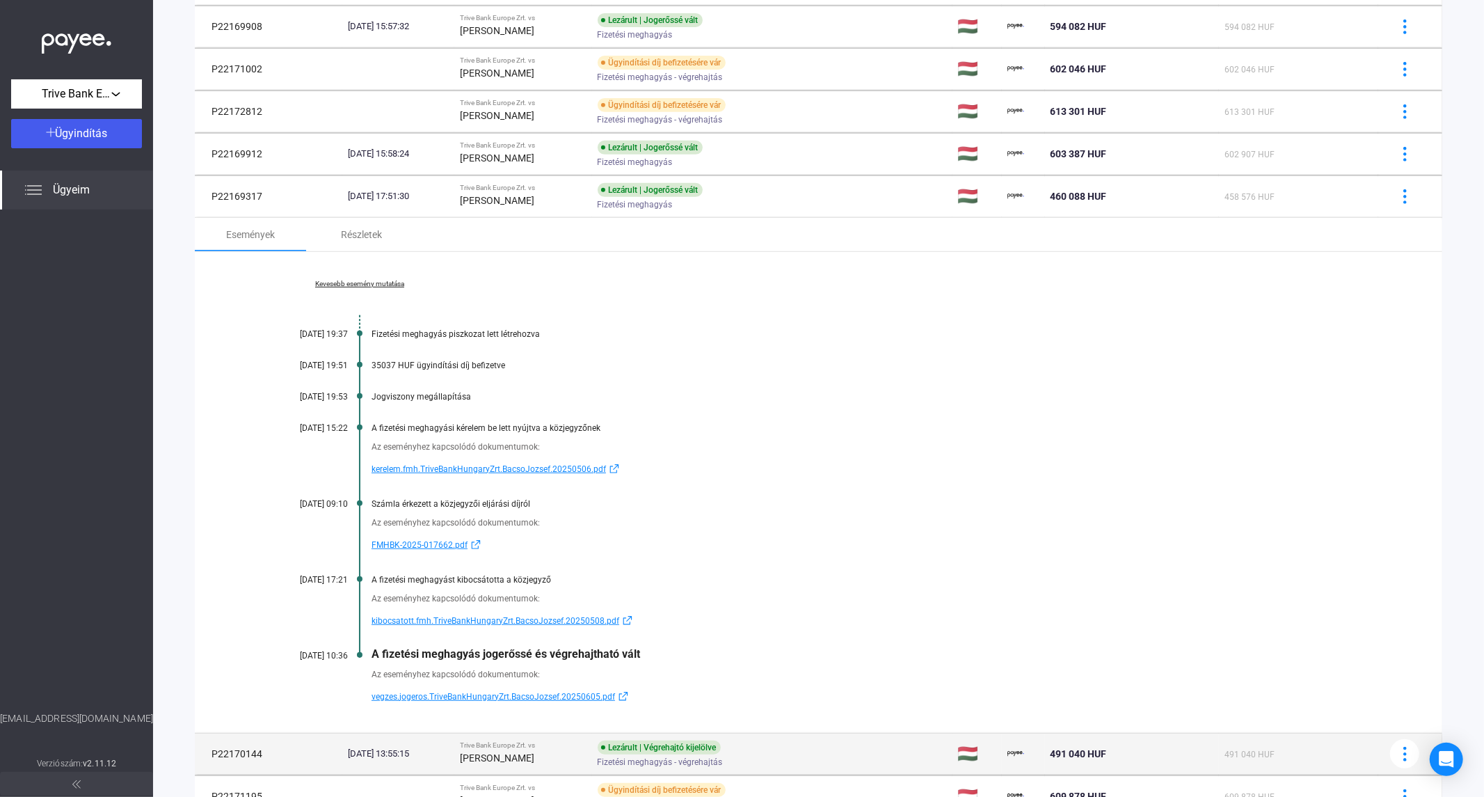
click at [447, 734] on td "[DATE] 13:55:15" at bounding box center [398, 754] width 112 height 42
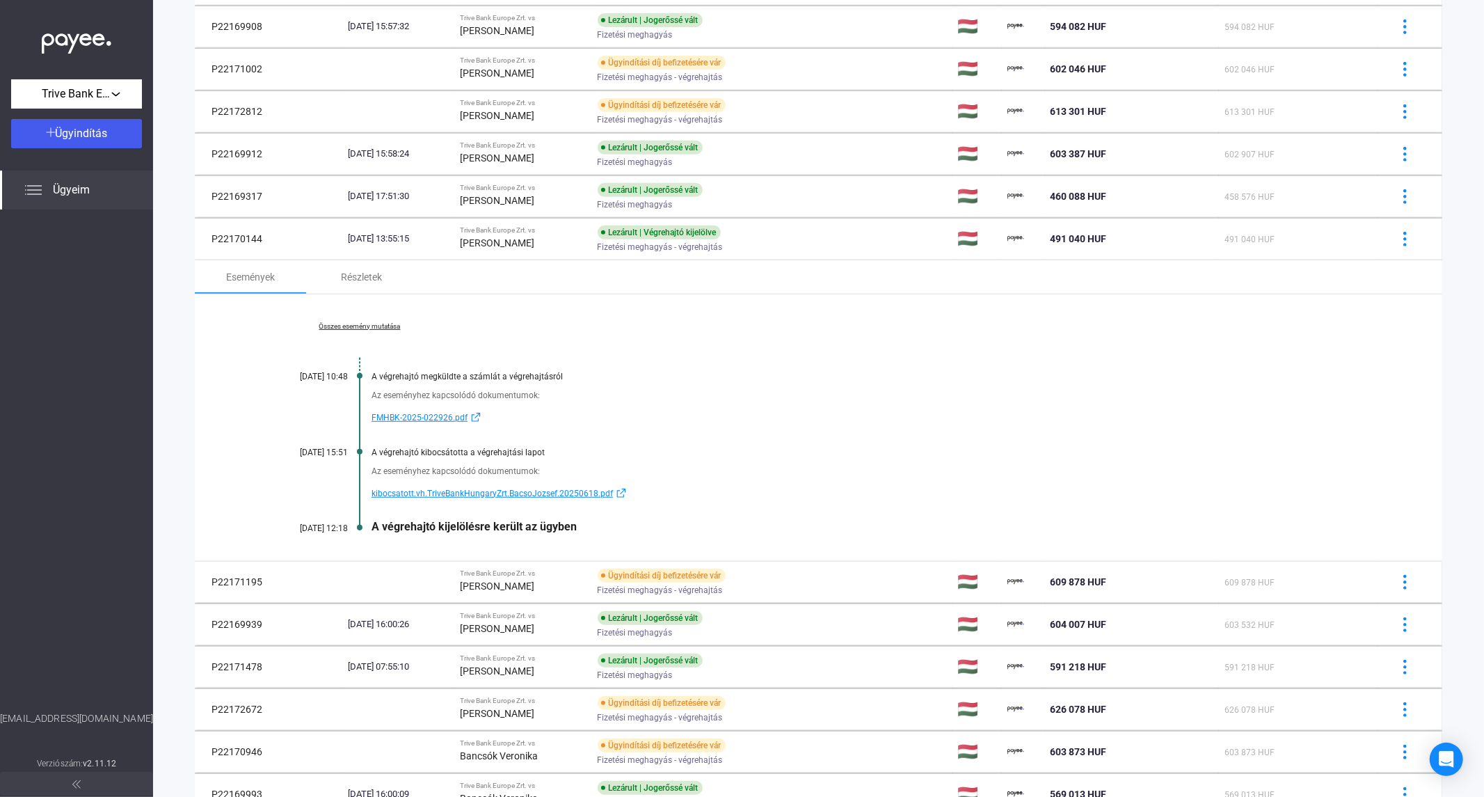
click at [475, 494] on span "kibocsatott.vh.TriveBankHungaryZrt.BacsoJozsef.20250618.pdf" at bounding box center [492, 493] width 241 height 17
click at [376, 323] on link "Összes esemény mutatása" at bounding box center [359, 326] width 191 height 8
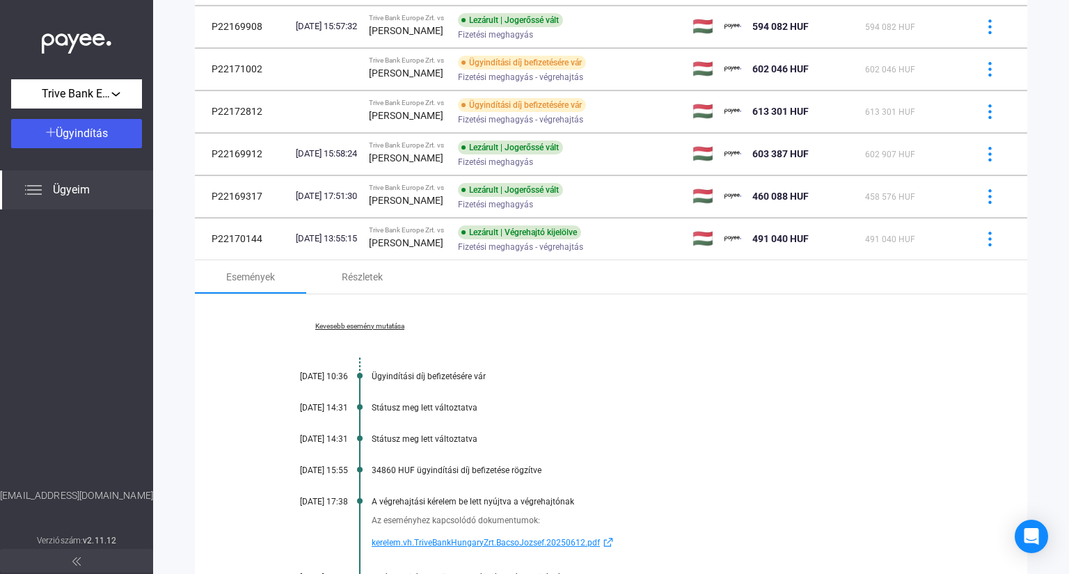
drag, startPoint x: 370, startPoint y: 407, endPoint x: 482, endPoint y: 401, distance: 112.2
click at [482, 401] on div "Kevesebb esemény mutatása [DATE] 10:36 Ügyindítási díj befizetésére vár [DATE] …" at bounding box center [611, 528] width 832 height 468
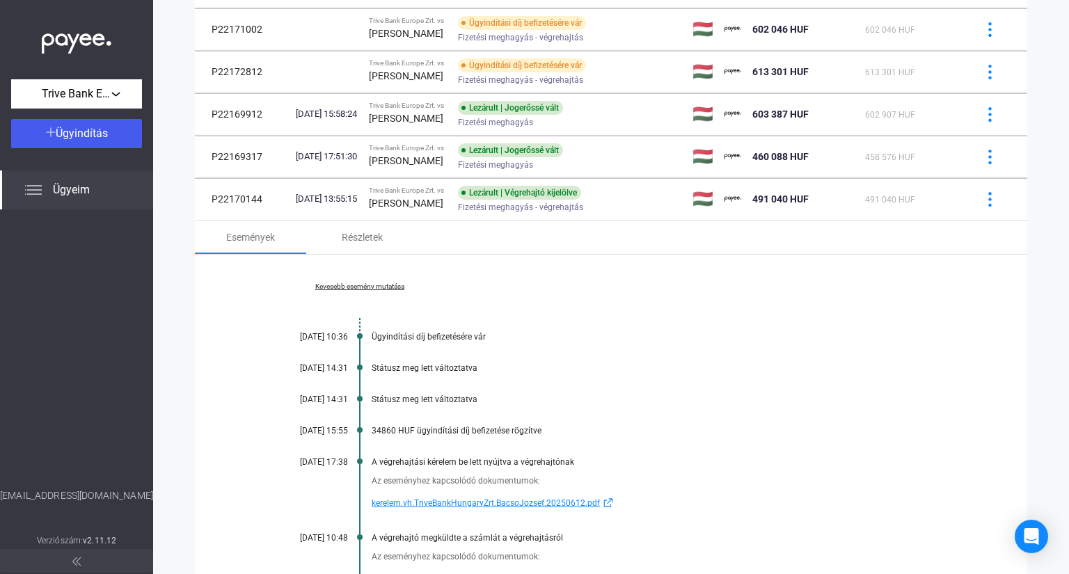
scroll to position [509, 0]
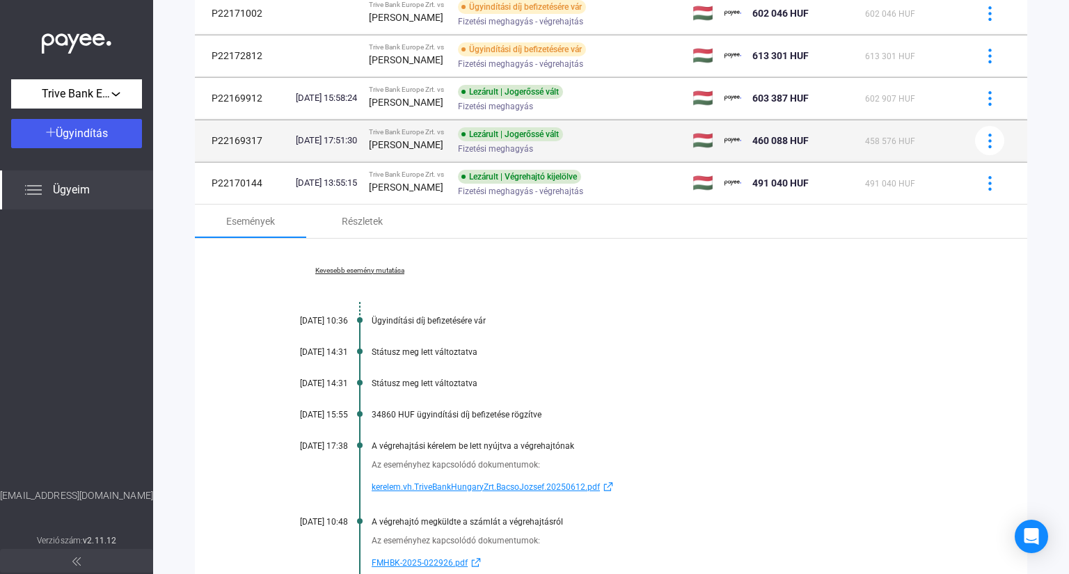
click at [412, 150] on strong "[PERSON_NAME]" at bounding box center [406, 144] width 74 height 11
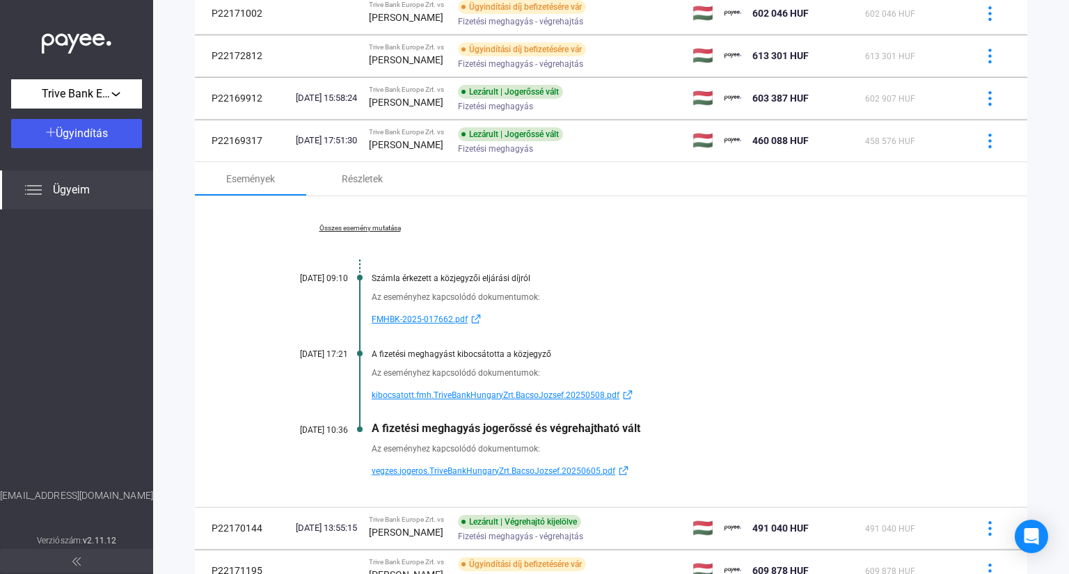
click at [361, 228] on link "Összes esemény mutatása" at bounding box center [359, 228] width 191 height 8
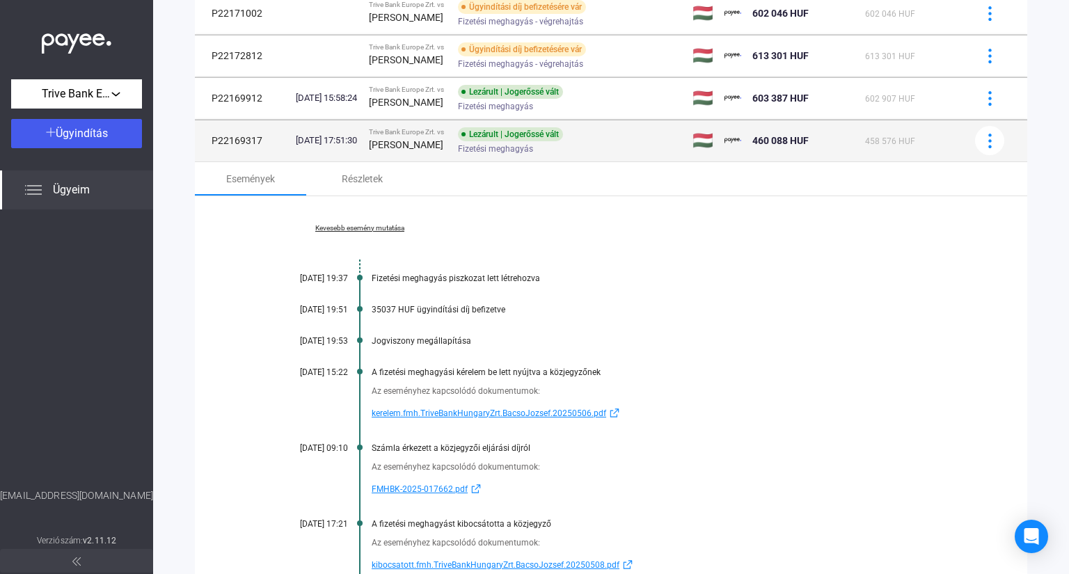
click at [452, 143] on td "Trive Bank Europe Zrt. vs [PERSON_NAME]" at bounding box center [407, 141] width 89 height 42
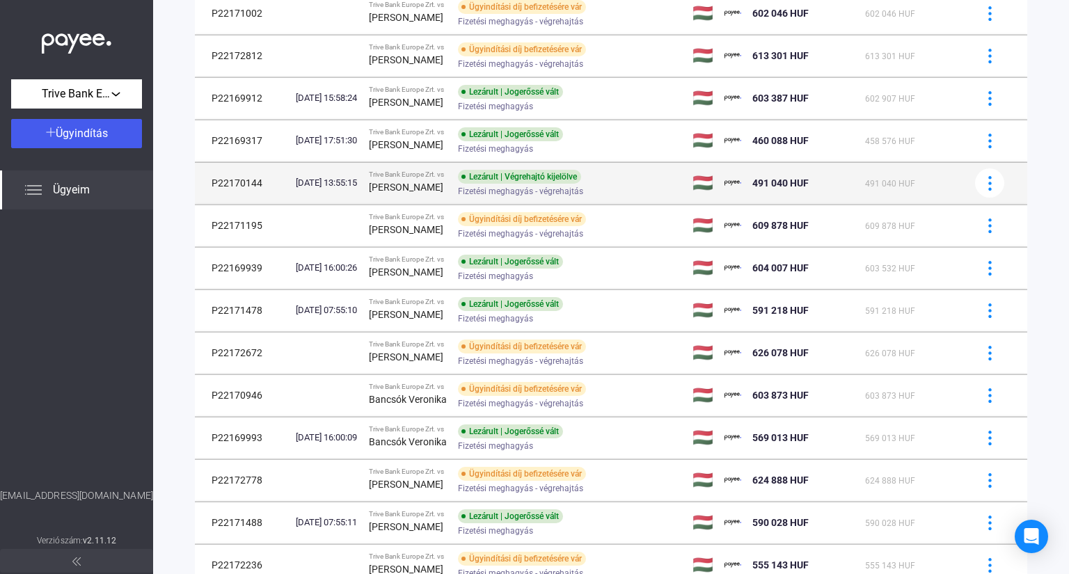
click at [431, 192] on strong "[PERSON_NAME]" at bounding box center [406, 187] width 74 height 11
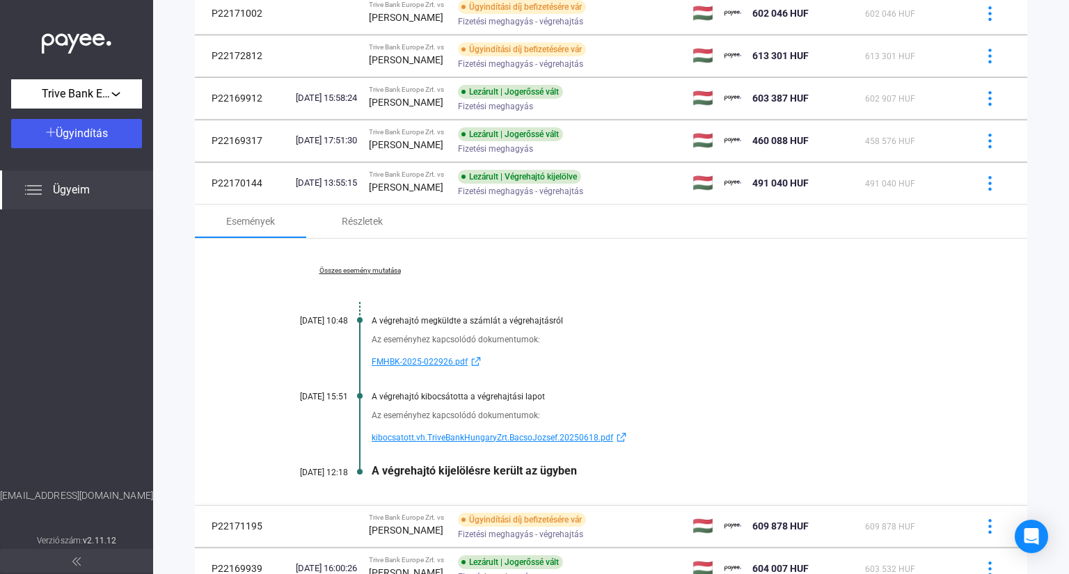
click at [362, 278] on div "Összes esemény mutatása [DATE] 10:48 A végrehajtó megküldte a számlát a végreha…" at bounding box center [611, 372] width 832 height 266
click at [362, 271] on link "Összes esemény mutatása" at bounding box center [359, 270] width 191 height 8
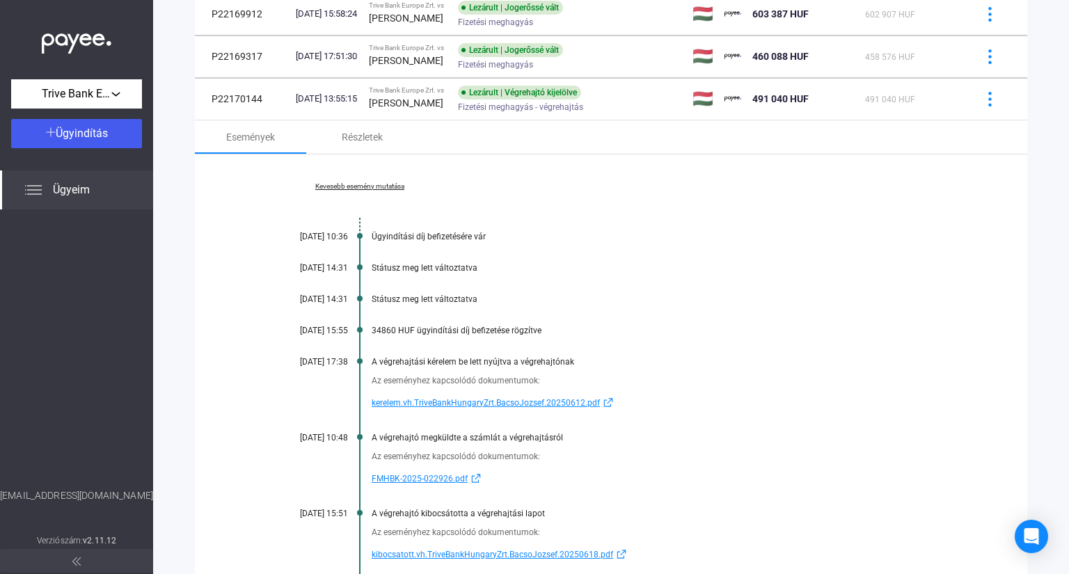
scroll to position [620, 0]
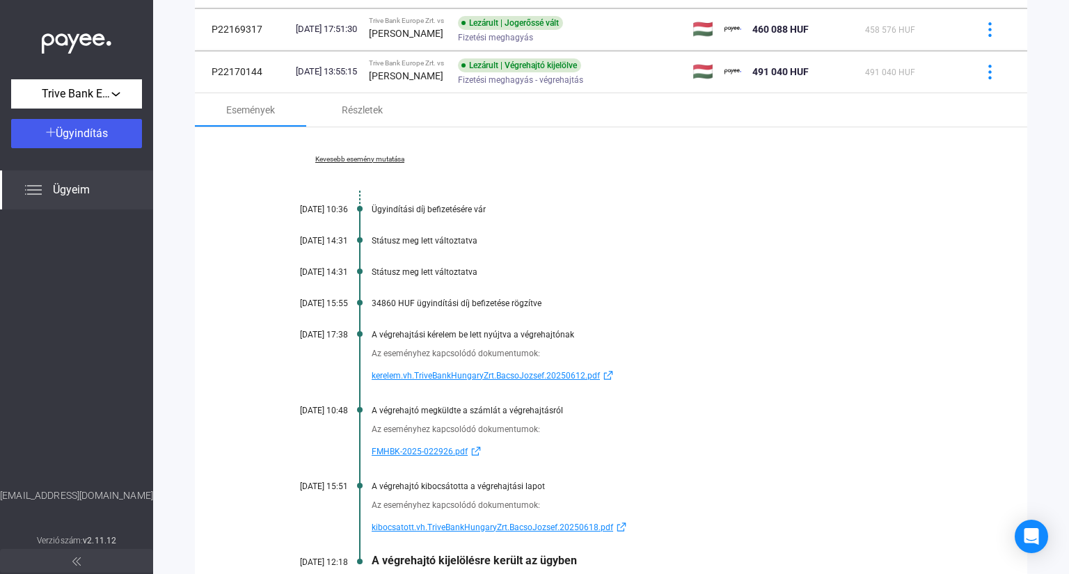
drag, startPoint x: 378, startPoint y: 334, endPoint x: 550, endPoint y: 333, distance: 172.5
click at [550, 333] on div "A végrehajtási kérelem be lett nyújtva a végrehajtónak" at bounding box center [665, 335] width 586 height 10
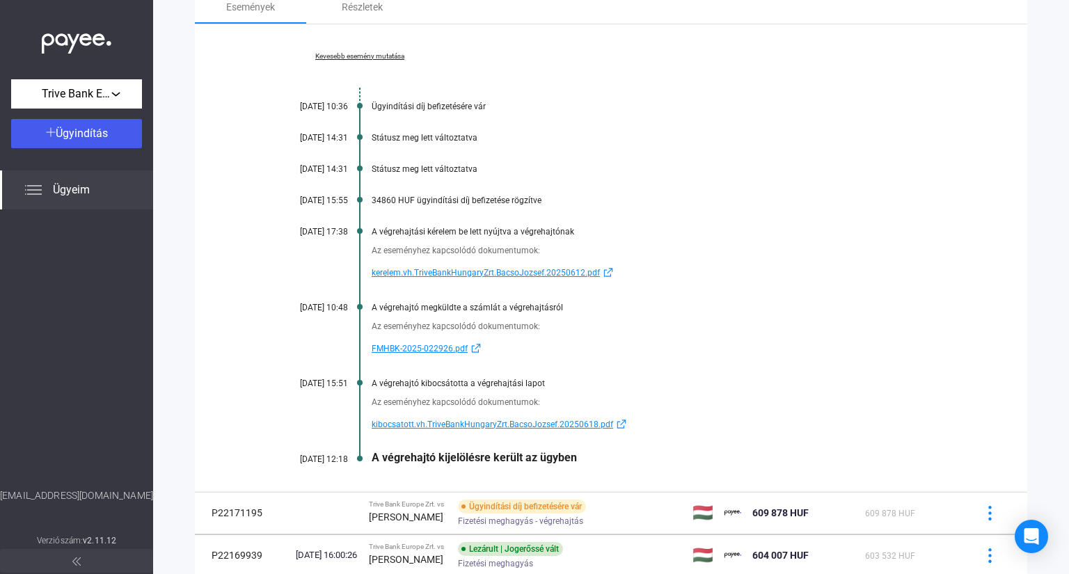
scroll to position [731, 0]
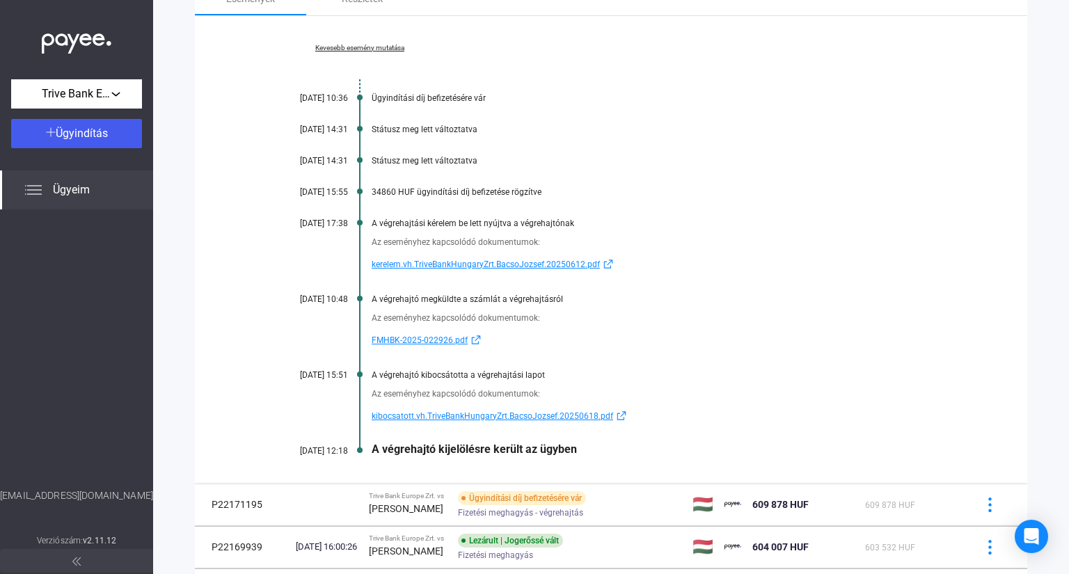
click at [424, 415] on span "kibocsatott.vh.TriveBankHungaryZrt.BacsoJozsef.20250618.pdf" at bounding box center [492, 416] width 241 height 17
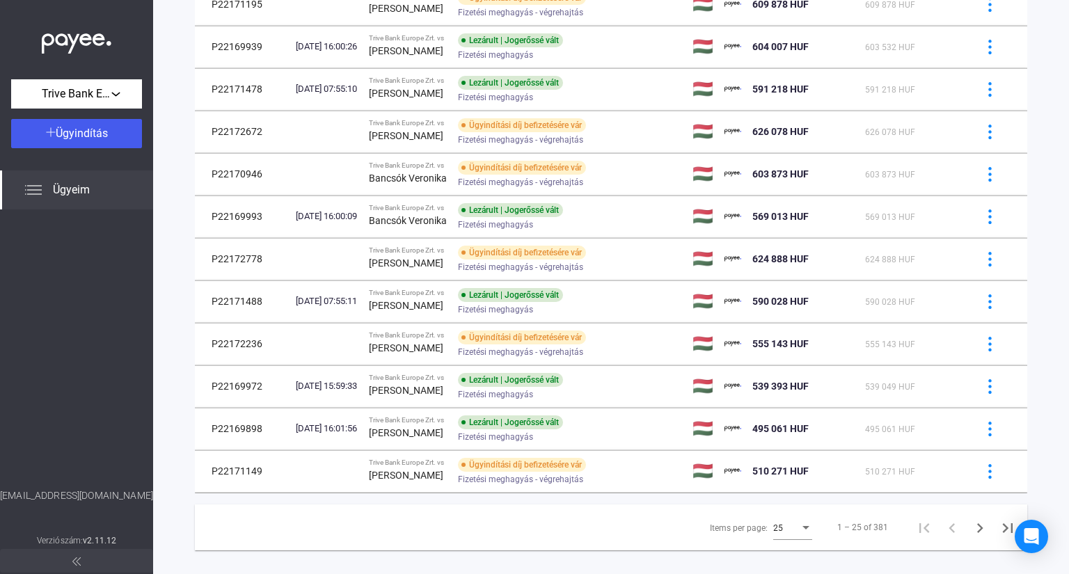
scroll to position [1232, 0]
click at [977, 527] on icon "Next page" at bounding box center [980, 528] width 6 height 10
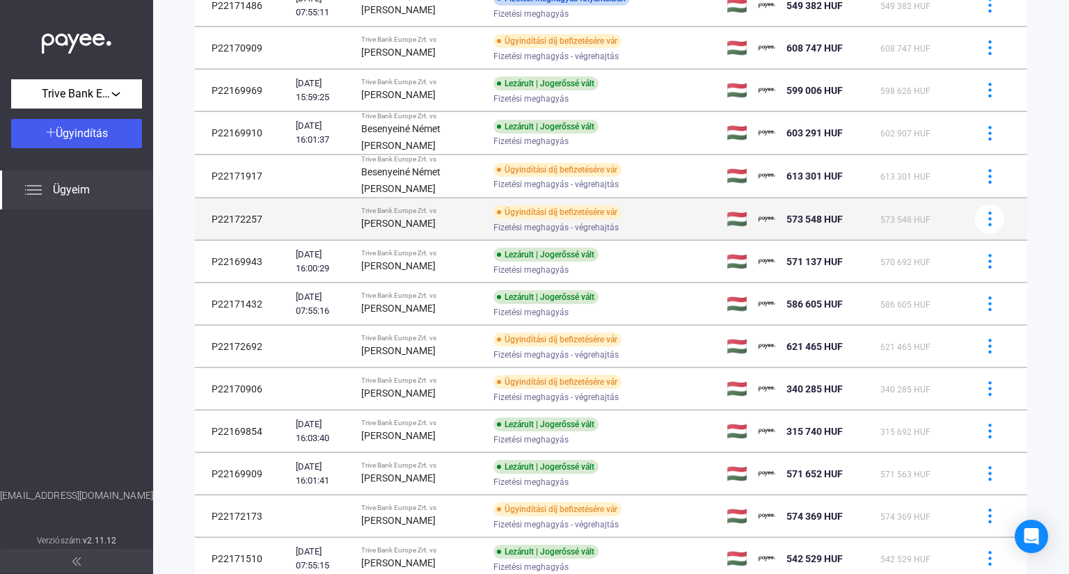
scroll to position [289, 0]
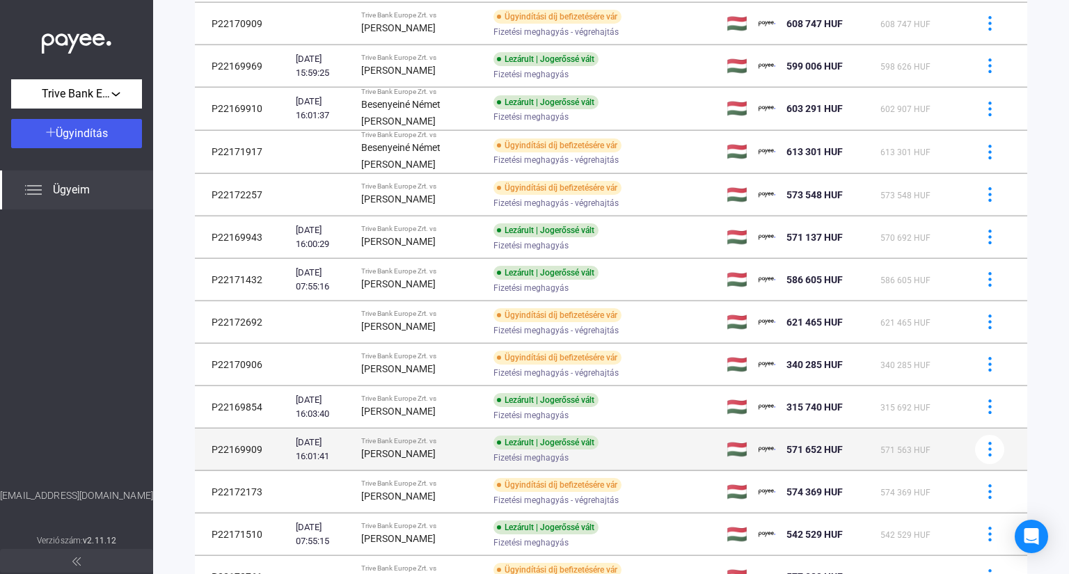
click at [435, 442] on div "Trive Bank Europe Zrt. vs" at bounding box center [421, 441] width 121 height 8
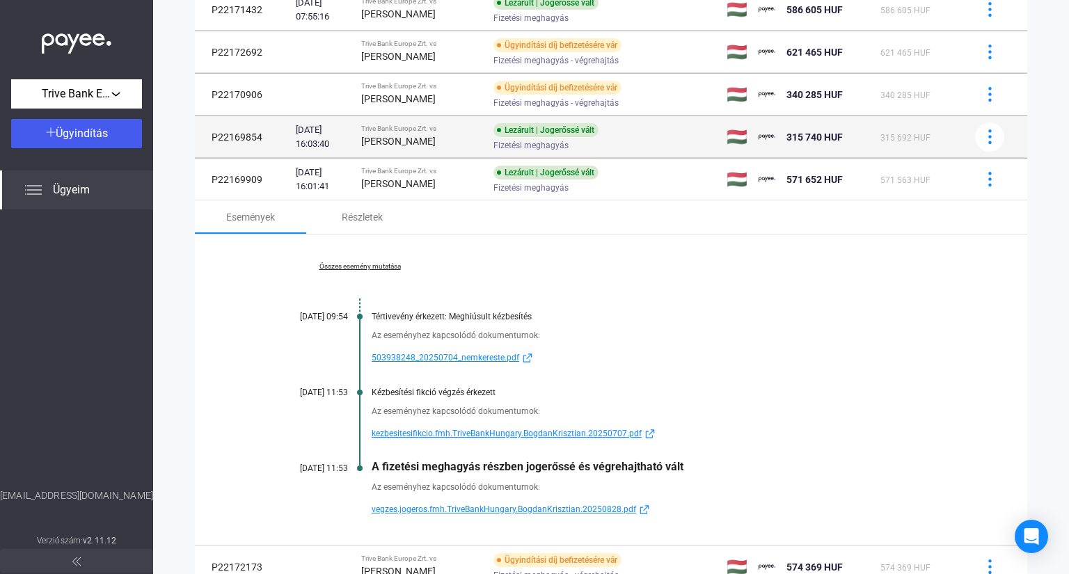
scroll to position [567, 0]
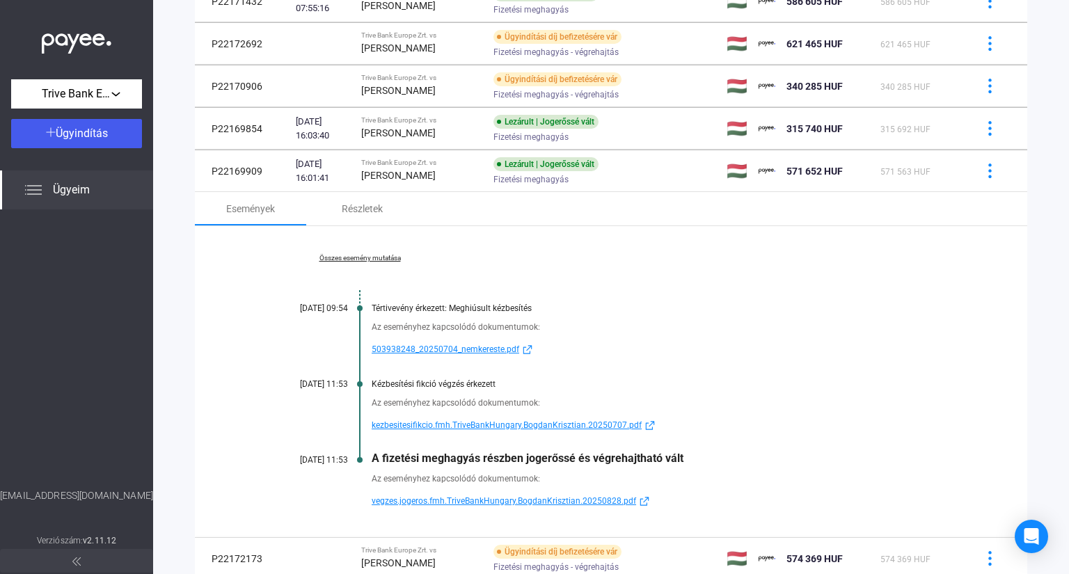
click at [458, 345] on span "503938248_20250704_nemkereste.pdf" at bounding box center [445, 349] width 147 height 17
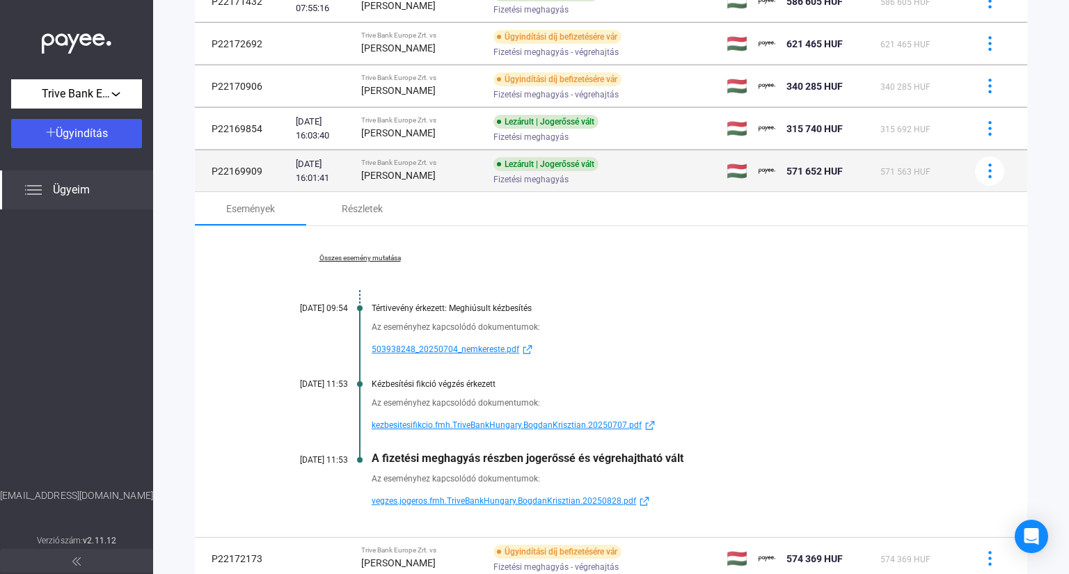
scroll to position [845, 0]
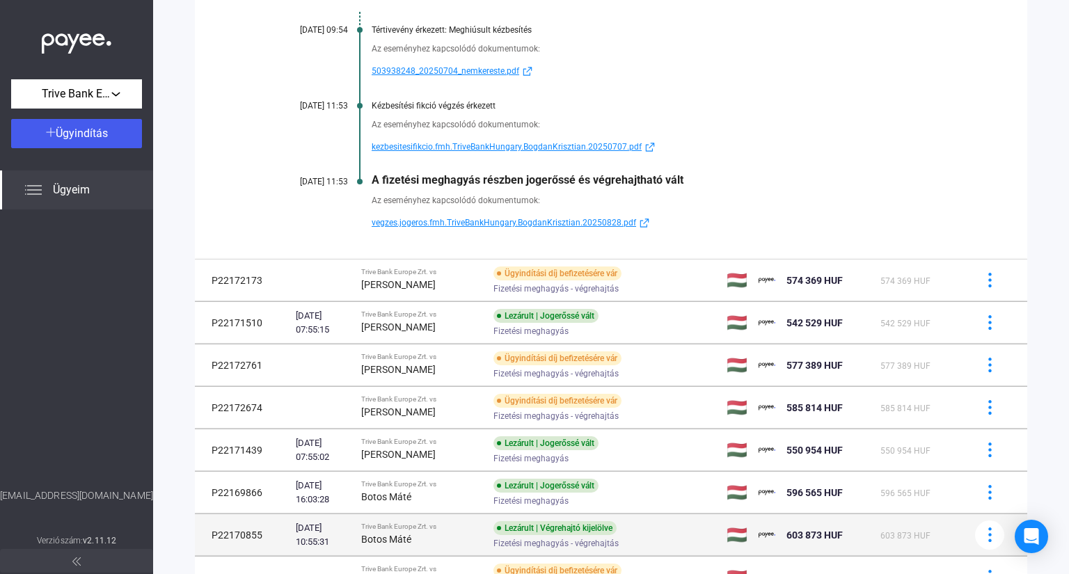
click at [470, 536] on td "Trive Bank Europe Zrt. vs Botos Máté" at bounding box center [422, 535] width 132 height 42
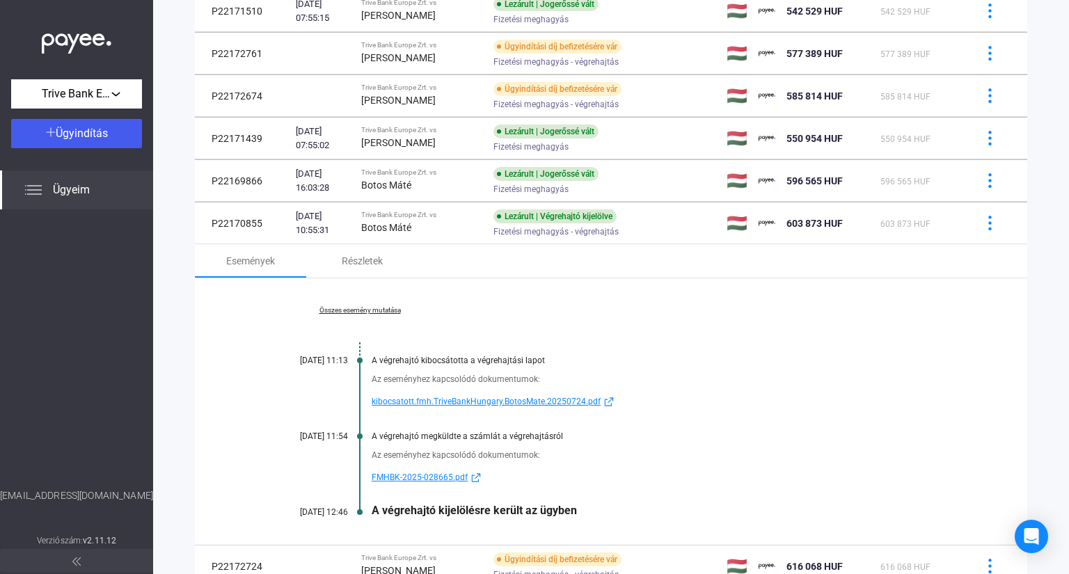
click at [355, 307] on link "Összes esemény mutatása" at bounding box center [359, 310] width 191 height 8
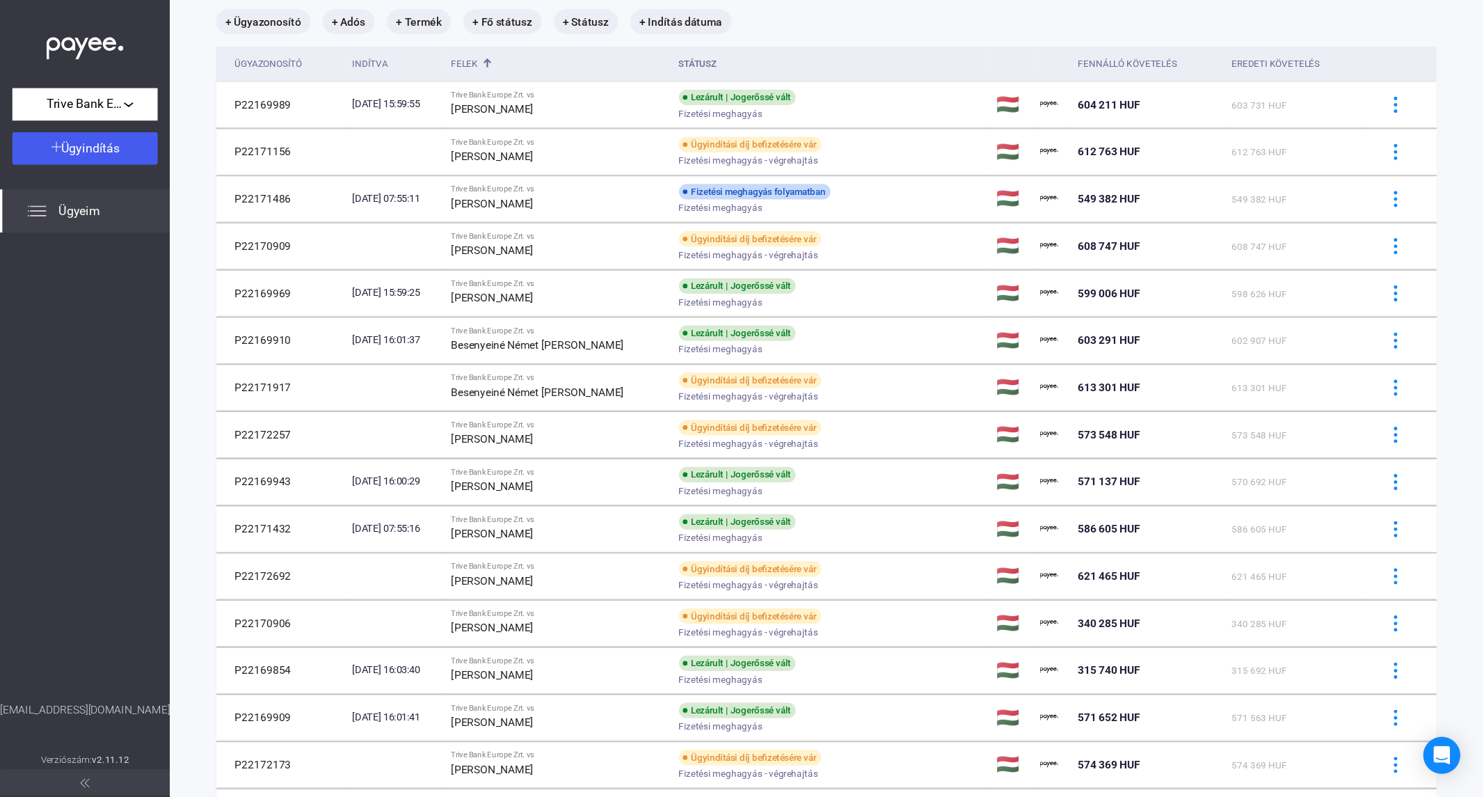
scroll to position [88, 0]
